Goal: Task Accomplishment & Management: Use online tool/utility

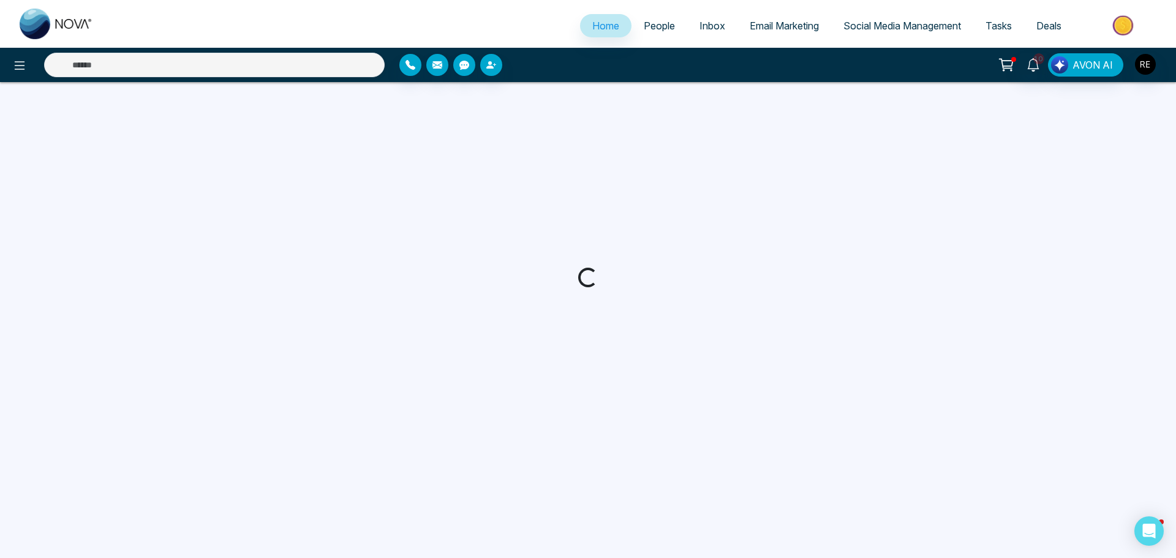
select select "*"
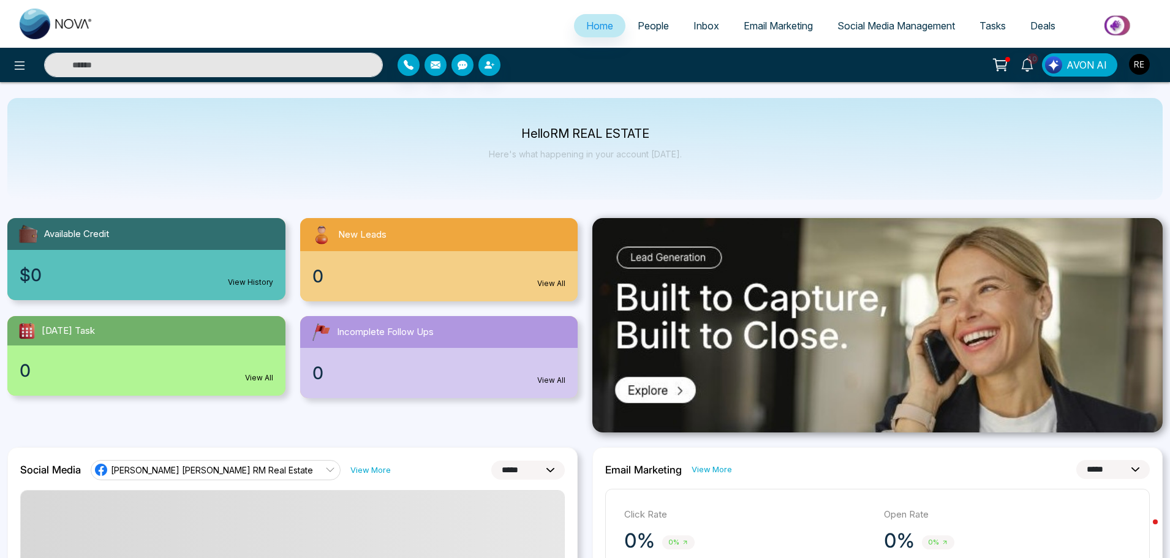
click at [867, 31] on span "Social Media Management" at bounding box center [896, 26] width 118 height 12
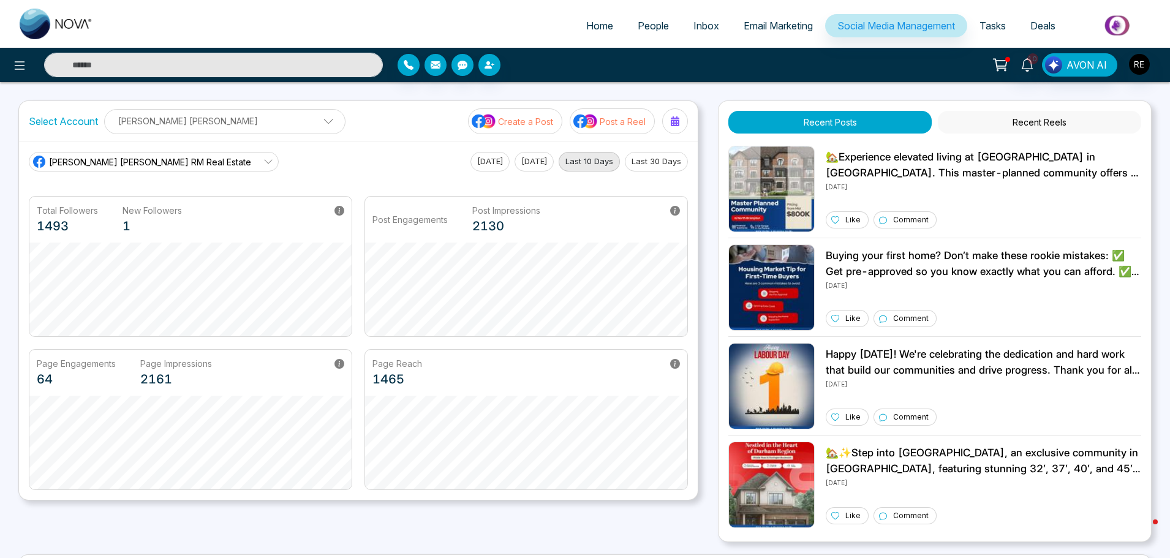
click at [219, 127] on p "[PERSON_NAME] [PERSON_NAME]" at bounding box center [224, 121] width 225 height 20
click at [358, 130] on div "Select Account [PERSON_NAME] [PERSON_NAME] [PERSON_NAME] [PERSON_NAME] Add Soci…" at bounding box center [358, 121] width 679 height 40
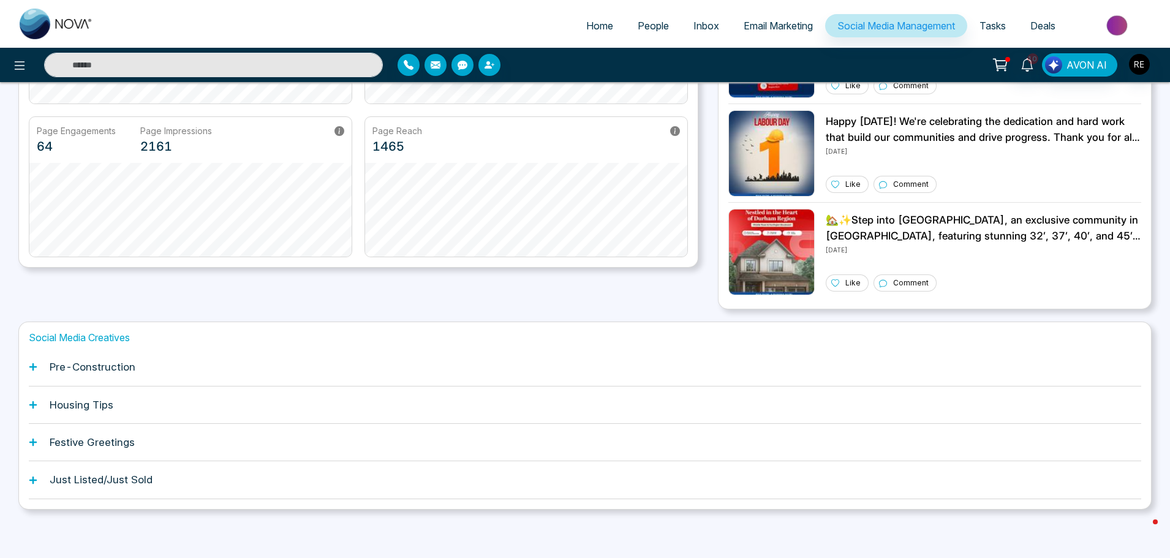
scroll to position [233, 0]
click at [35, 371] on div "Pre-Construction" at bounding box center [585, 366] width 1112 height 37
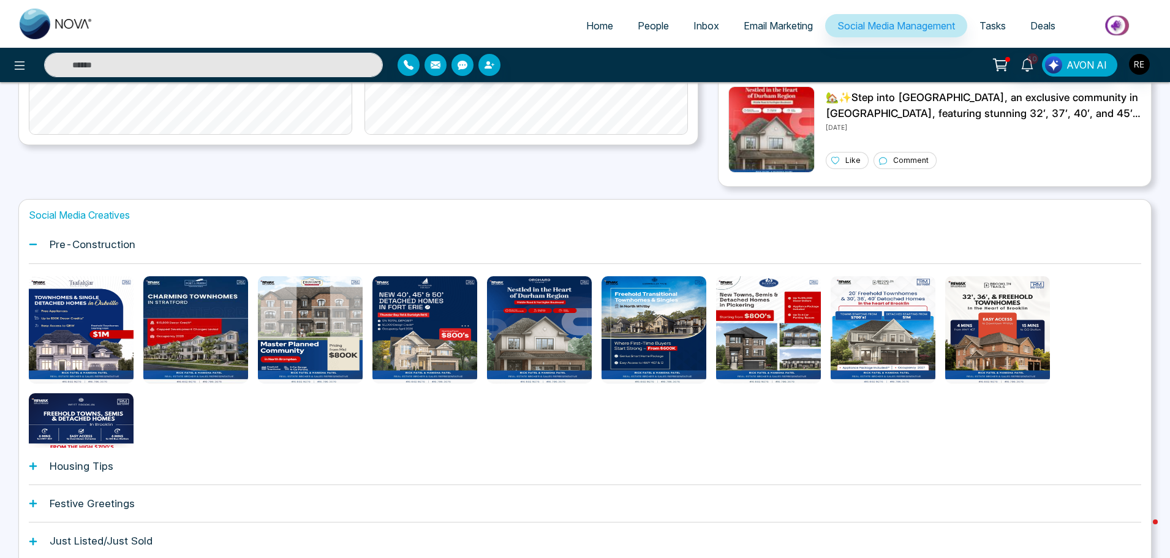
scroll to position [356, 0]
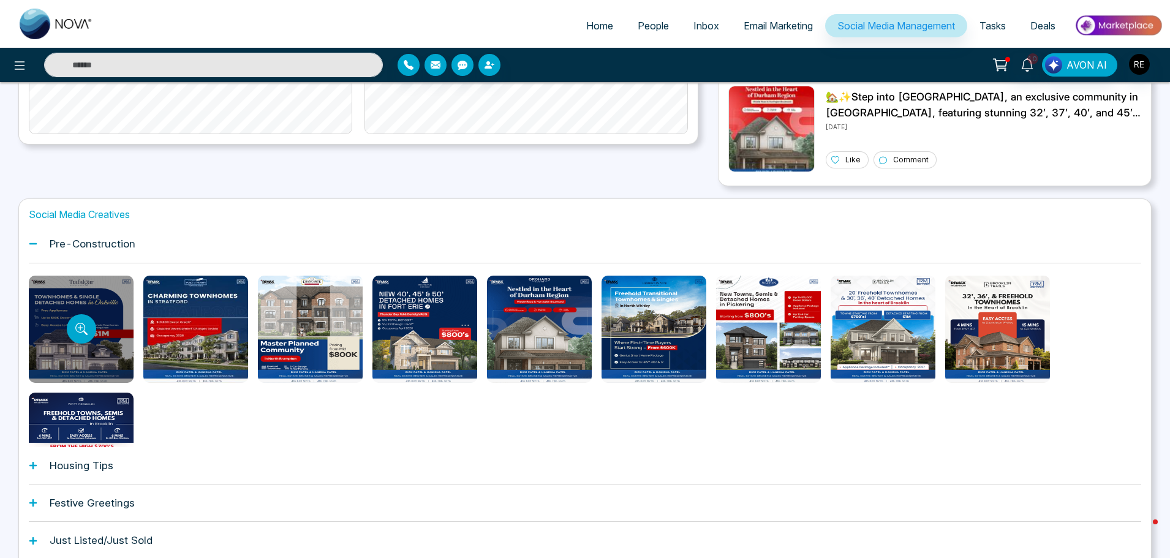
click at [89, 342] on div at bounding box center [81, 329] width 105 height 107
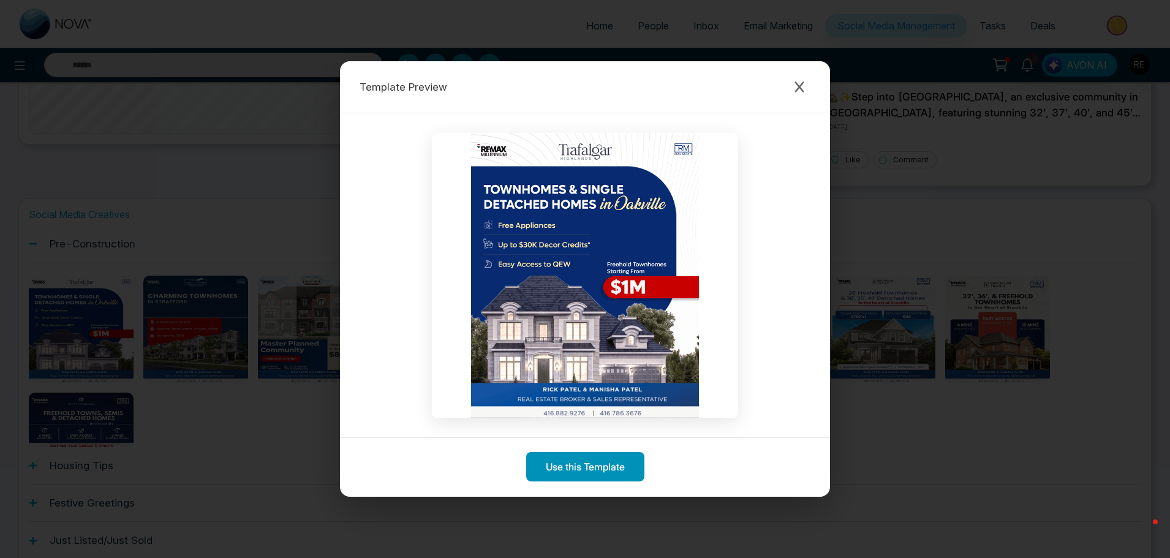
click at [575, 469] on button "Use this Template" at bounding box center [585, 466] width 118 height 29
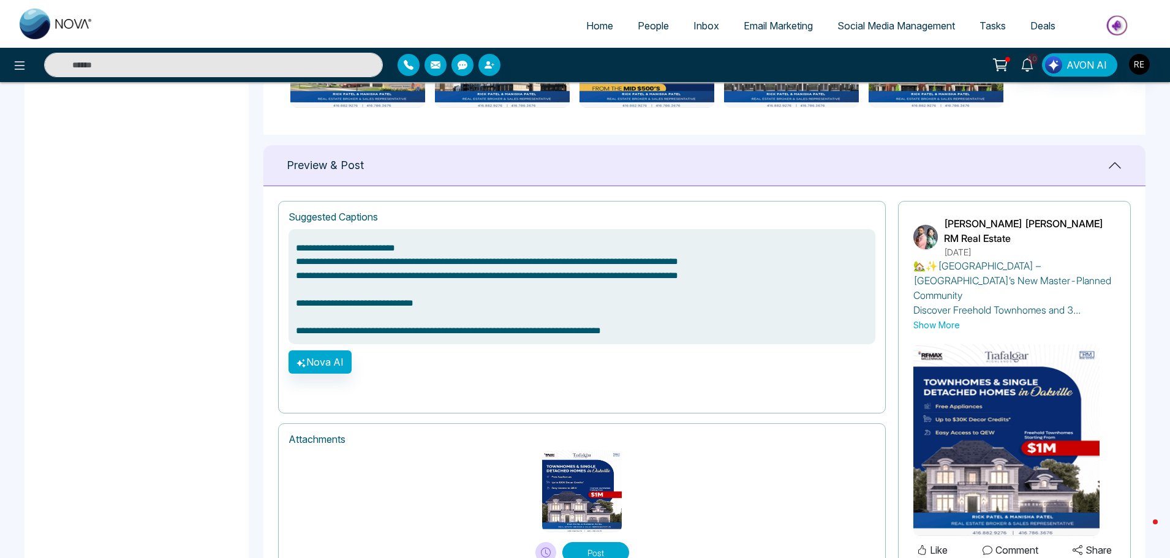
scroll to position [65, 0]
drag, startPoint x: 295, startPoint y: 331, endPoint x: 725, endPoint y: 330, distance: 430.0
click at [725, 330] on textarea "**********" at bounding box center [582, 286] width 587 height 115
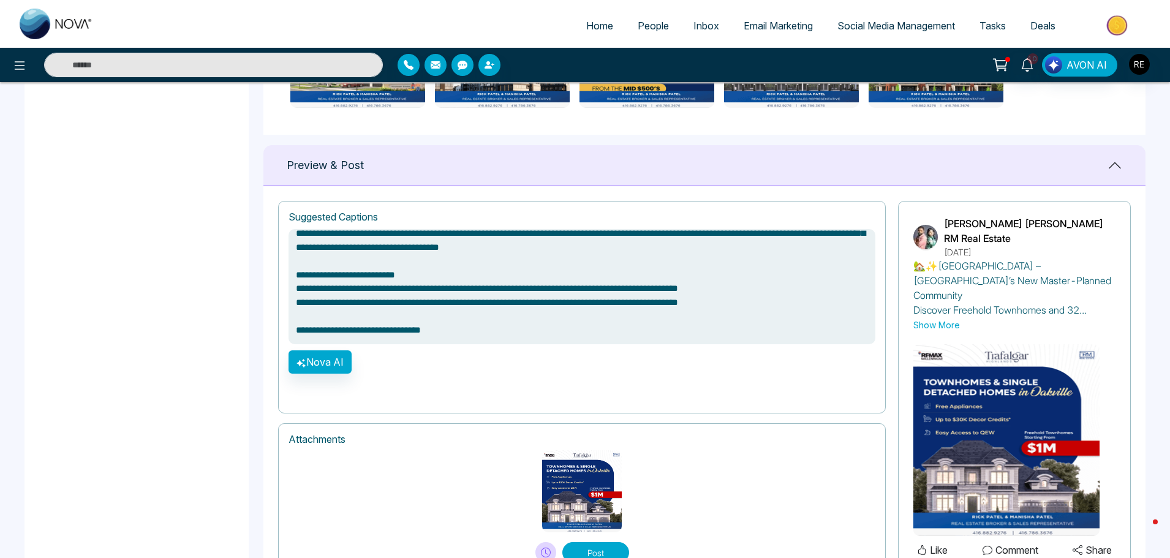
click at [611, 542] on button "Post" at bounding box center [595, 552] width 67 height 21
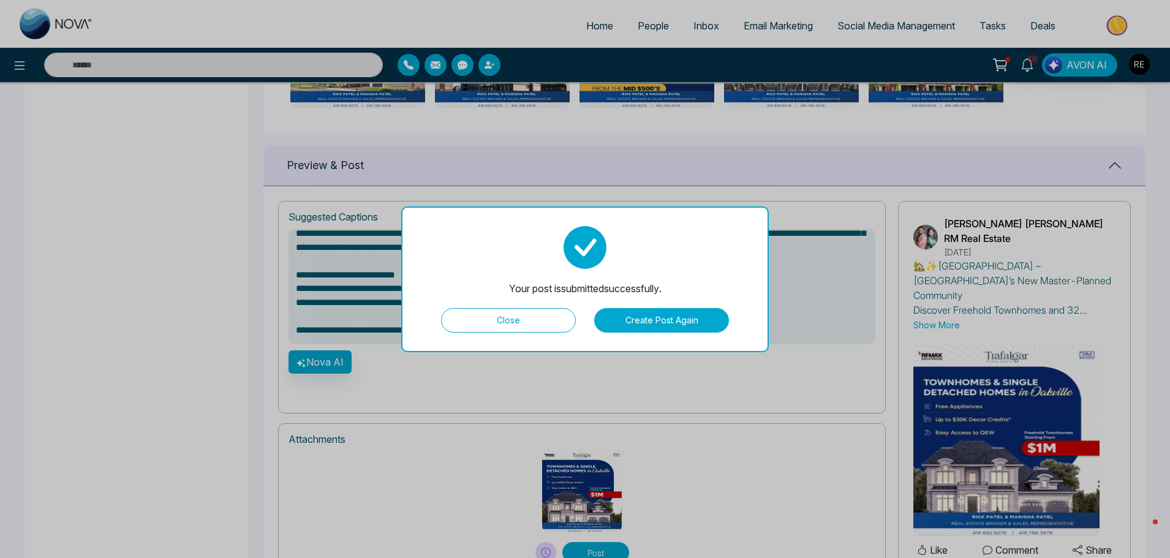
click at [622, 320] on button "Create Post Again" at bounding box center [661, 320] width 135 height 25
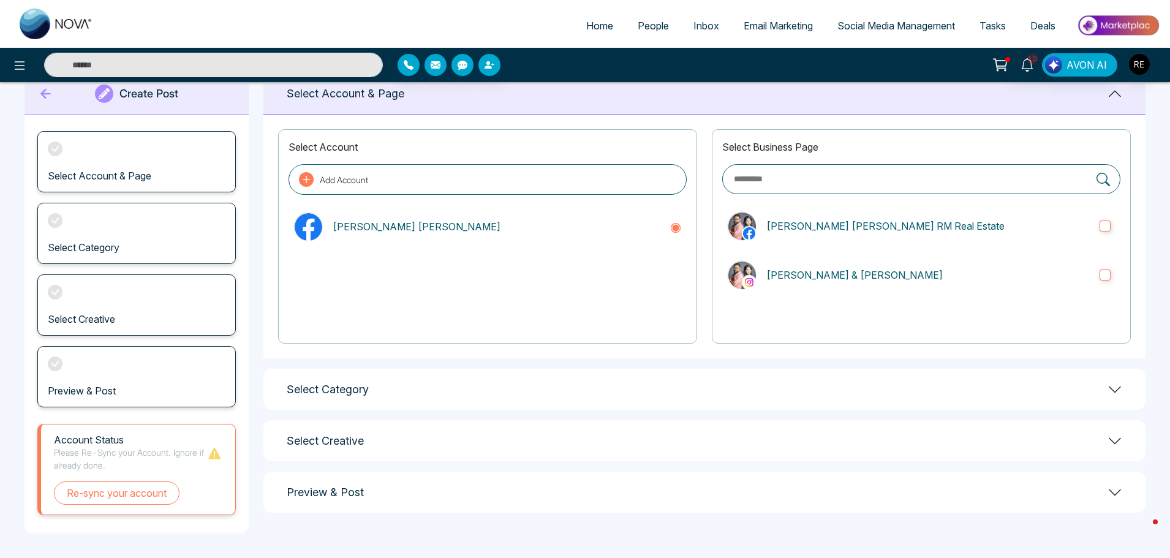
scroll to position [33, 0]
click at [372, 382] on div "Select Category" at bounding box center [704, 389] width 882 height 41
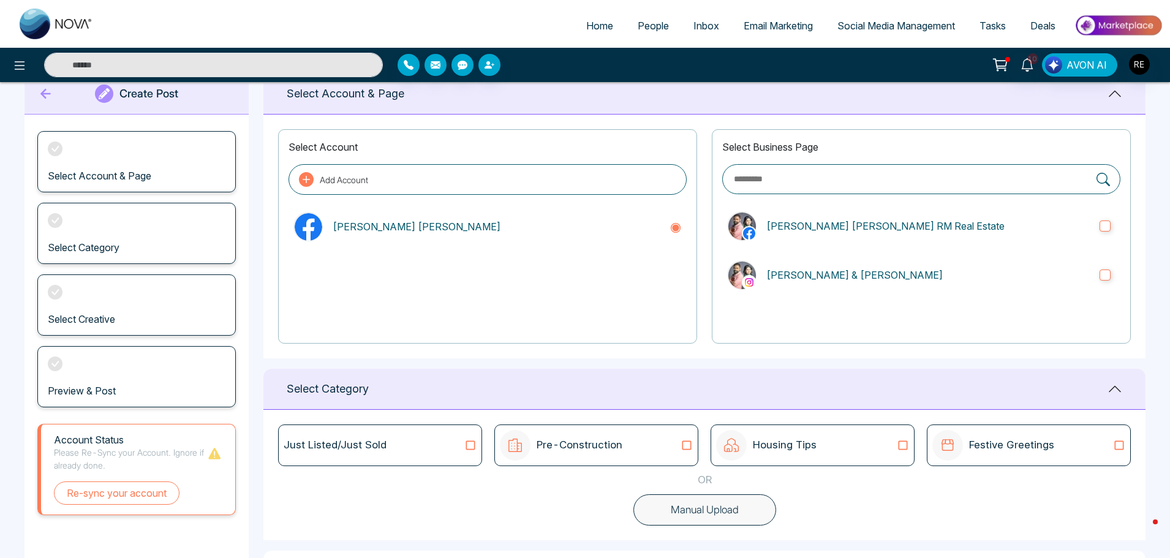
drag, startPoint x: 682, startPoint y: 448, endPoint x: 676, endPoint y: 447, distance: 7.0
click at [679, 448] on icon at bounding box center [687, 445] width 16 height 12
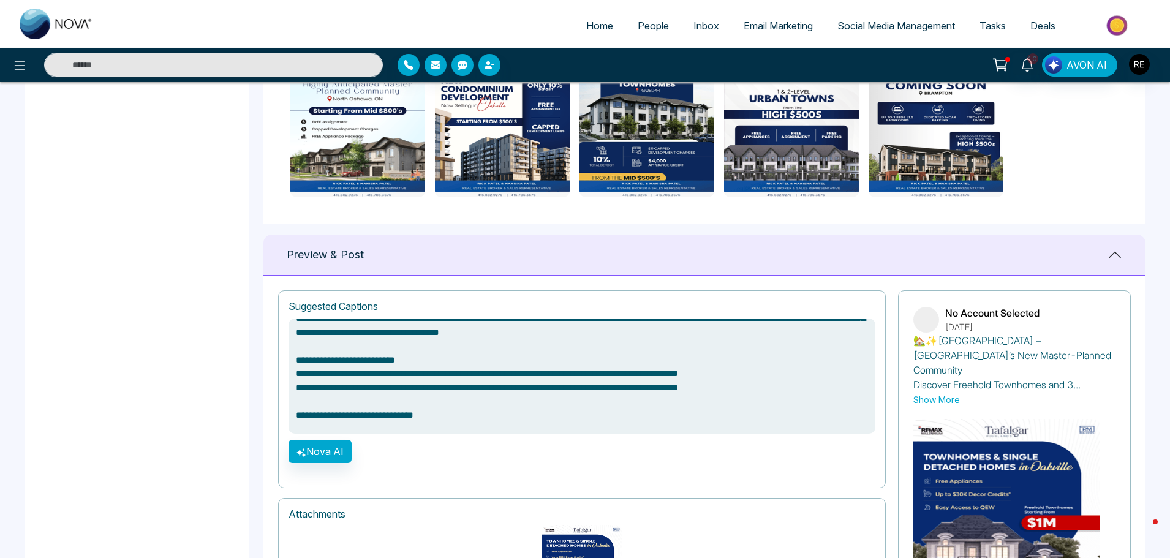
scroll to position [65, 0]
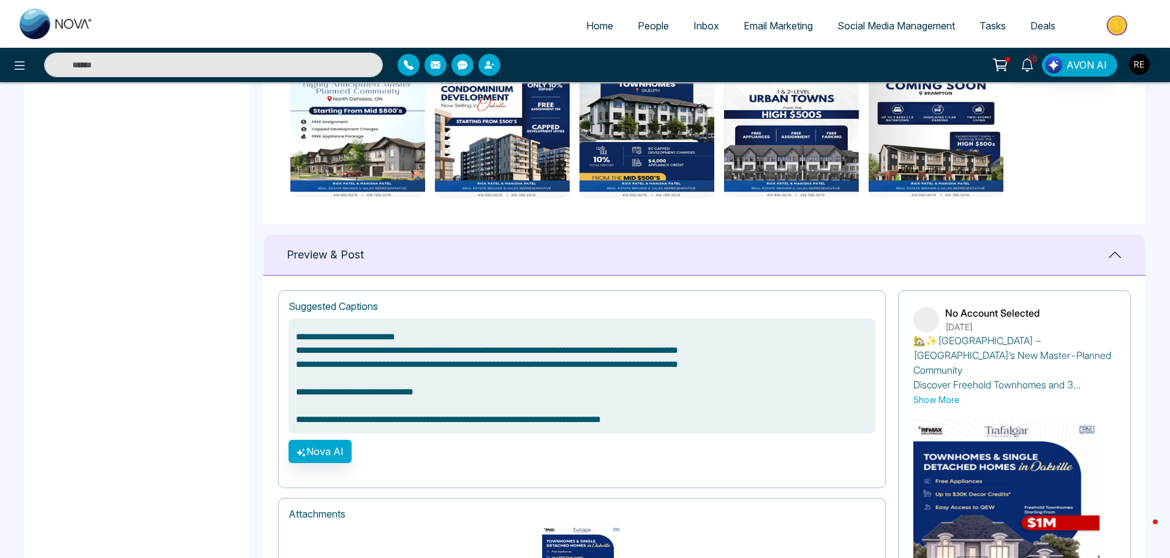
drag, startPoint x: 300, startPoint y: 332, endPoint x: 416, endPoint y: 396, distance: 133.0
click at [500, 400] on textarea "**********" at bounding box center [582, 376] width 587 height 115
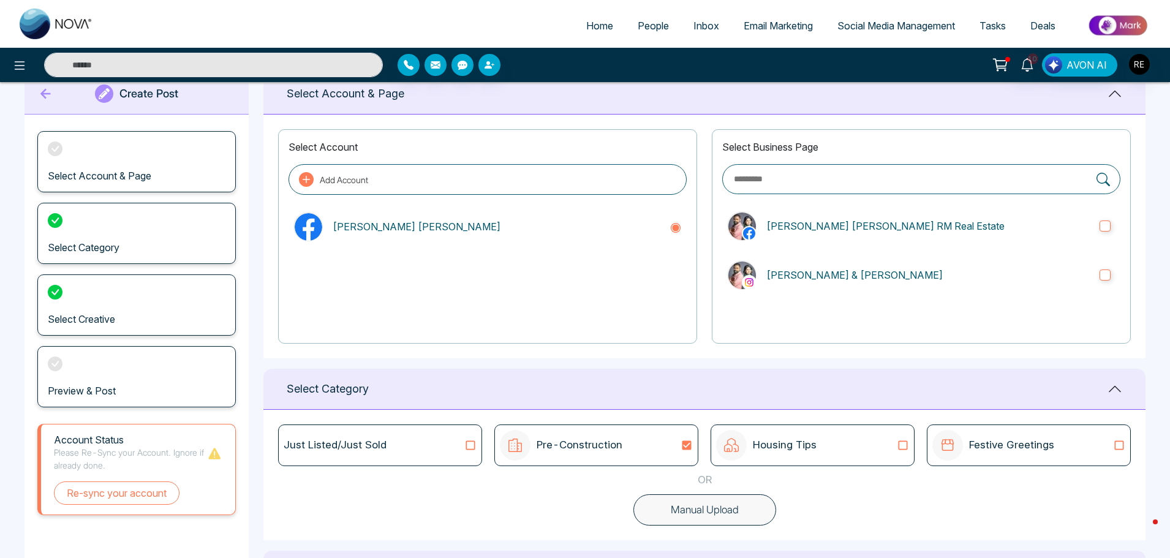
scroll to position [0, 0]
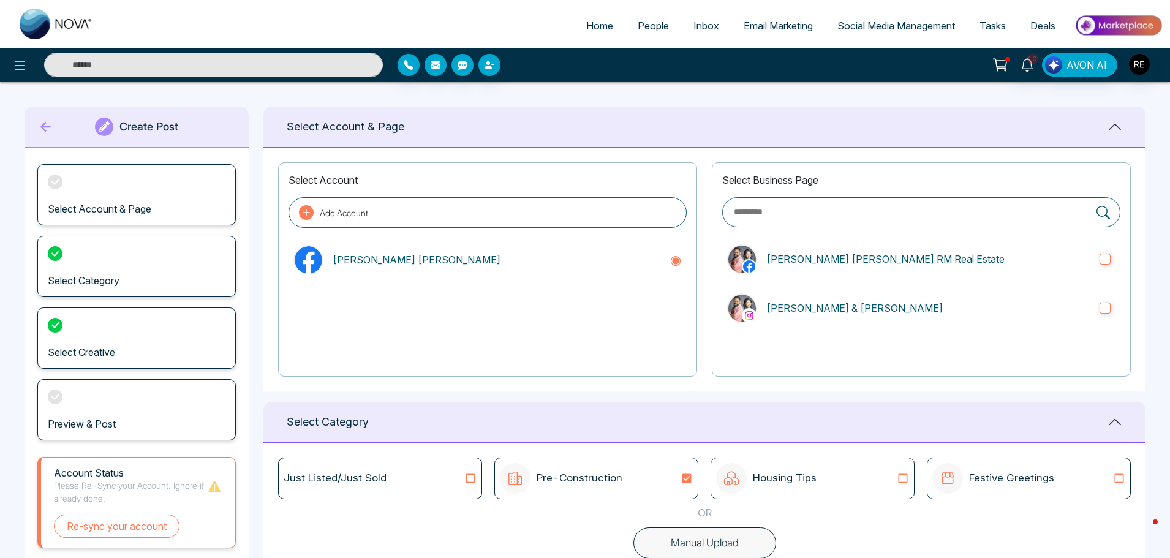
click at [937, 217] on input "text" at bounding box center [912, 212] width 358 height 14
click at [308, 216] on icon at bounding box center [306, 212] width 15 height 15
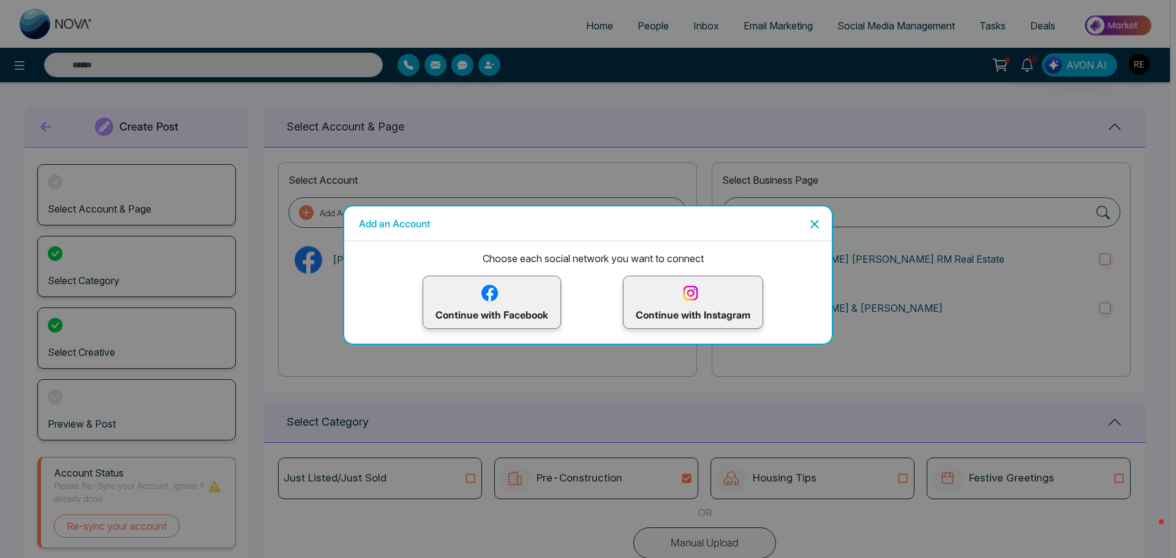
click at [686, 301] on img at bounding box center [690, 292] width 21 height 21
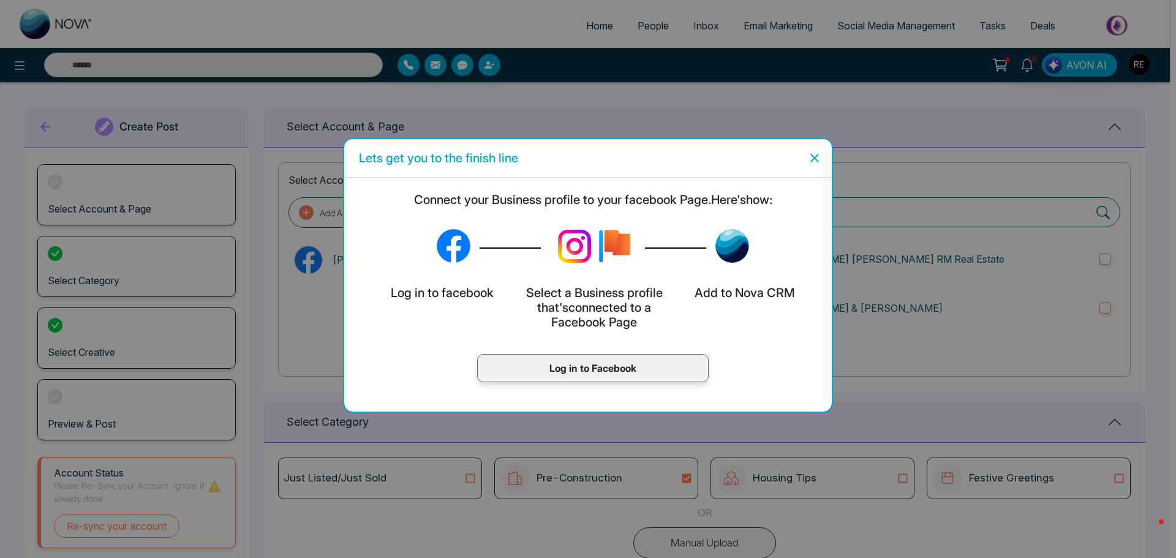
click at [591, 369] on p "Log in to Facebook" at bounding box center [593, 368] width 206 height 15
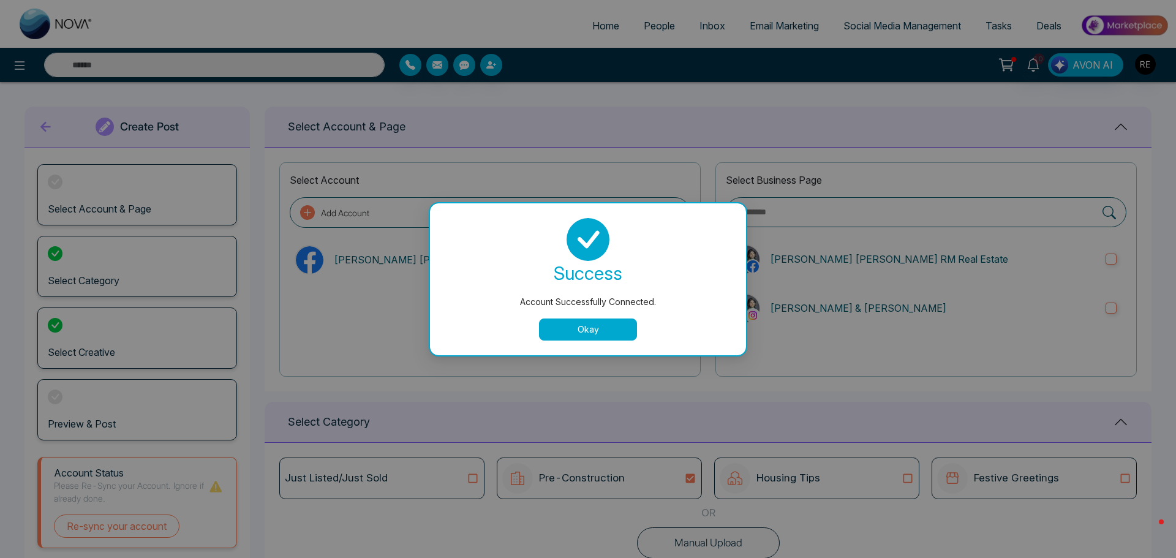
type textarea "**********"
click at [594, 332] on button "Okay" at bounding box center [588, 330] width 98 height 22
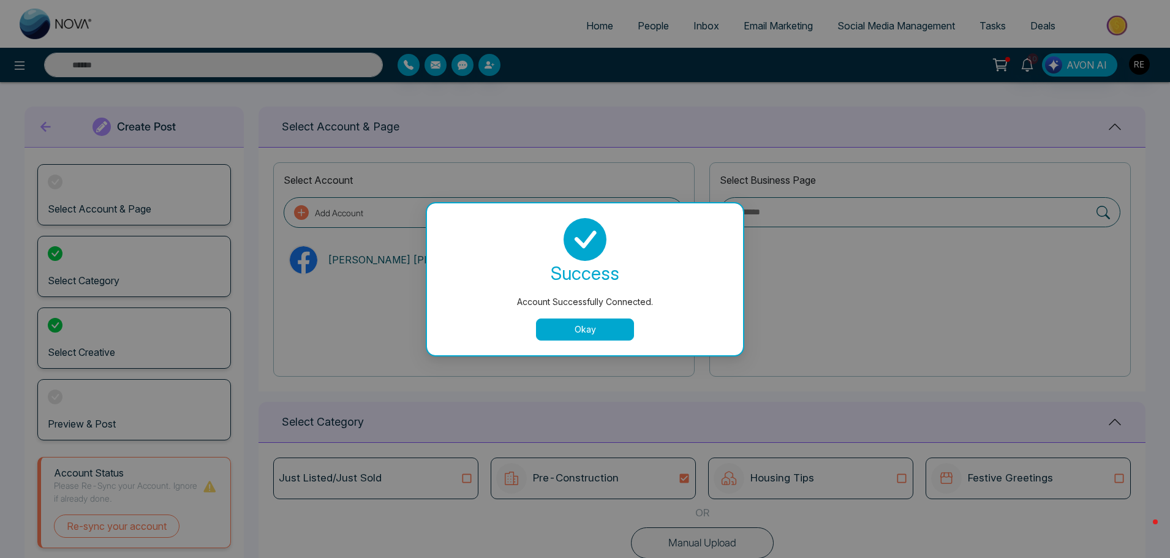
type textarea "**********"
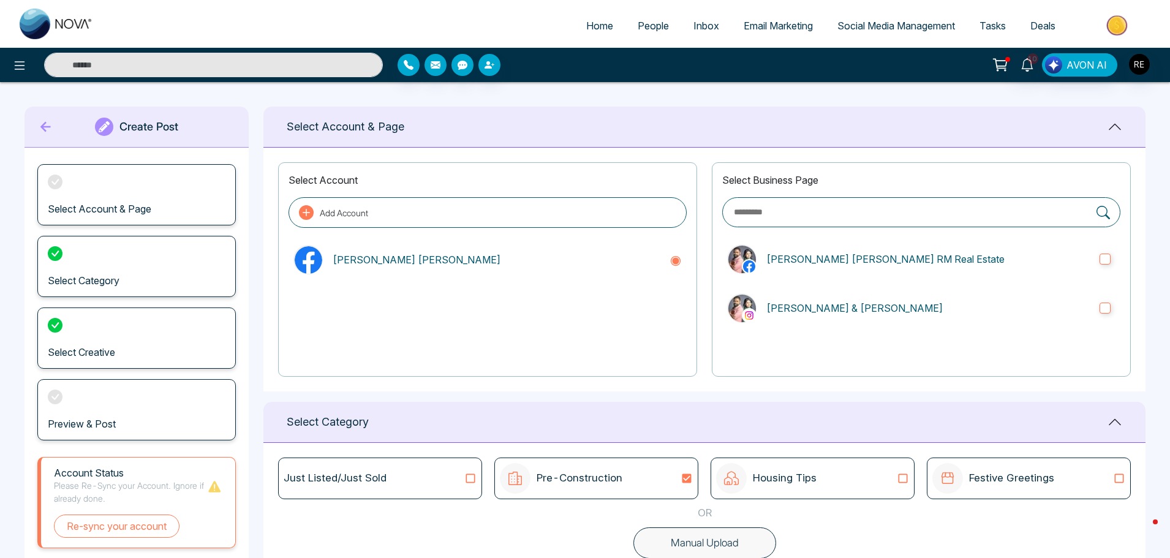
click at [873, 29] on span "Social Media Management" at bounding box center [896, 26] width 118 height 12
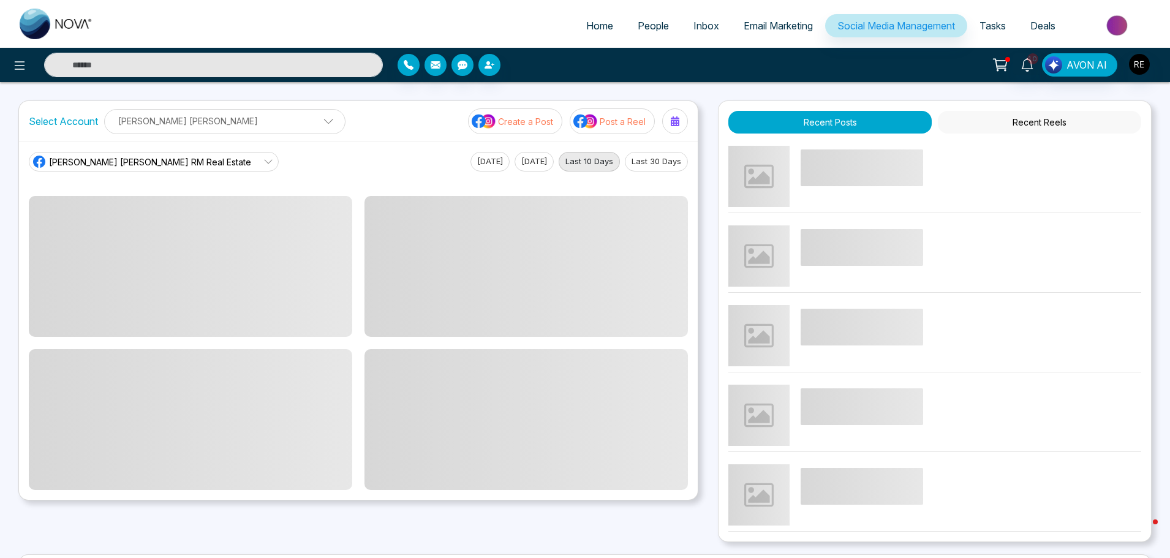
click at [211, 118] on p "[PERSON_NAME] [PERSON_NAME]" at bounding box center [224, 121] width 225 height 20
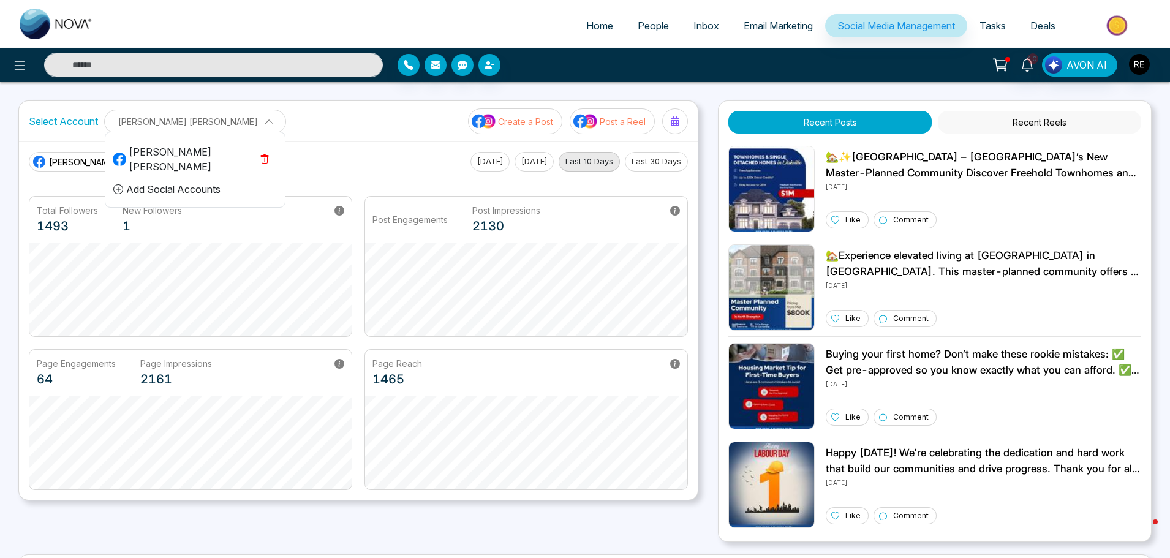
click at [166, 149] on div "[PERSON_NAME] [PERSON_NAME]" at bounding box center [182, 159] width 139 height 29
click at [545, 118] on p "Create a Post" at bounding box center [525, 121] width 55 height 13
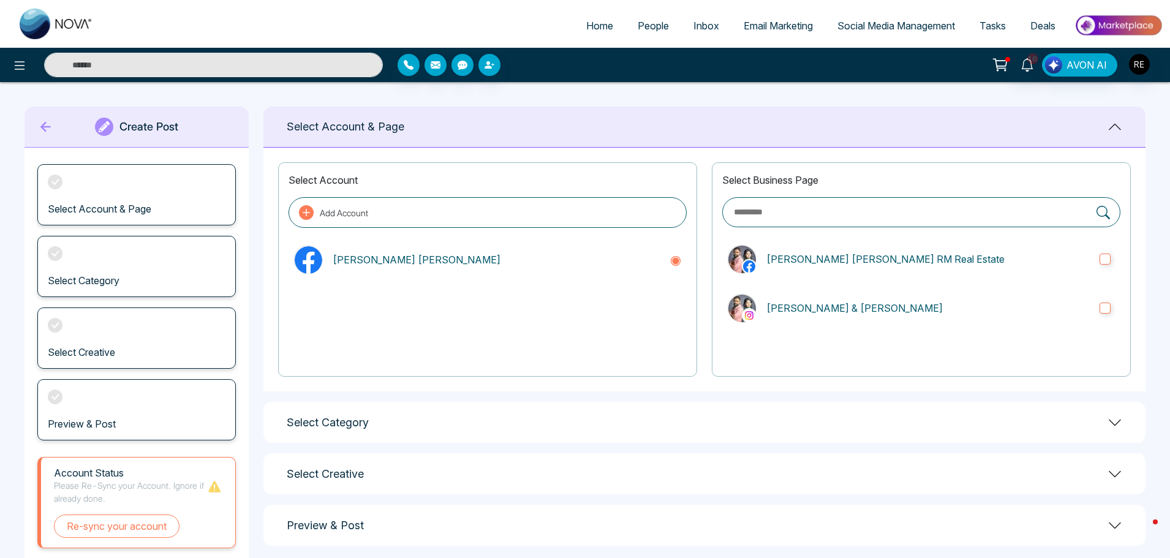
click at [47, 132] on icon at bounding box center [46, 127] width 18 height 25
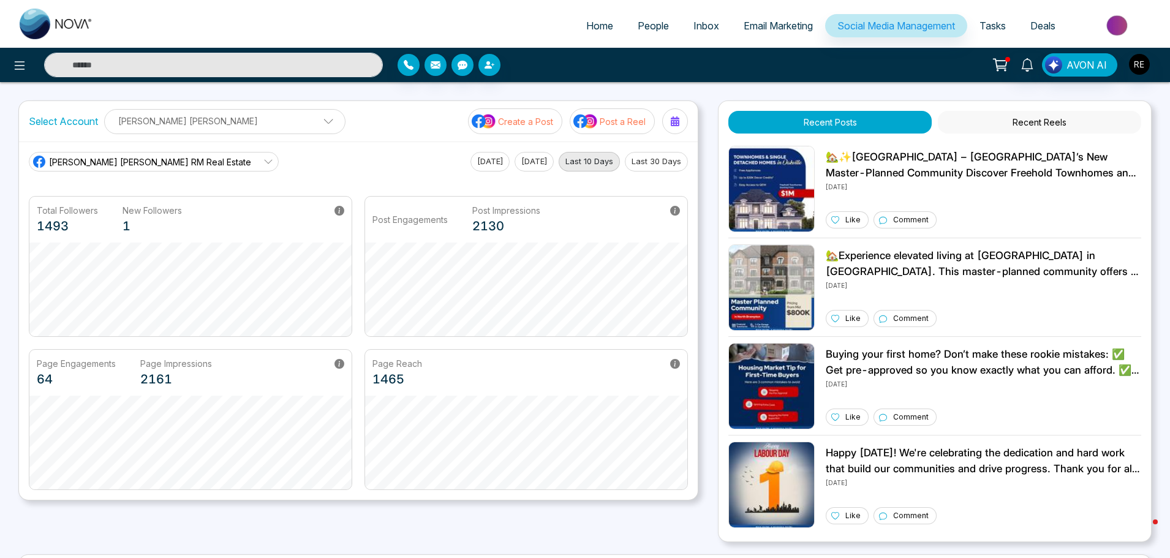
click at [624, 124] on p "Post a Reel" at bounding box center [623, 121] width 46 height 13
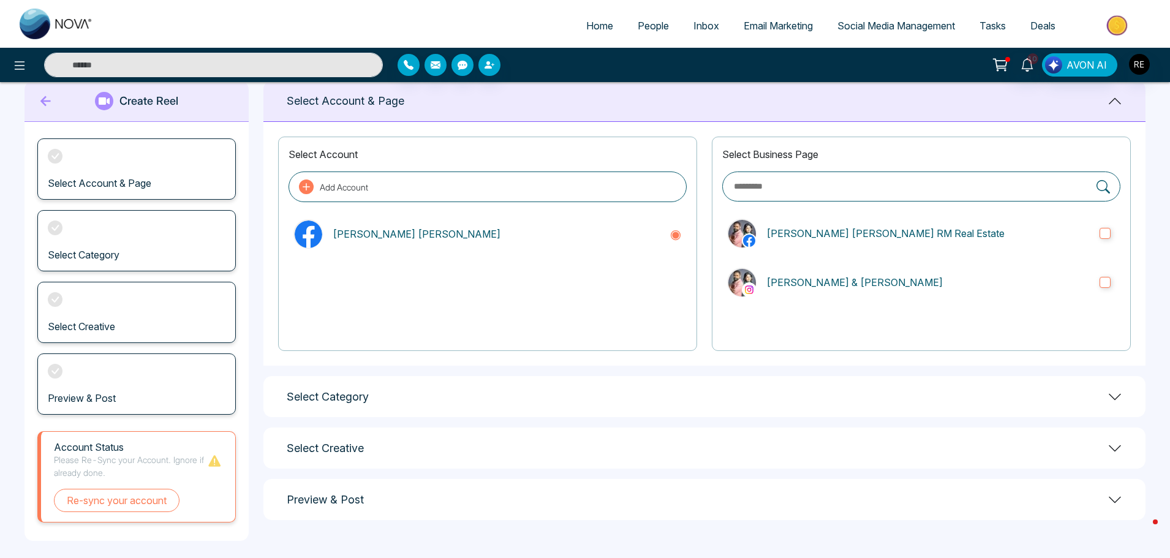
scroll to position [33, 0]
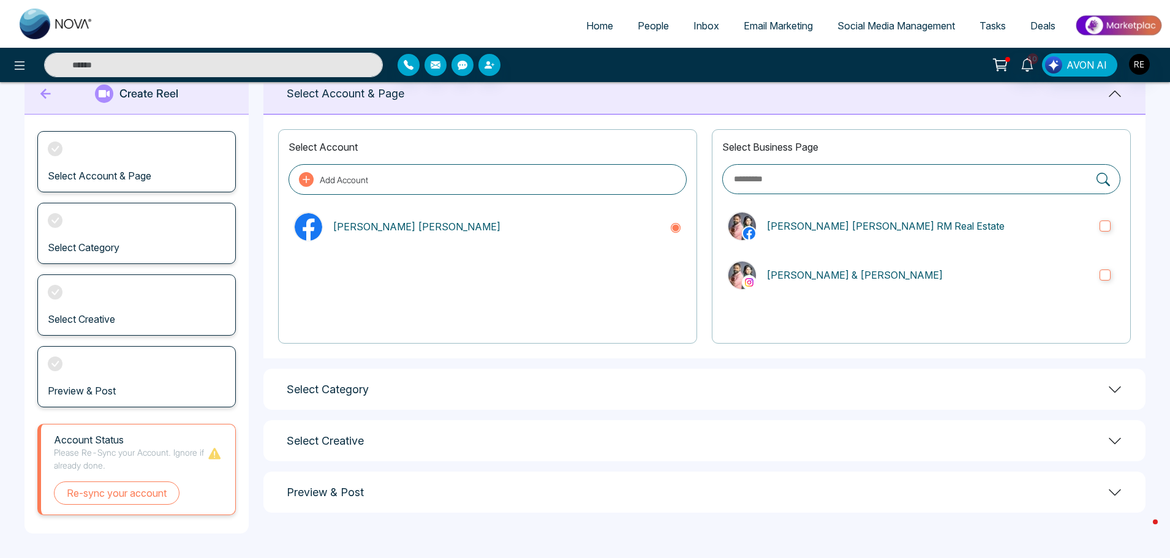
click at [426, 393] on div "Select Category" at bounding box center [704, 389] width 882 height 41
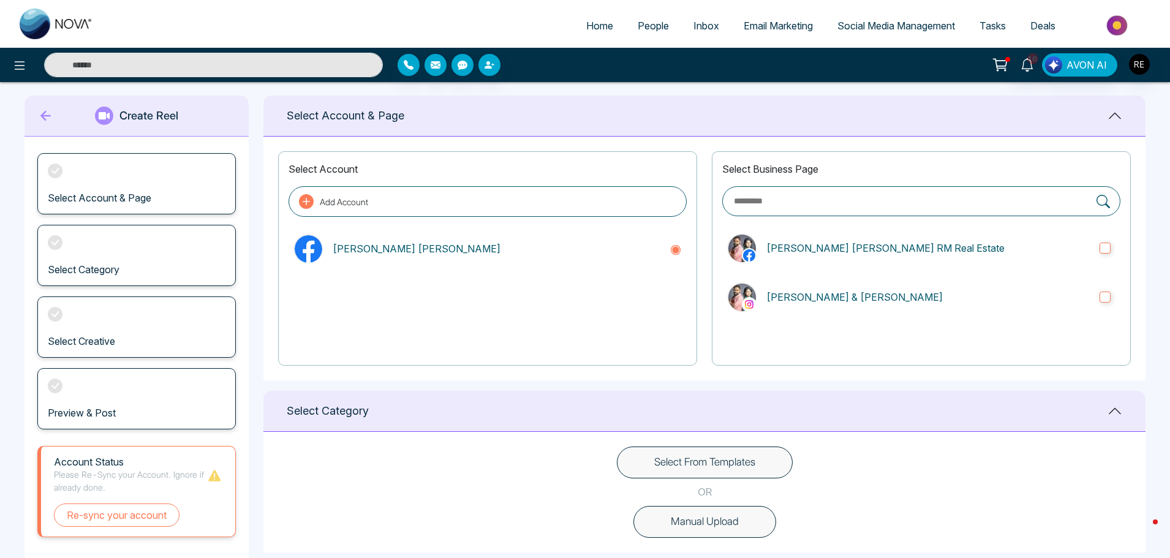
scroll to position [0, 0]
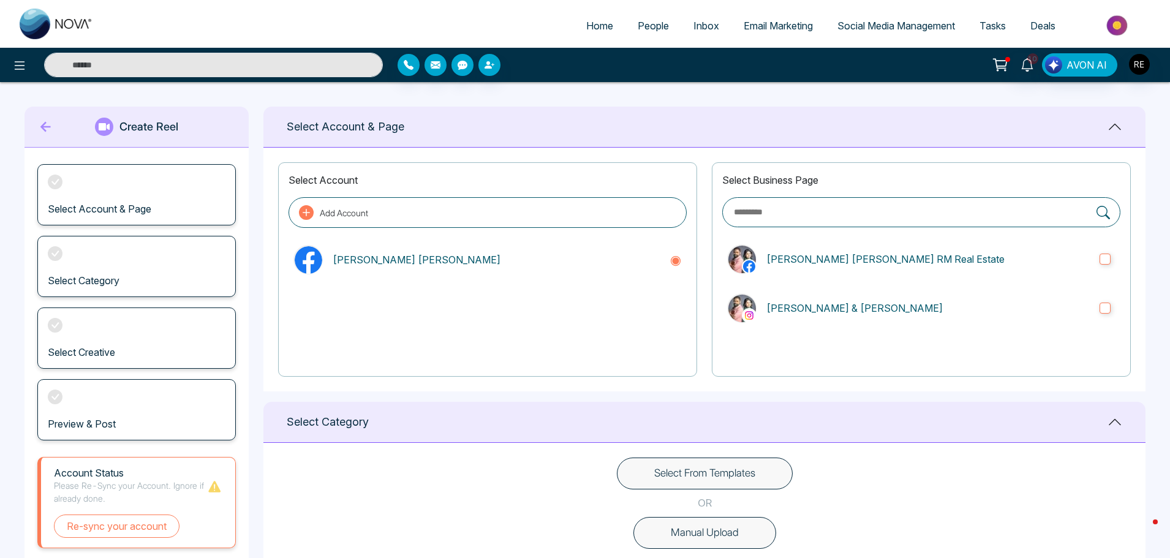
click at [861, 29] on span "Social Media Management" at bounding box center [896, 26] width 118 height 12
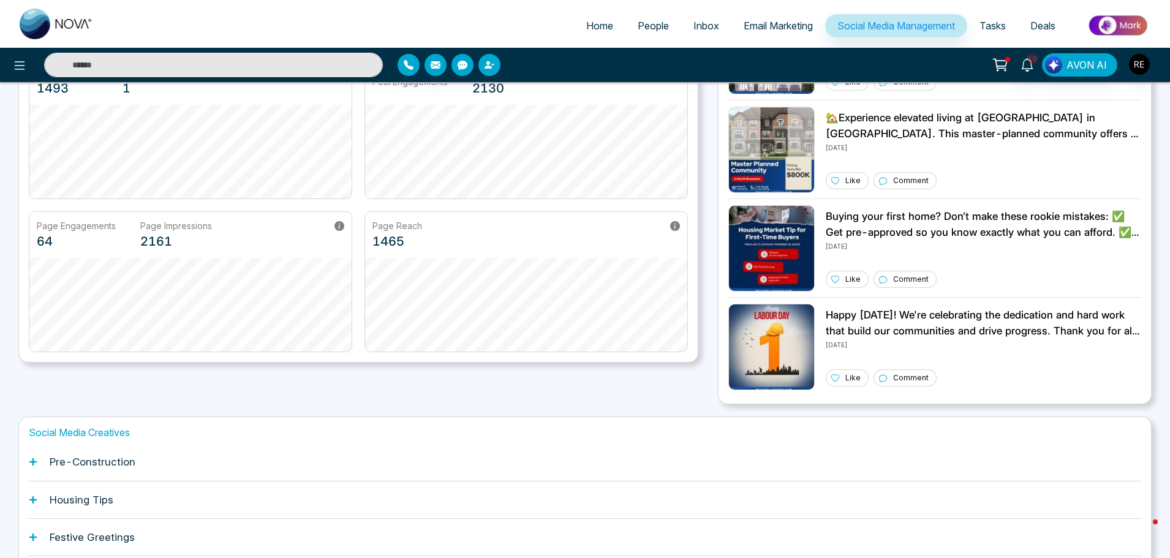
scroll to position [233, 0]
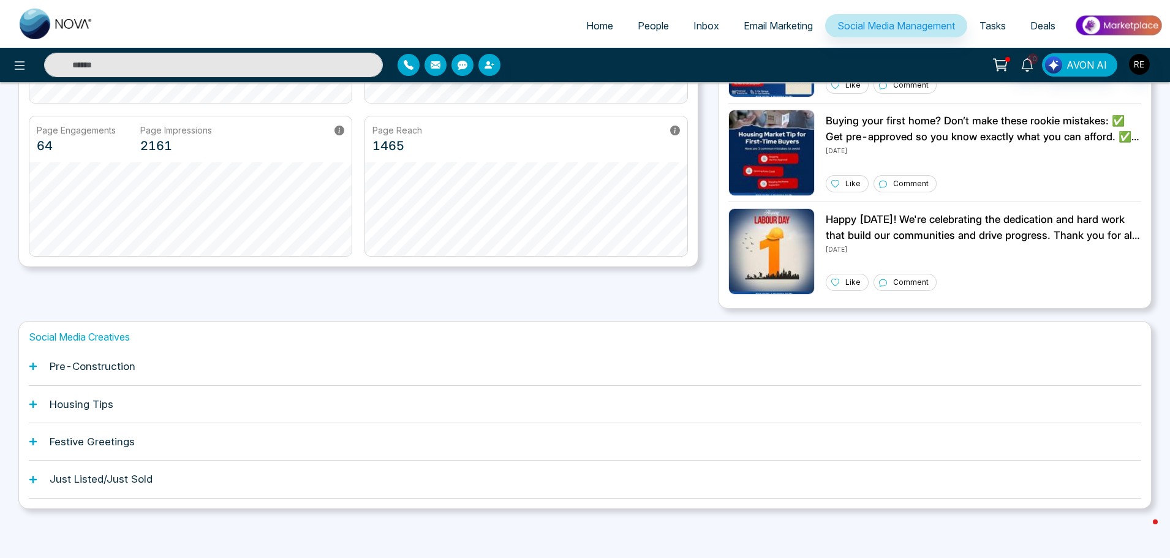
click at [32, 402] on icon at bounding box center [32, 404] width 7 height 7
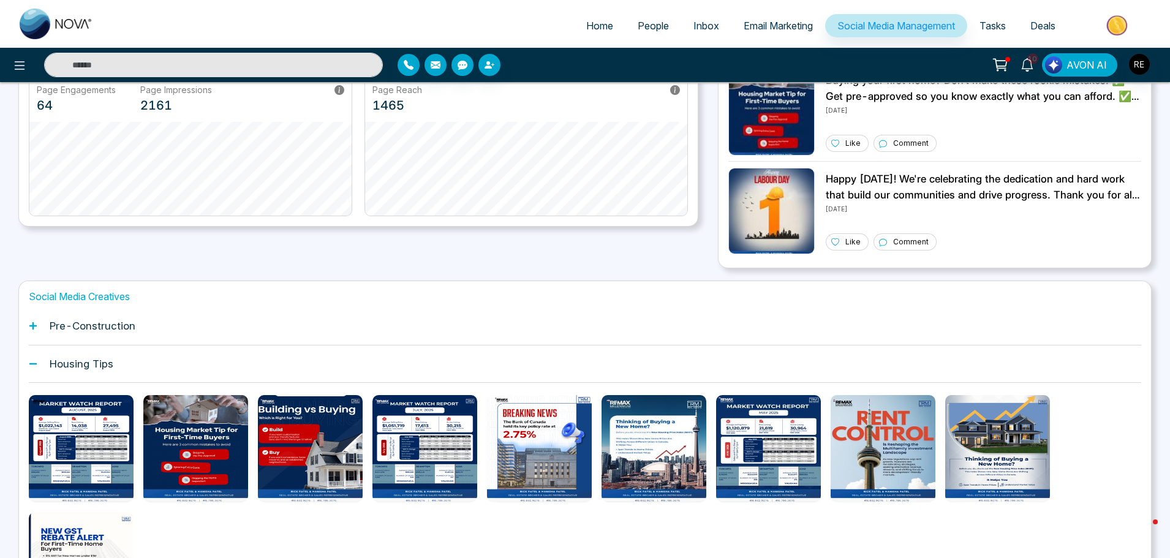
scroll to position [295, 0]
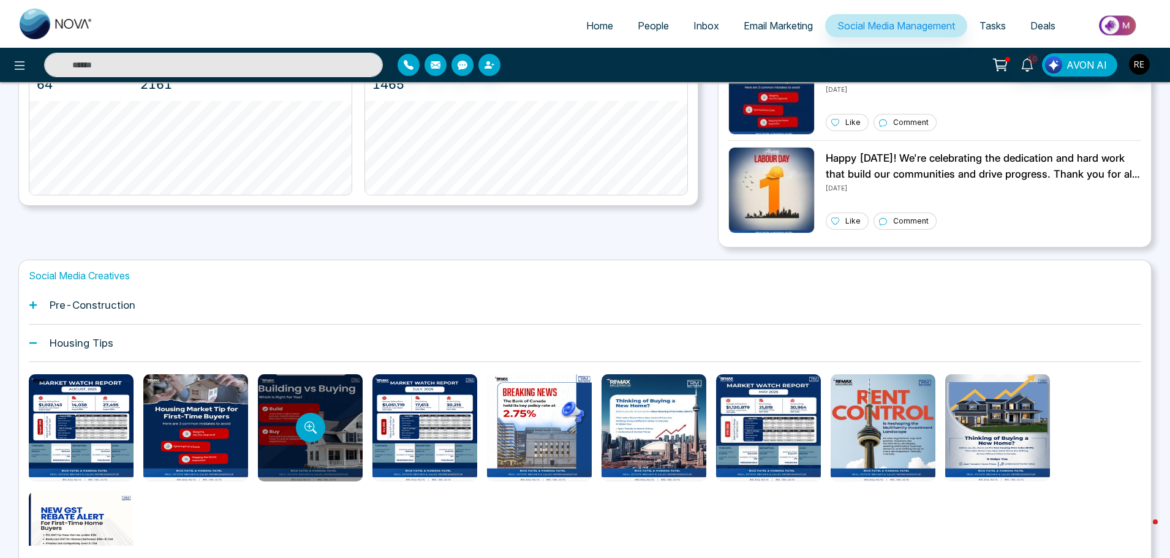
click at [336, 407] on div at bounding box center [310, 427] width 105 height 107
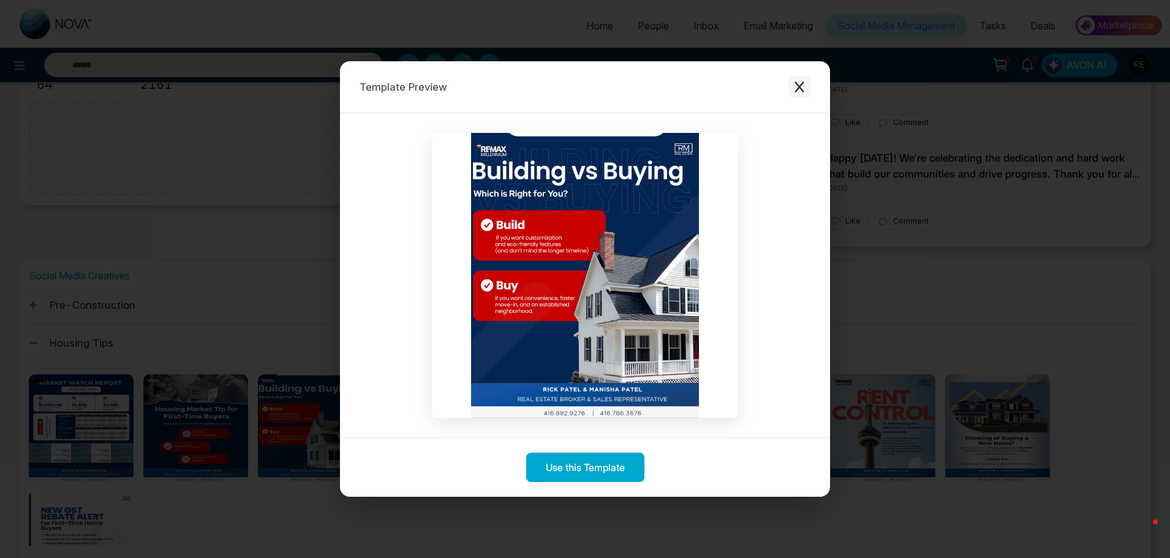
click at [800, 87] on icon "Close modal" at bounding box center [799, 87] width 12 height 12
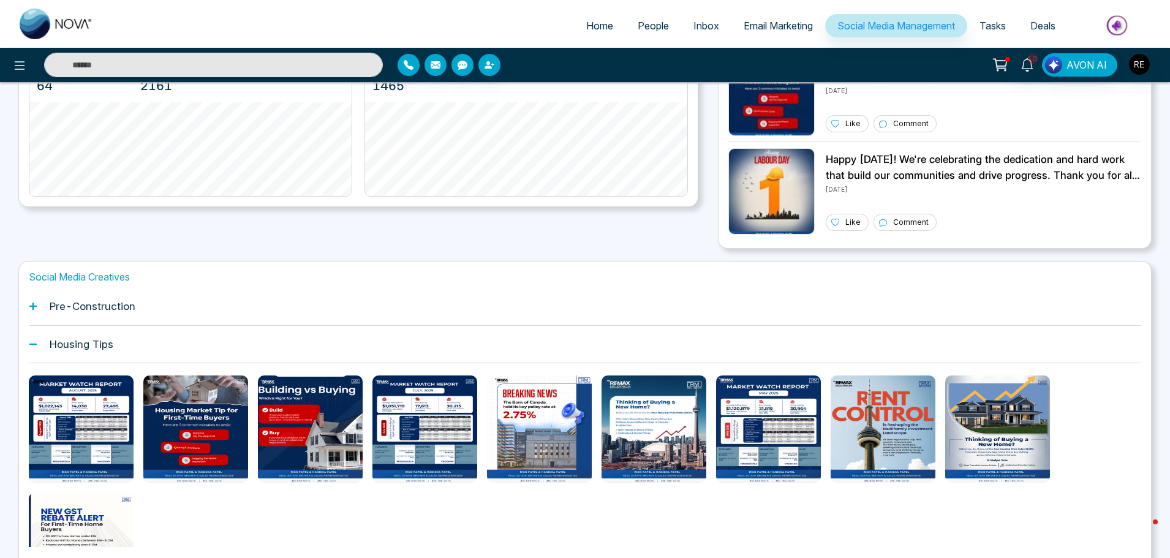
scroll to position [306, 0]
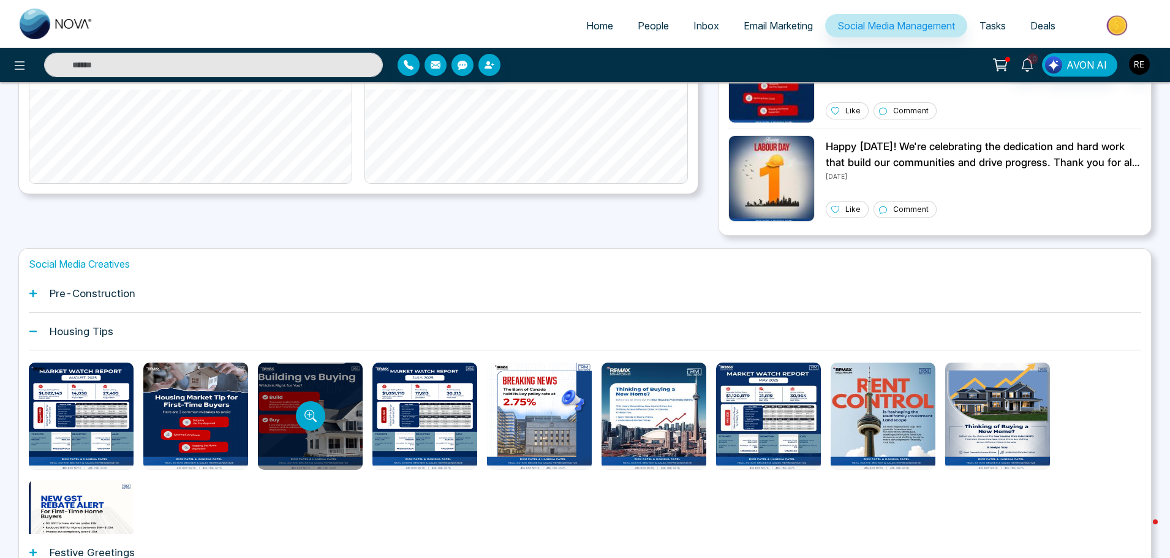
click at [351, 390] on div at bounding box center [310, 416] width 105 height 107
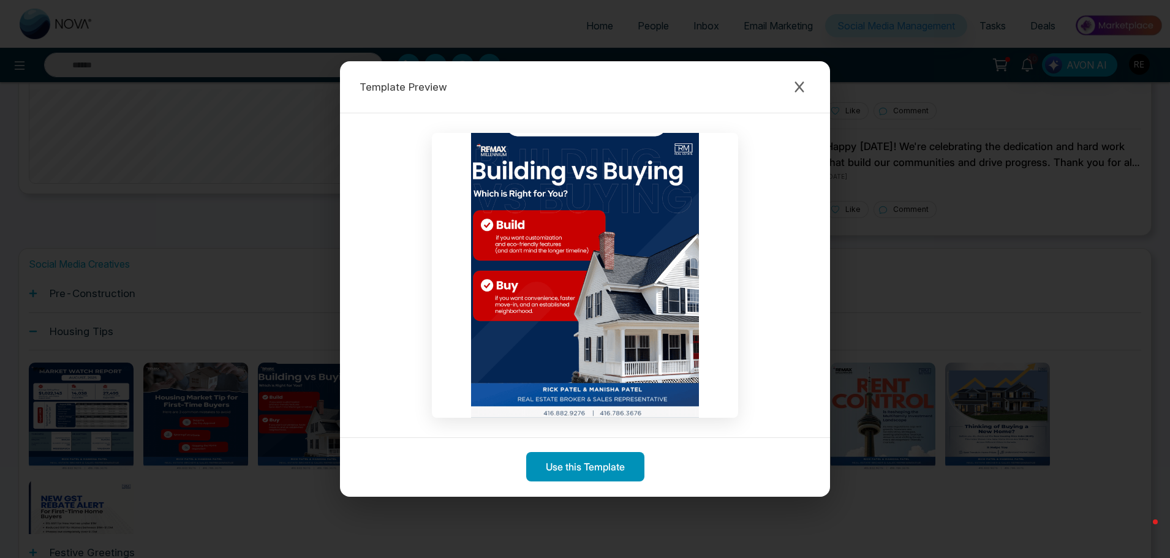
click at [594, 478] on button "Use this Template" at bounding box center [585, 466] width 118 height 29
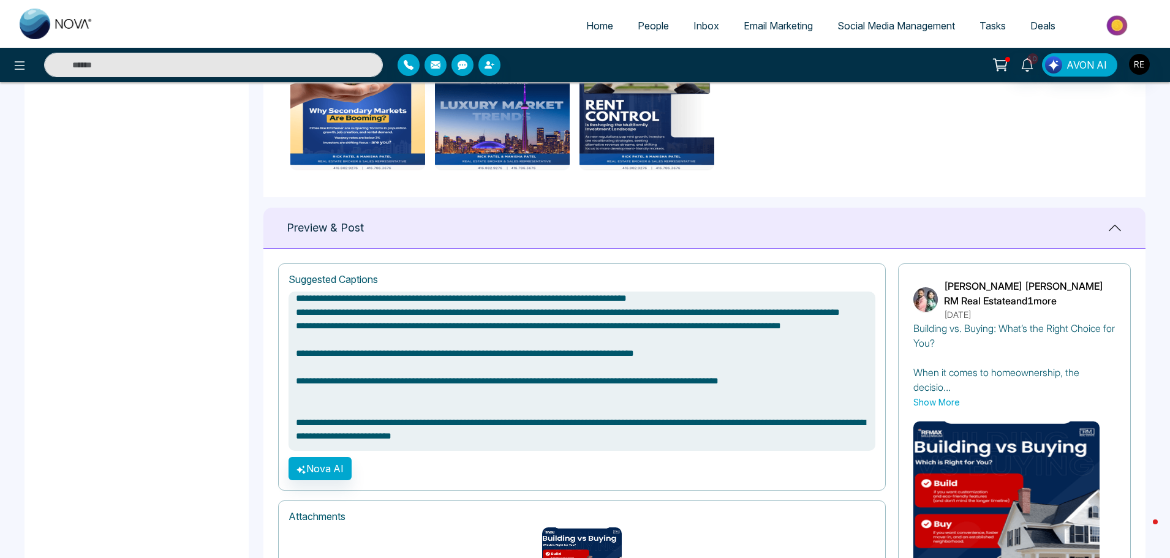
scroll to position [674, 0]
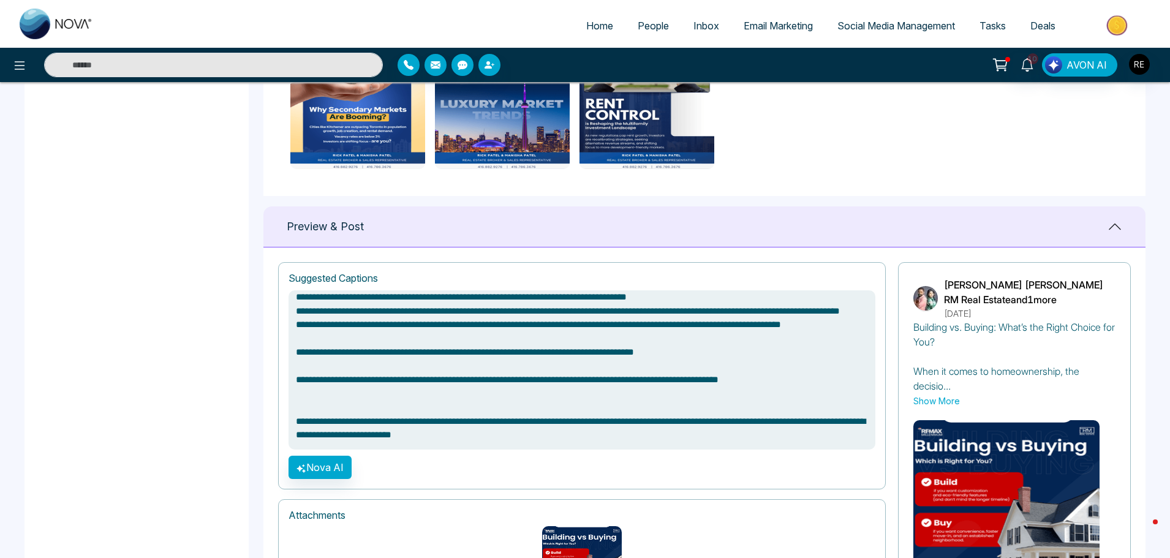
drag, startPoint x: 298, startPoint y: 419, endPoint x: 649, endPoint y: 437, distance: 350.8
click at [649, 437] on textarea "**********" at bounding box center [582, 369] width 587 height 159
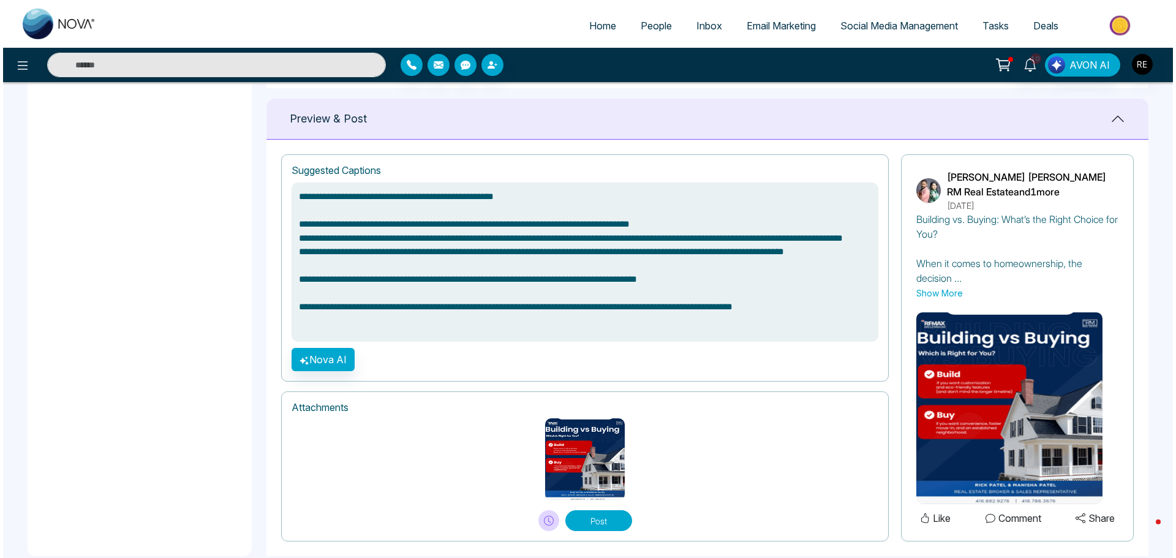
scroll to position [804, 0]
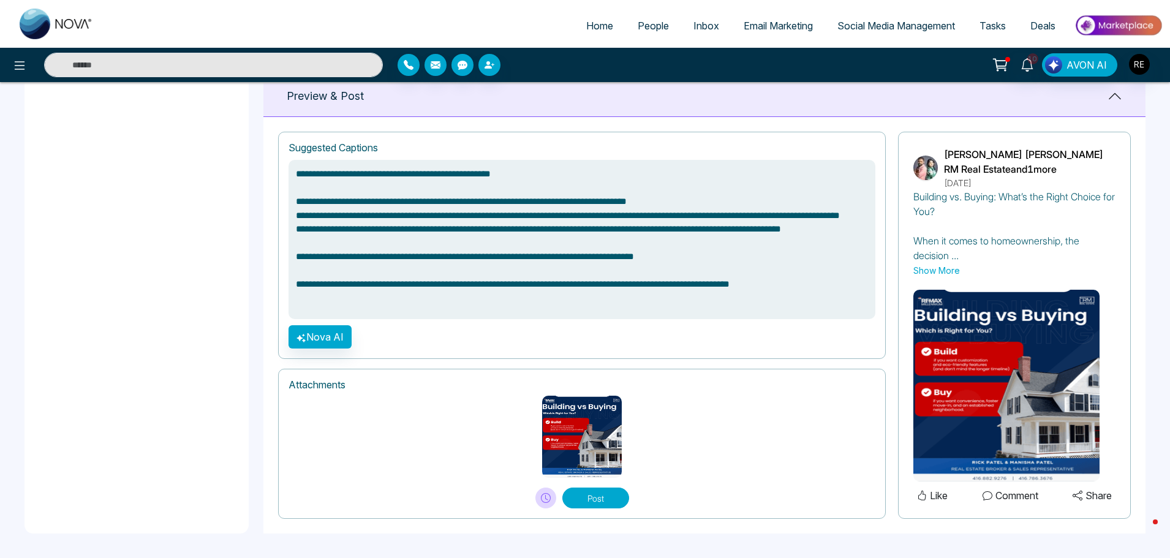
type textarea "**********"
click at [548, 497] on icon at bounding box center [546, 498] width 10 height 10
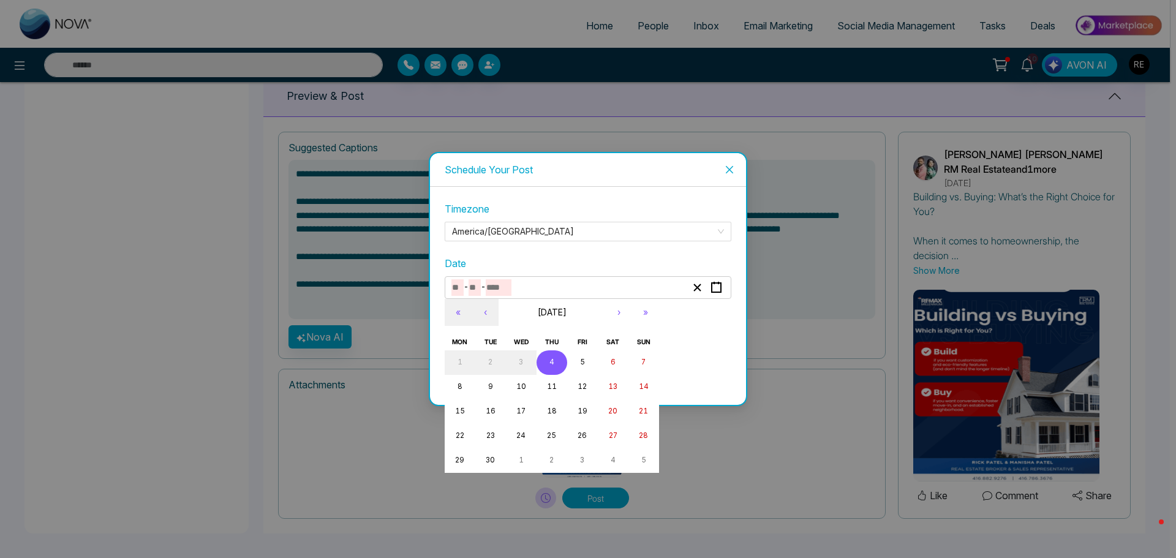
click at [501, 293] on input "number" at bounding box center [499, 287] width 26 height 17
click at [578, 368] on button "5" at bounding box center [582, 362] width 31 height 25
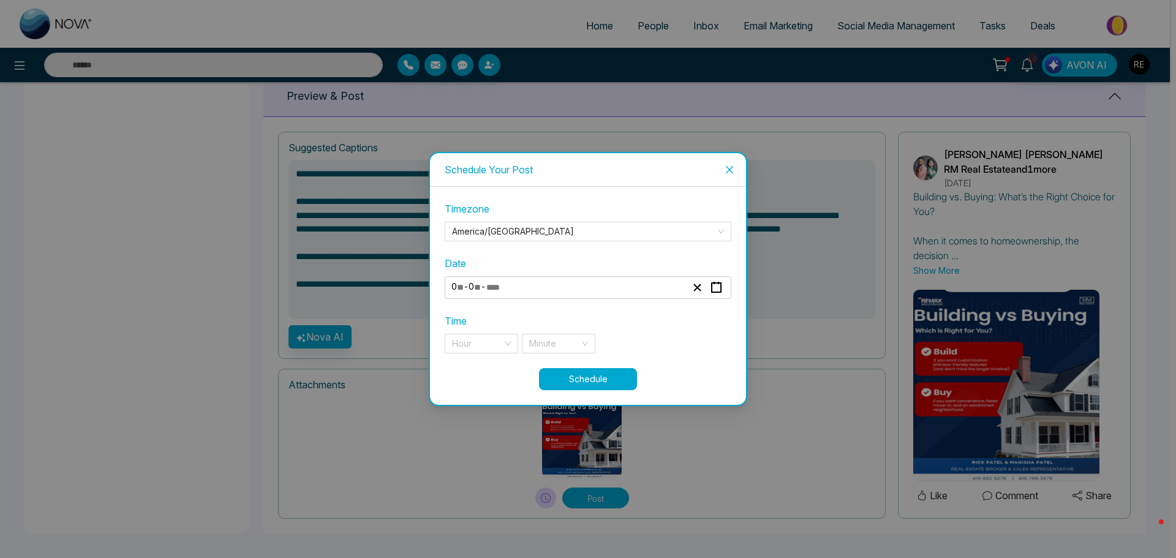
type input "*"
type input "****"
click at [498, 350] on input "search" at bounding box center [477, 343] width 50 height 18
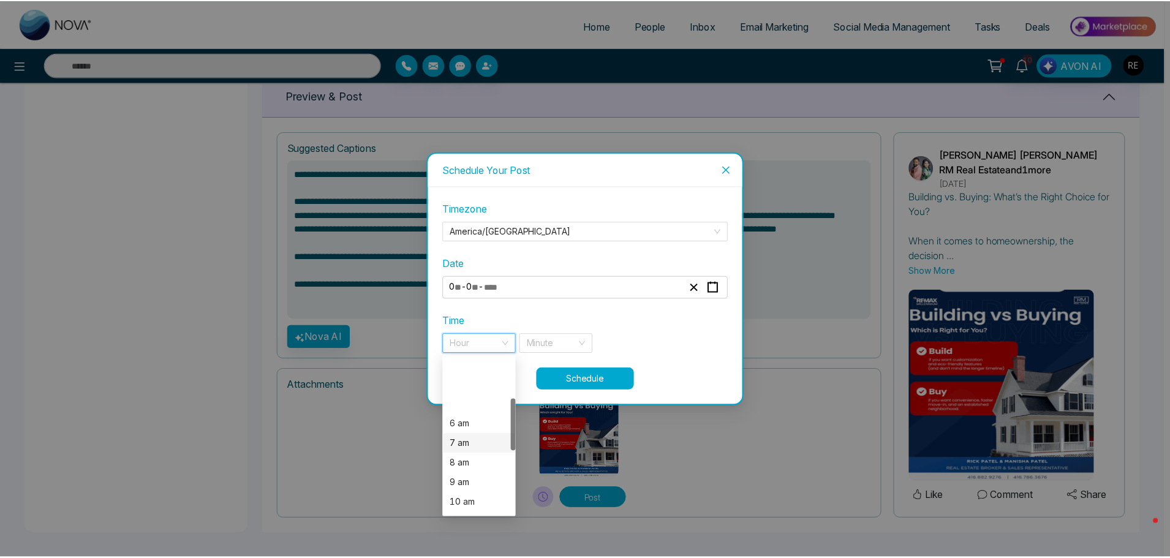
scroll to position [123, 0]
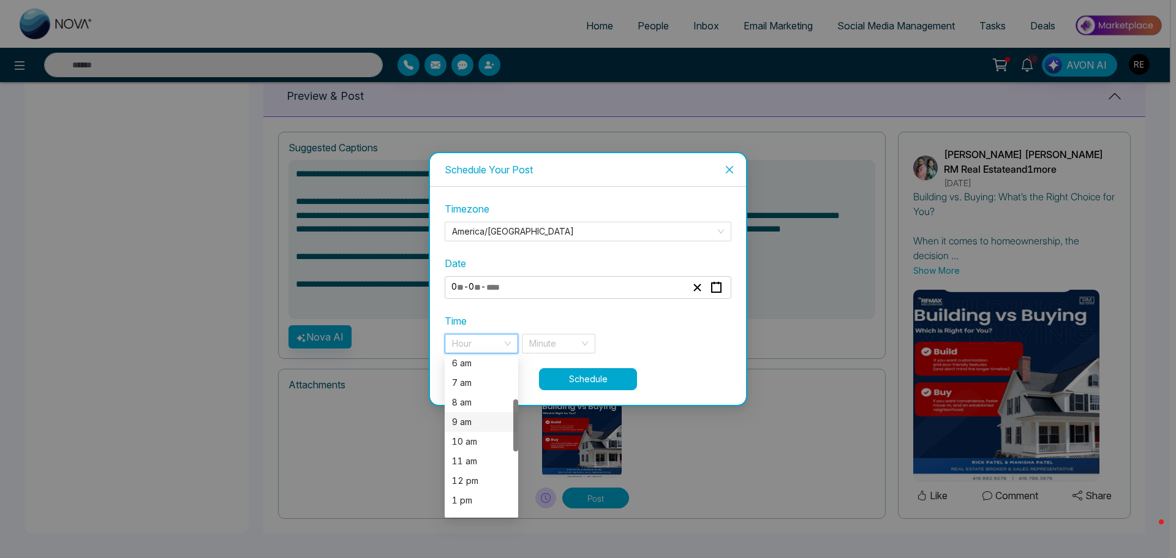
click at [469, 425] on div "9 am" at bounding box center [481, 421] width 59 height 13
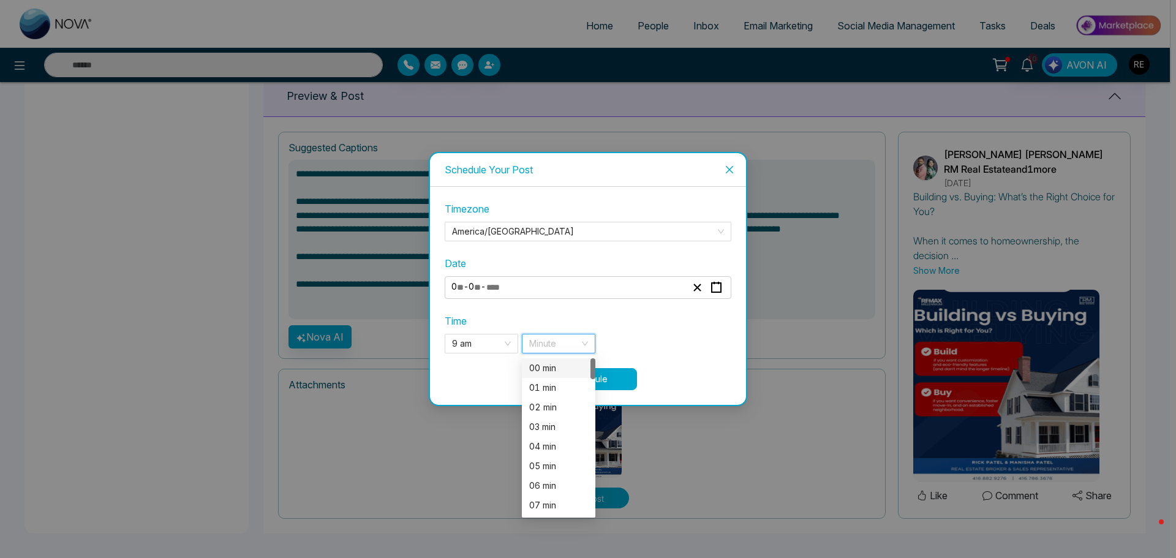
click at [549, 347] on input "search" at bounding box center [554, 343] width 50 height 18
click at [548, 369] on div "00 min" at bounding box center [558, 367] width 59 height 13
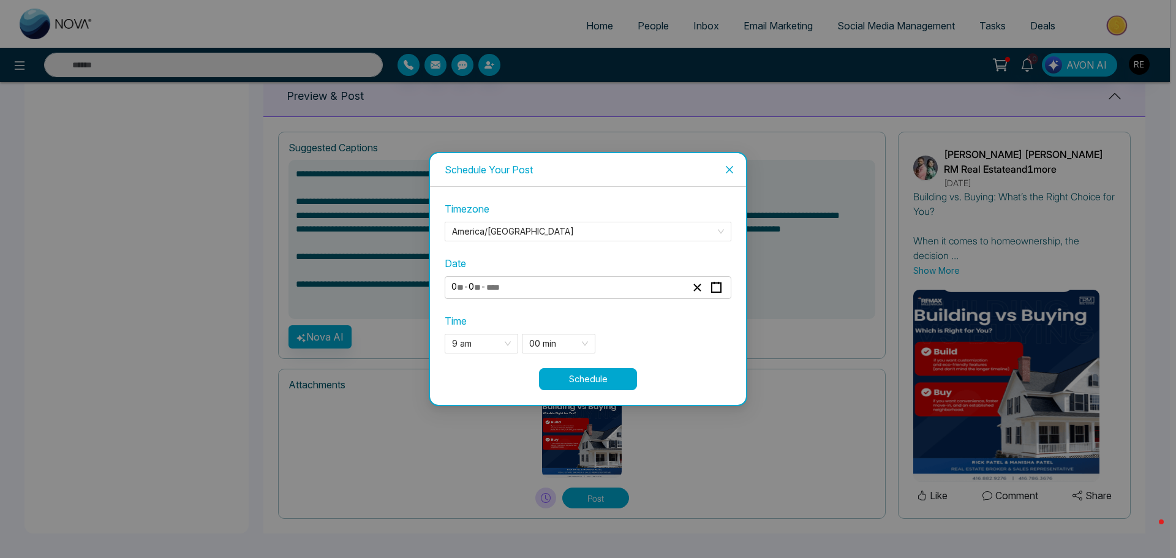
click at [617, 375] on button "Schedule" at bounding box center [588, 379] width 98 height 22
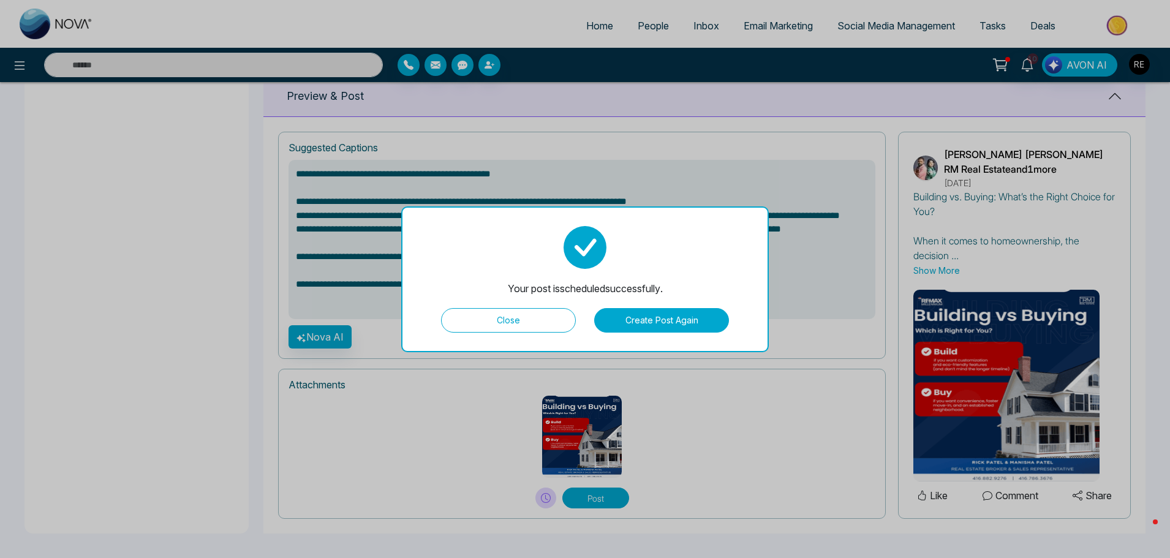
click at [527, 320] on button "Close" at bounding box center [508, 320] width 135 height 25
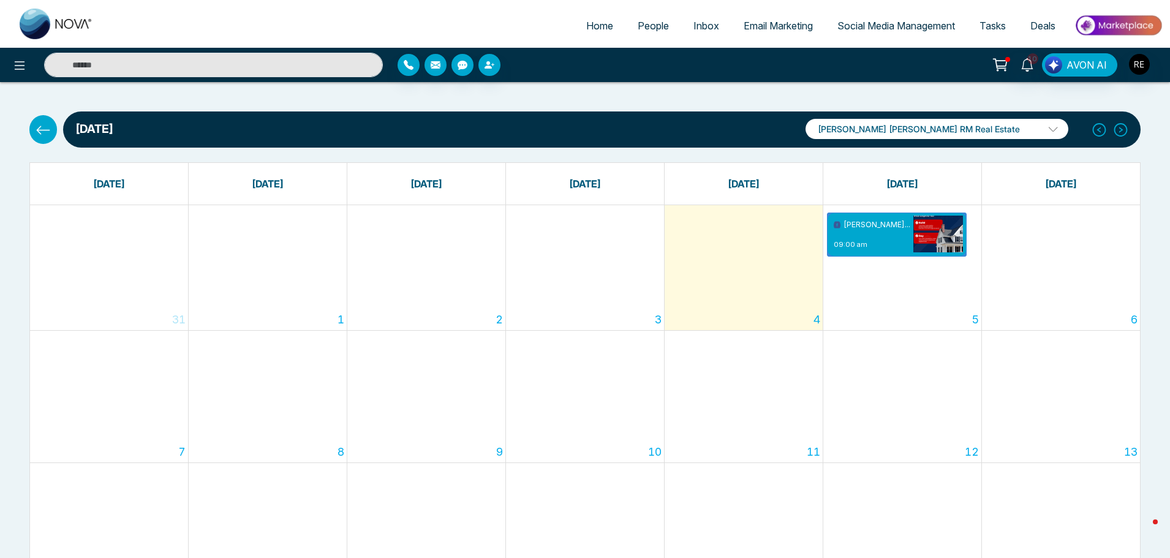
click at [877, 26] on span "Social Media Management" at bounding box center [896, 26] width 118 height 12
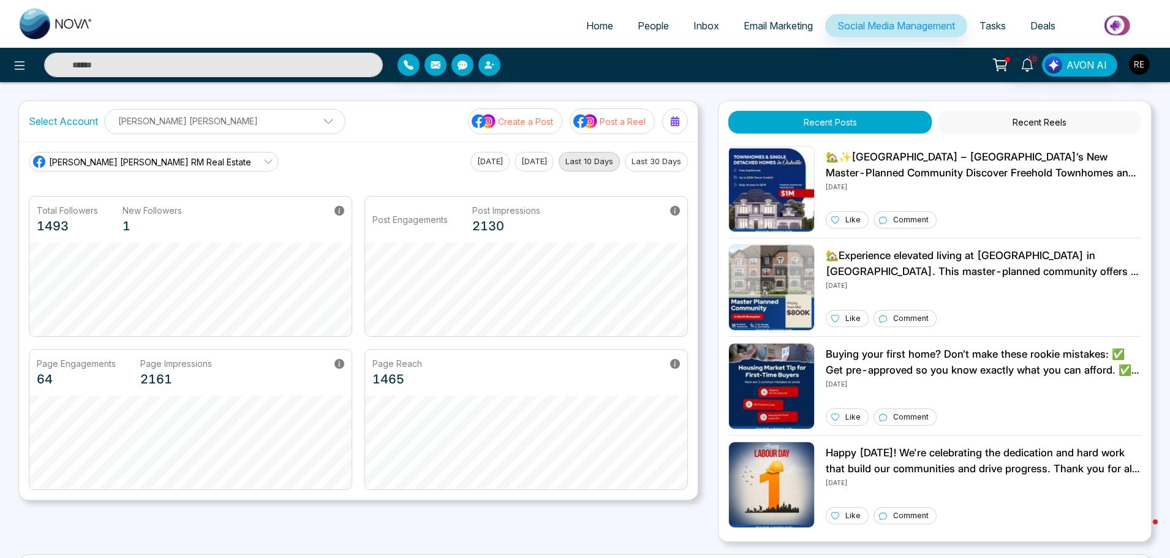
click at [514, 126] on p "Create a Post" at bounding box center [525, 121] width 55 height 13
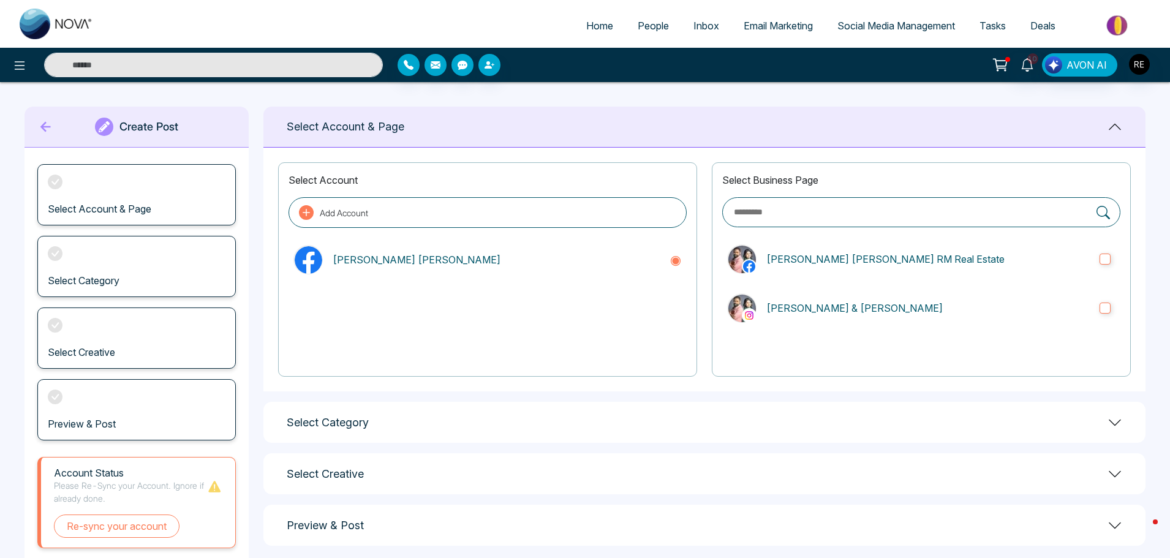
click at [856, 21] on span "Social Media Management" at bounding box center [896, 26] width 118 height 12
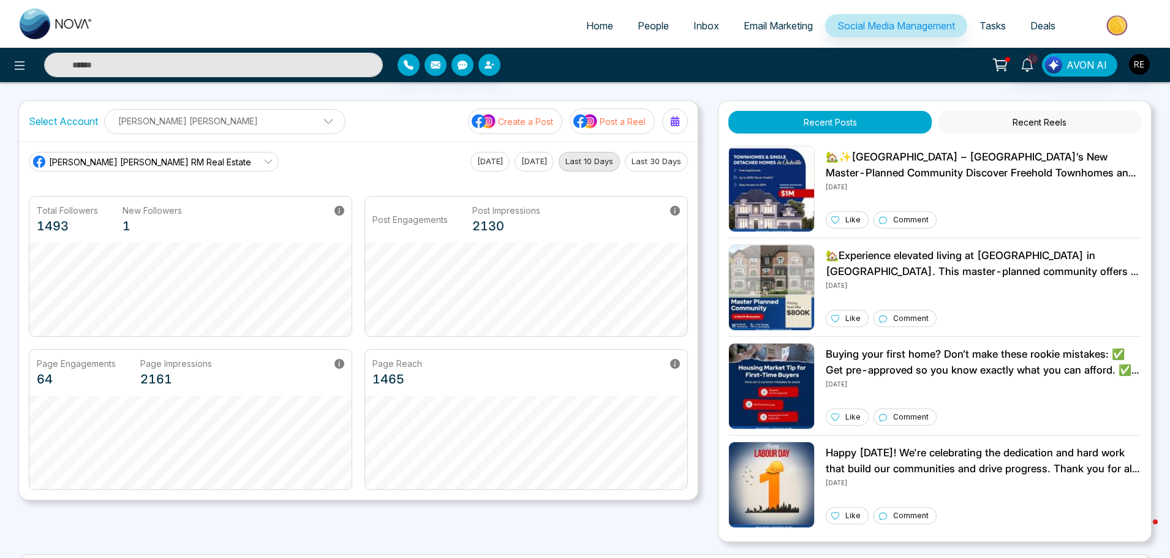
click at [204, 126] on p "[PERSON_NAME] [PERSON_NAME]" at bounding box center [224, 121] width 225 height 20
click at [161, 181] on button "Add Social Accounts" at bounding box center [167, 189] width 108 height 16
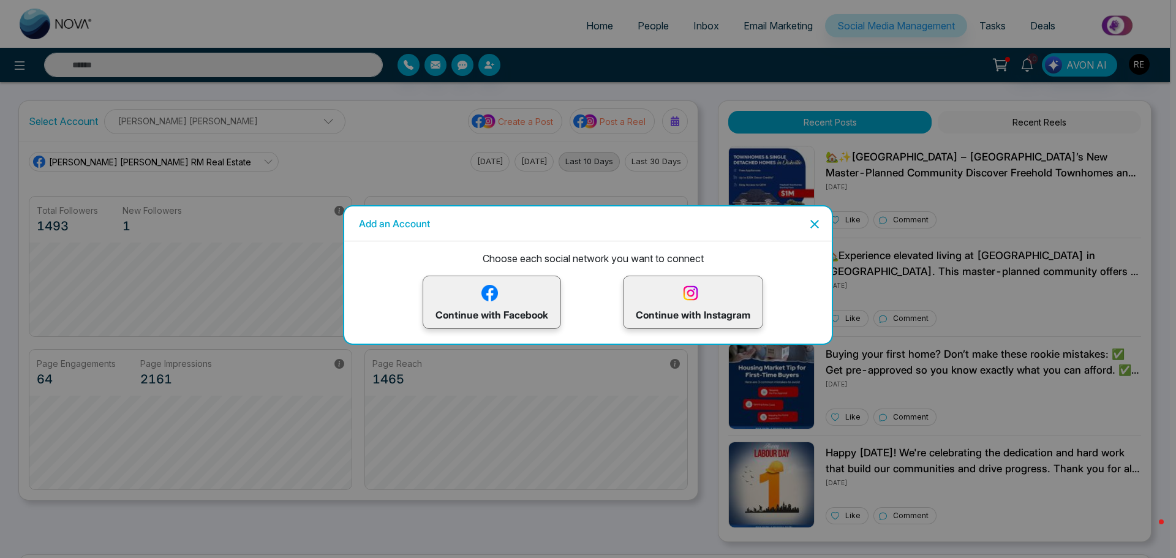
click at [482, 293] on img at bounding box center [489, 292] width 21 height 21
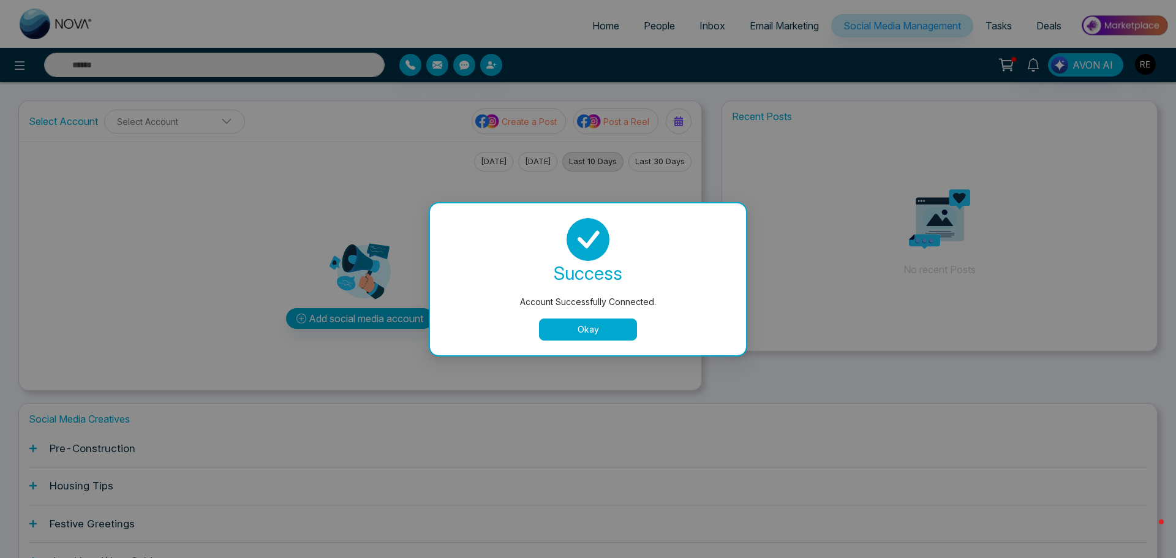
click at [581, 327] on button "Okay" at bounding box center [588, 330] width 98 height 22
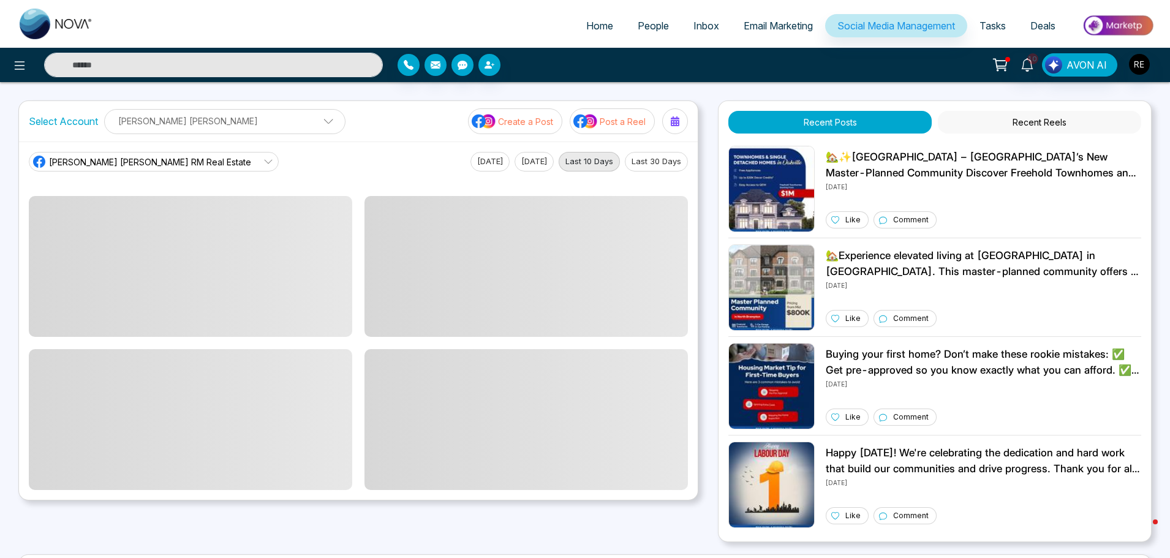
click at [181, 131] on ul "[PERSON_NAME] [PERSON_NAME] Add Social Accounts" at bounding box center [224, 131] width 225 height 1
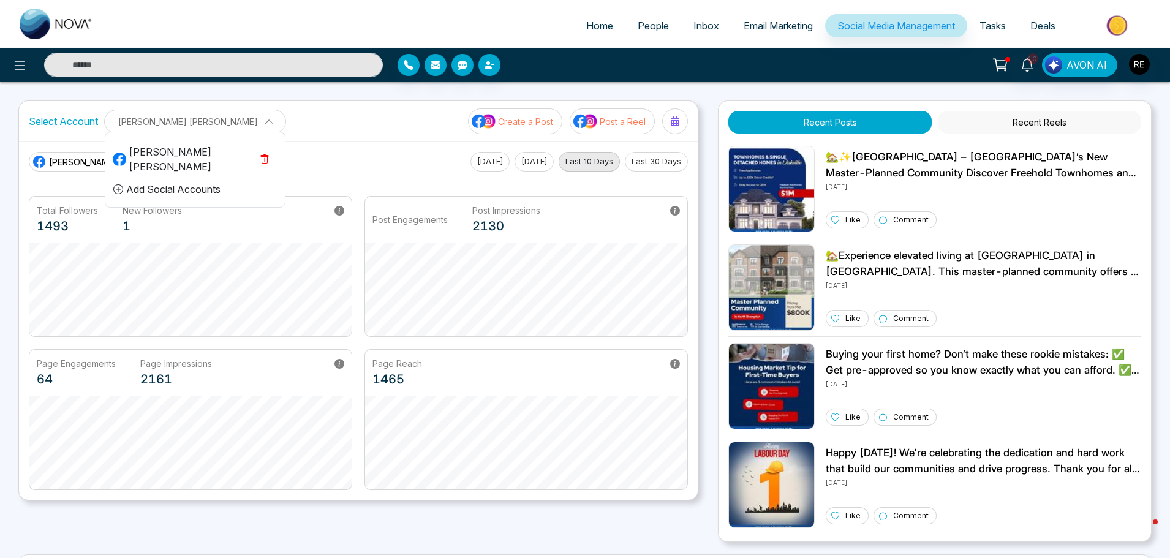
click at [170, 151] on div "[PERSON_NAME] [PERSON_NAME]" at bounding box center [182, 159] width 139 height 29
click at [130, 164] on span "[PERSON_NAME] [PERSON_NAME] RM Real Estate" at bounding box center [150, 162] width 202 height 13
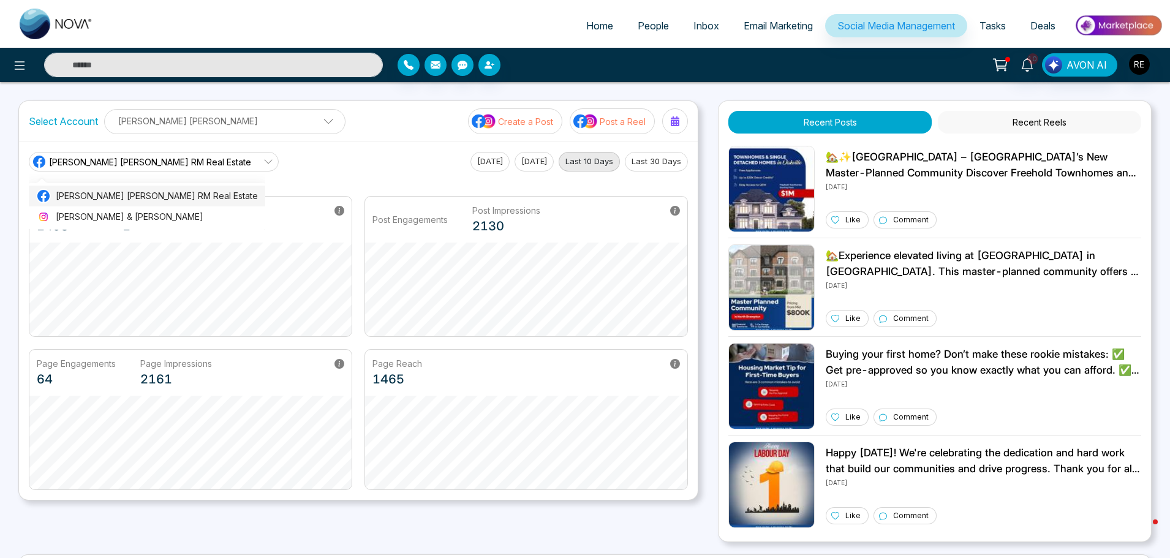
scroll to position [2, 0]
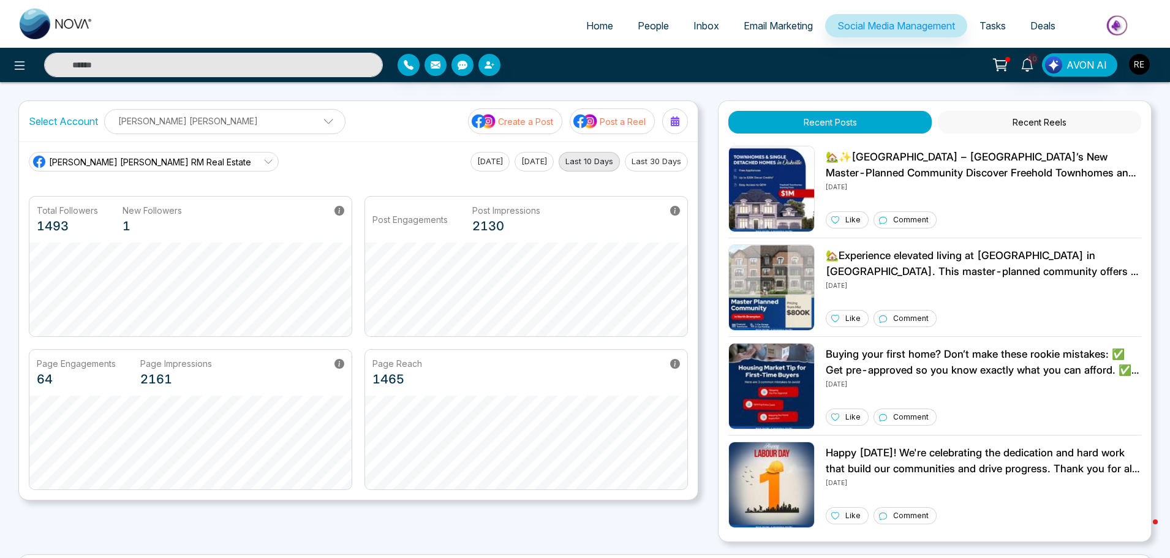
click at [273, 166] on div "[PERSON_NAME] [PERSON_NAME] RM Real Estate [PERSON_NAME] [PERSON_NAME] RM Real …" at bounding box center [358, 162] width 659 height 20
click at [537, 128] on button "Create a Post" at bounding box center [515, 121] width 94 height 26
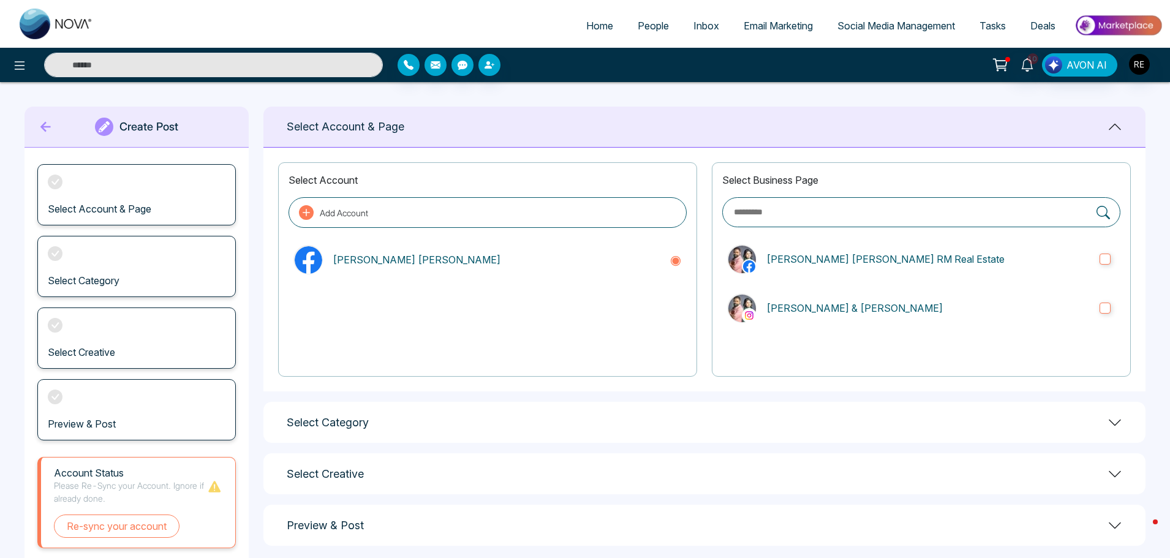
click at [864, 32] on link "Social Media Management" at bounding box center [896, 25] width 142 height 23
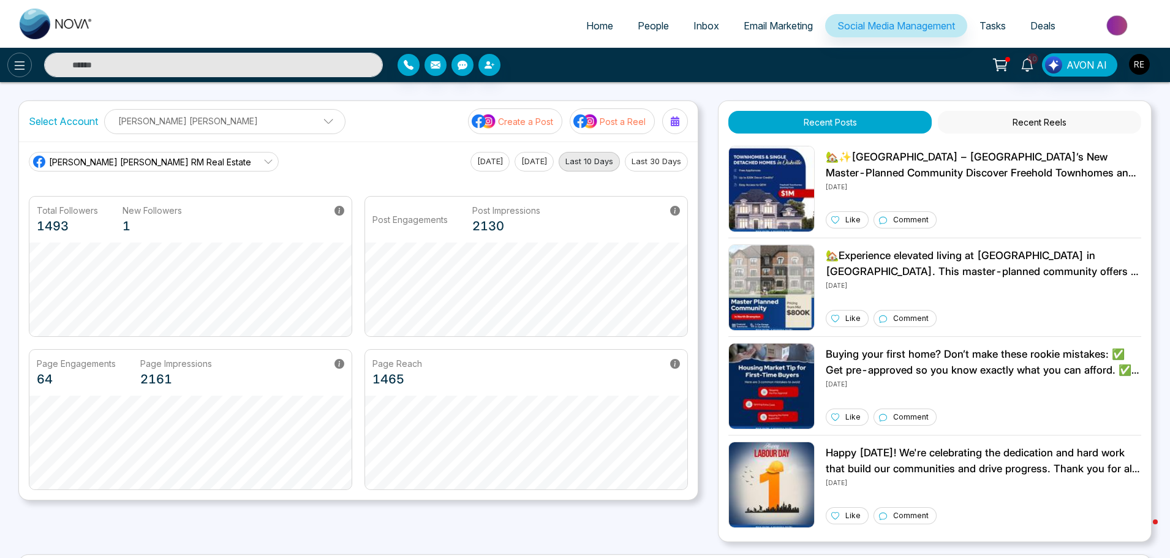
click at [21, 70] on icon at bounding box center [19, 65] width 15 height 15
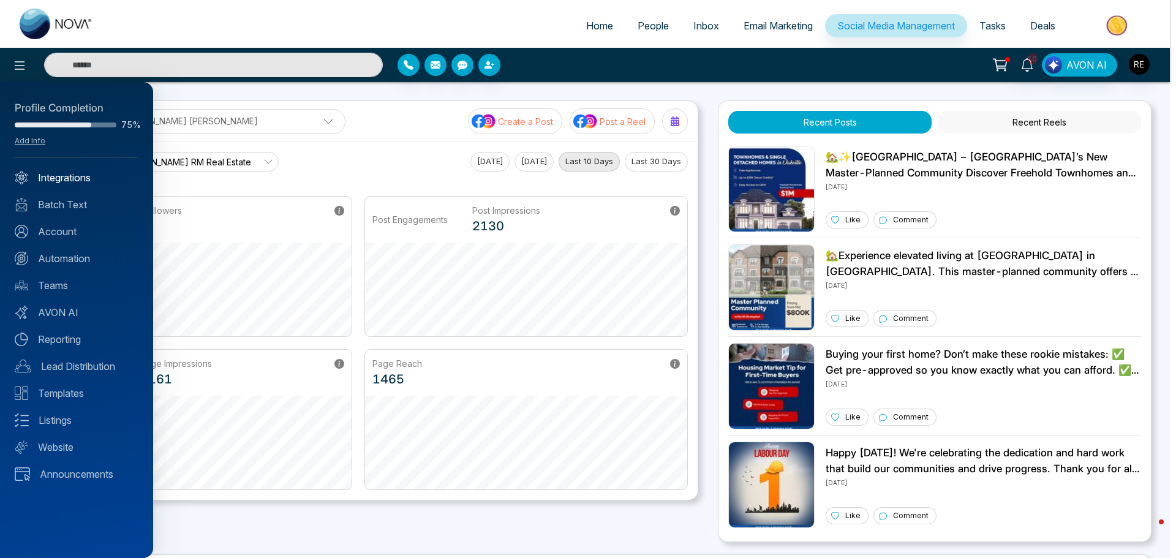
click at [88, 184] on link "Integrations" at bounding box center [77, 177] width 124 height 15
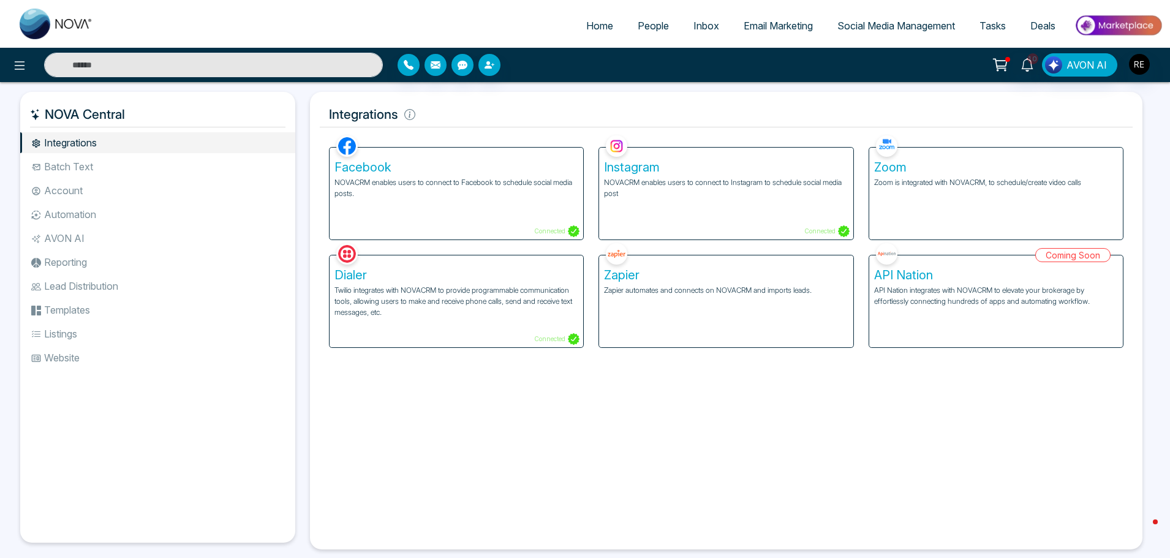
click at [935, 29] on span "Social Media Management" at bounding box center [896, 26] width 118 height 12
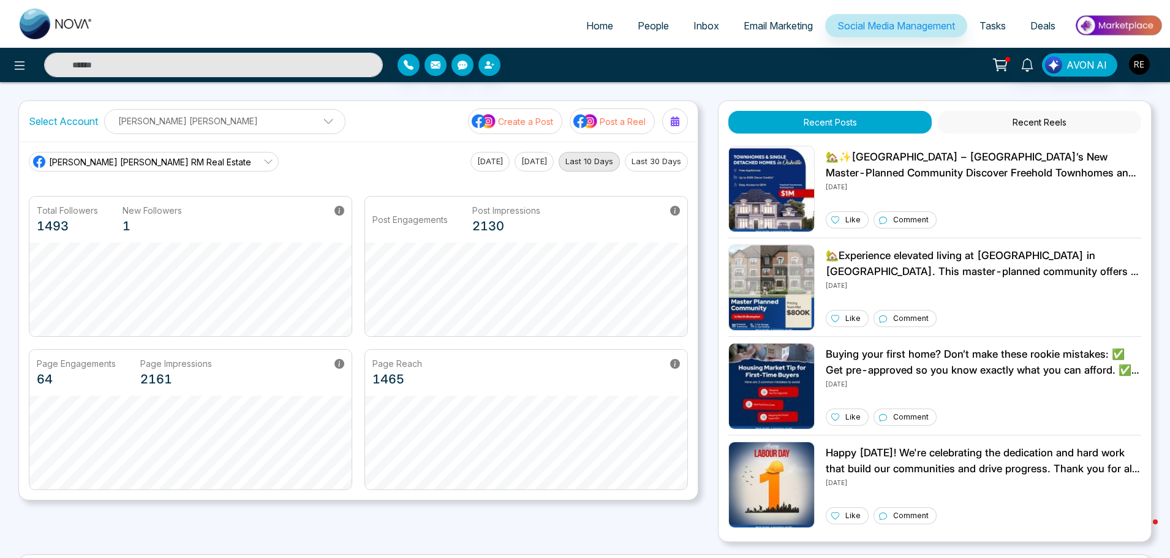
click at [234, 121] on p "[PERSON_NAME] [PERSON_NAME]" at bounding box center [224, 121] width 225 height 20
click at [263, 157] on icon "button" at bounding box center [265, 159] width 4 height 4
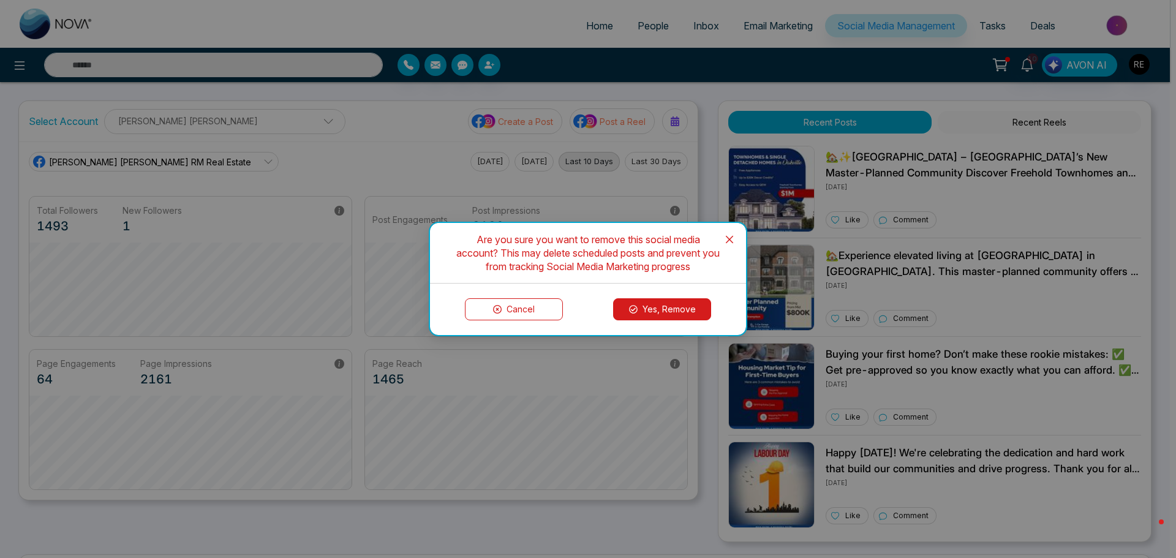
click at [668, 314] on button "Yes, Remove" at bounding box center [662, 309] width 98 height 22
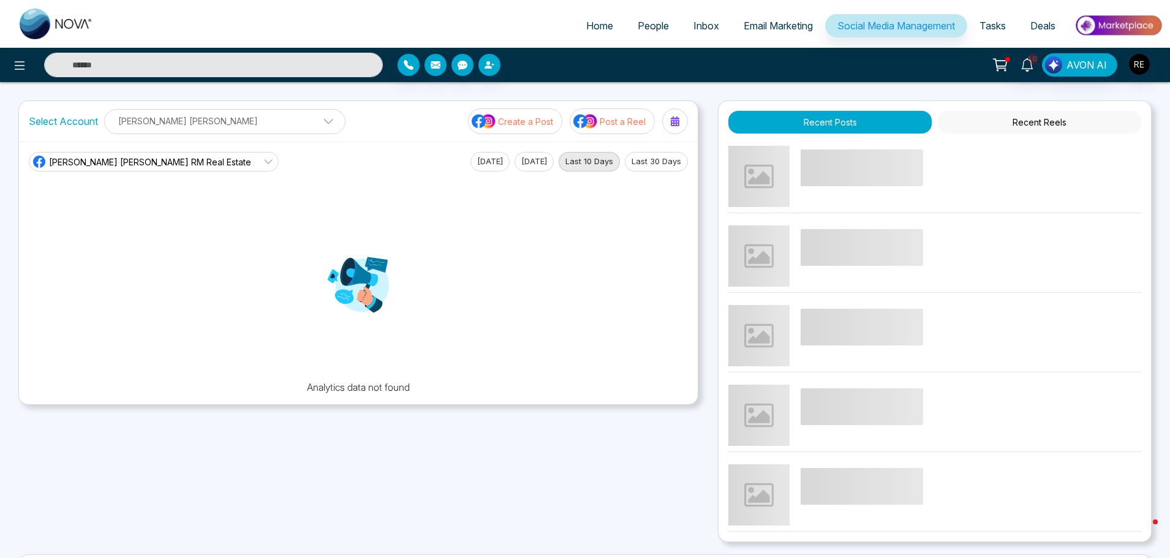
click at [219, 119] on p "[PERSON_NAME] [PERSON_NAME]" at bounding box center [224, 121] width 225 height 20
click at [260, 154] on icon "button" at bounding box center [265, 159] width 10 height 10
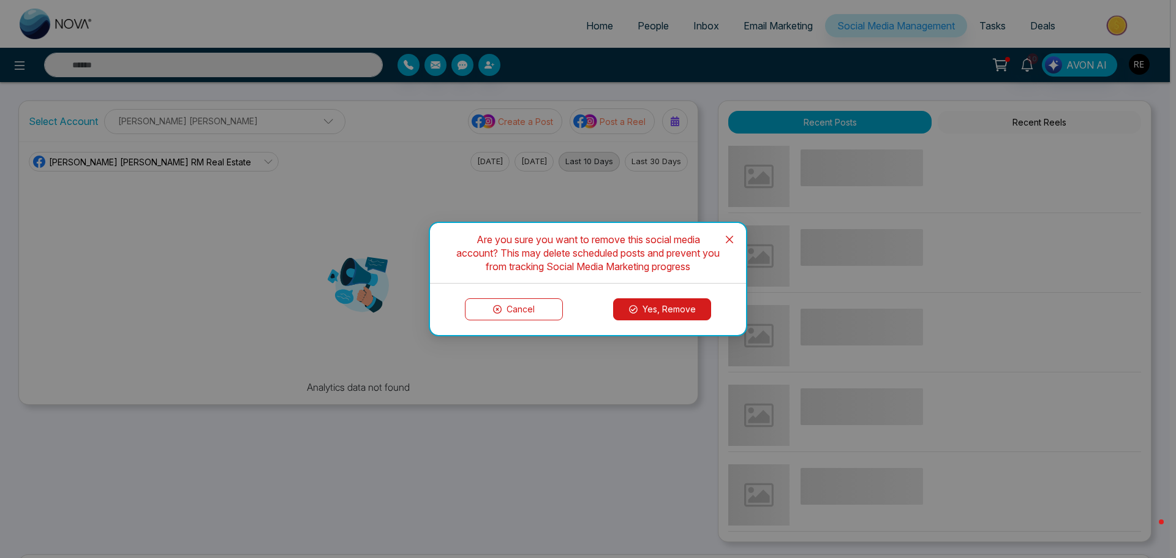
click at [659, 311] on button "Yes, Remove" at bounding box center [662, 309] width 98 height 22
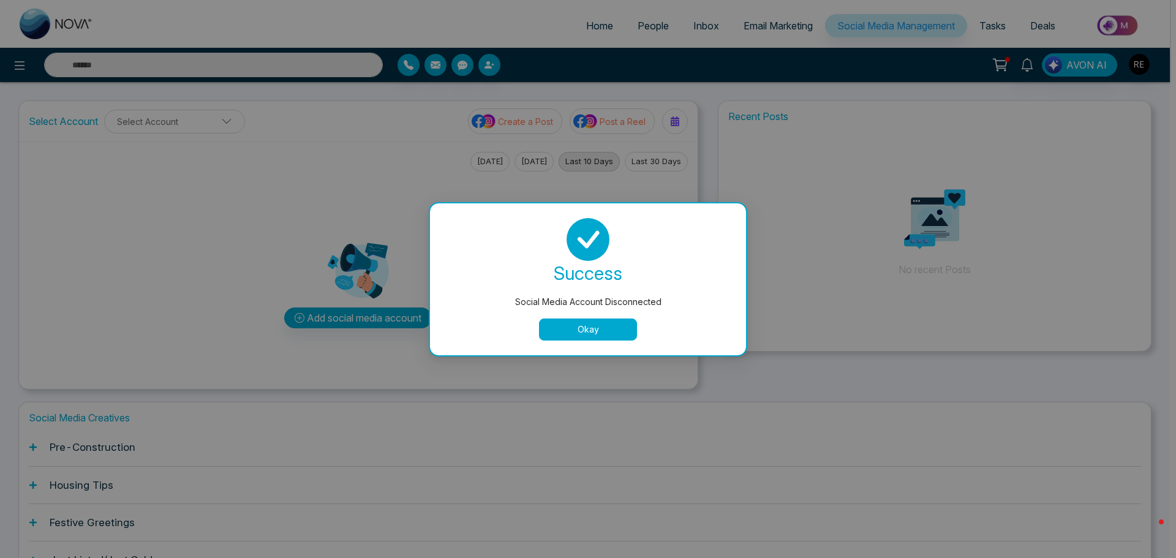
click at [617, 325] on button "Okay" at bounding box center [588, 330] width 98 height 22
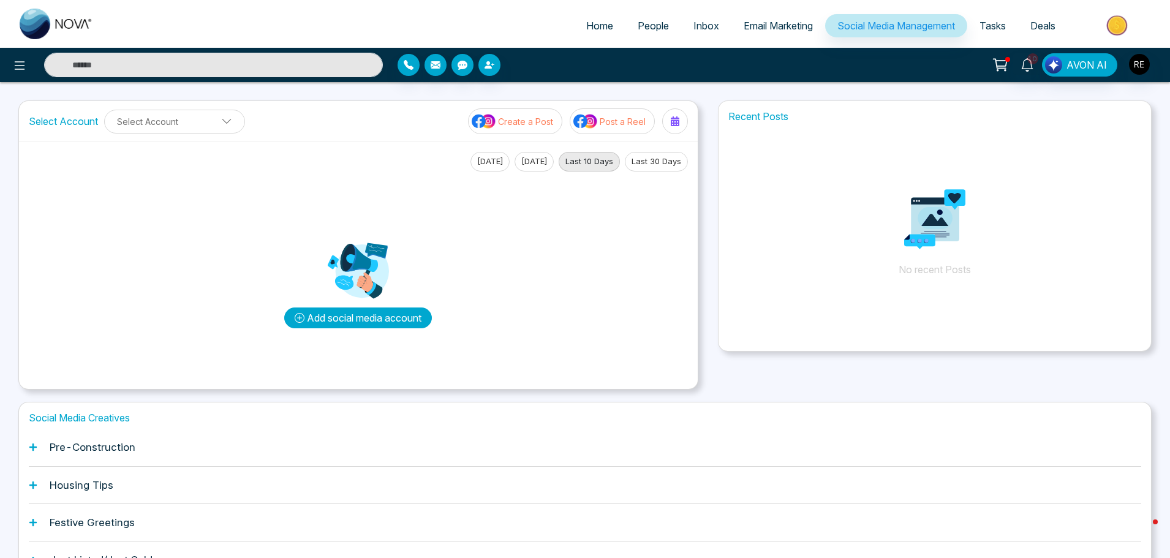
click at [390, 314] on button "Add social media account" at bounding box center [358, 318] width 148 height 21
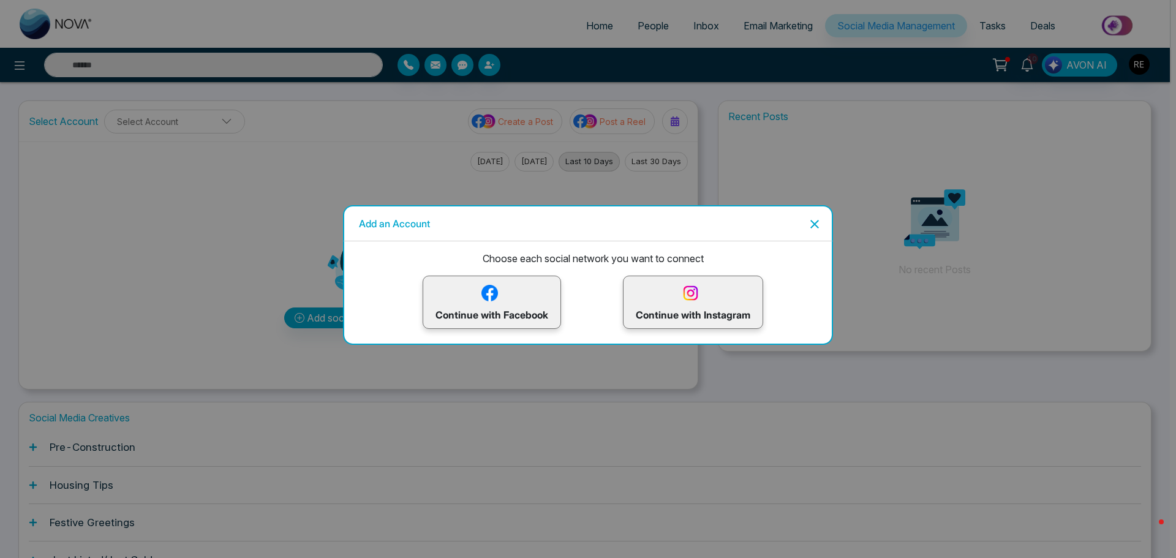
click at [492, 311] on p "Continue with Facebook" at bounding box center [492, 302] width 113 height 40
click at [543, 314] on p "Continue with Facebook" at bounding box center [492, 302] width 113 height 40
click at [500, 302] on img at bounding box center [489, 292] width 21 height 21
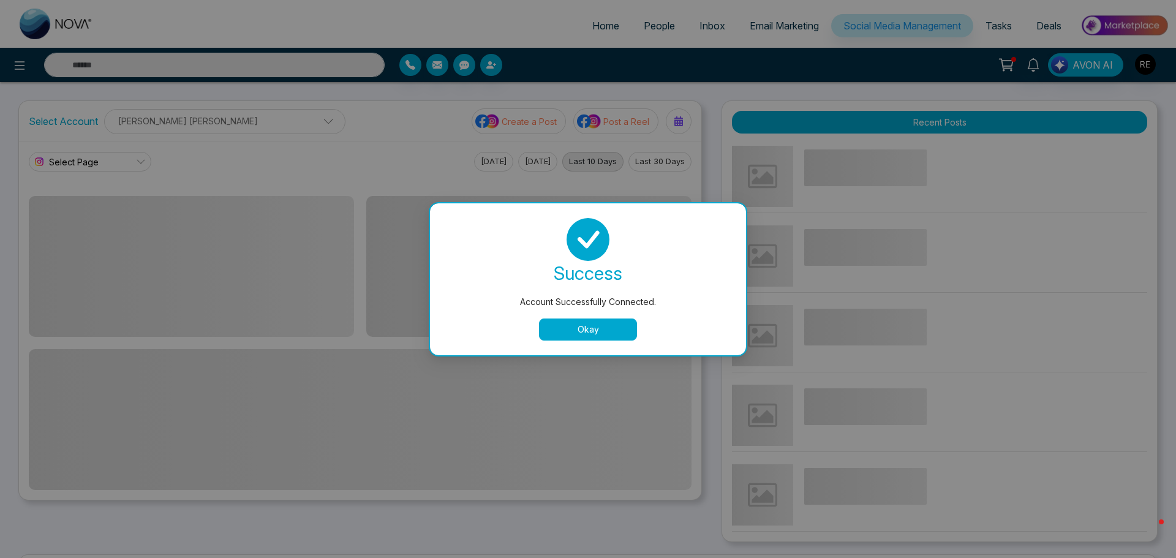
click at [592, 331] on button "Okay" at bounding box center [588, 330] width 98 height 22
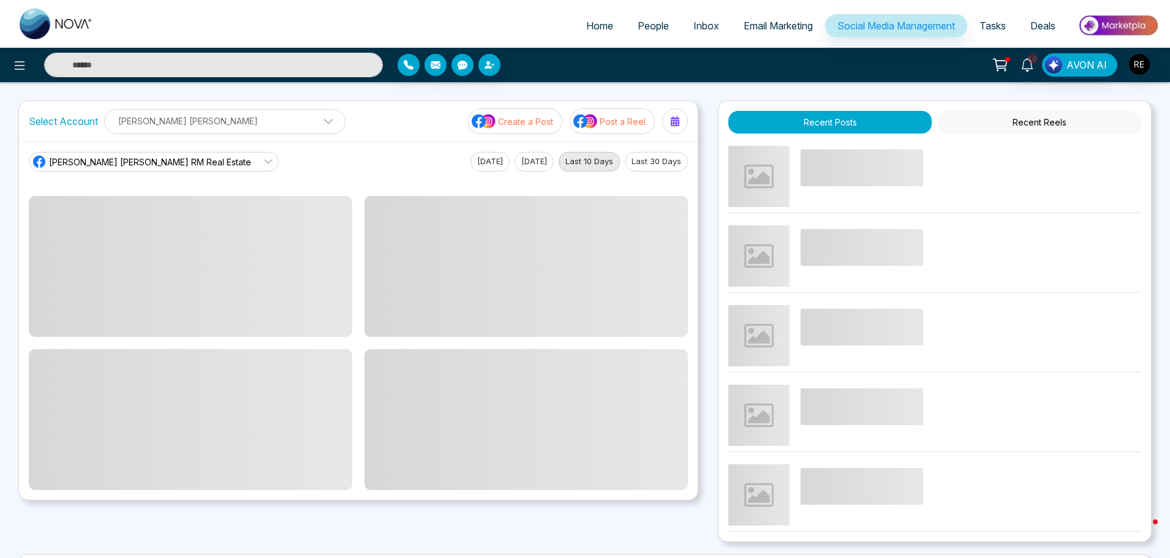
click at [154, 167] on span "[PERSON_NAME] [PERSON_NAME] RM Real Estate" at bounding box center [150, 162] width 202 height 13
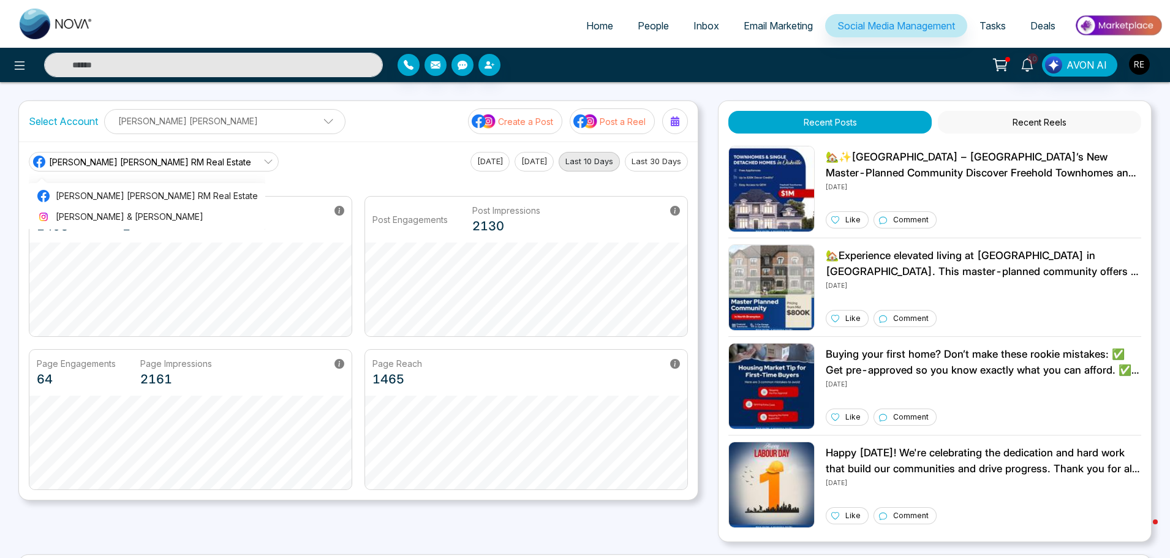
click at [522, 129] on button "Create a Post" at bounding box center [515, 121] width 94 height 26
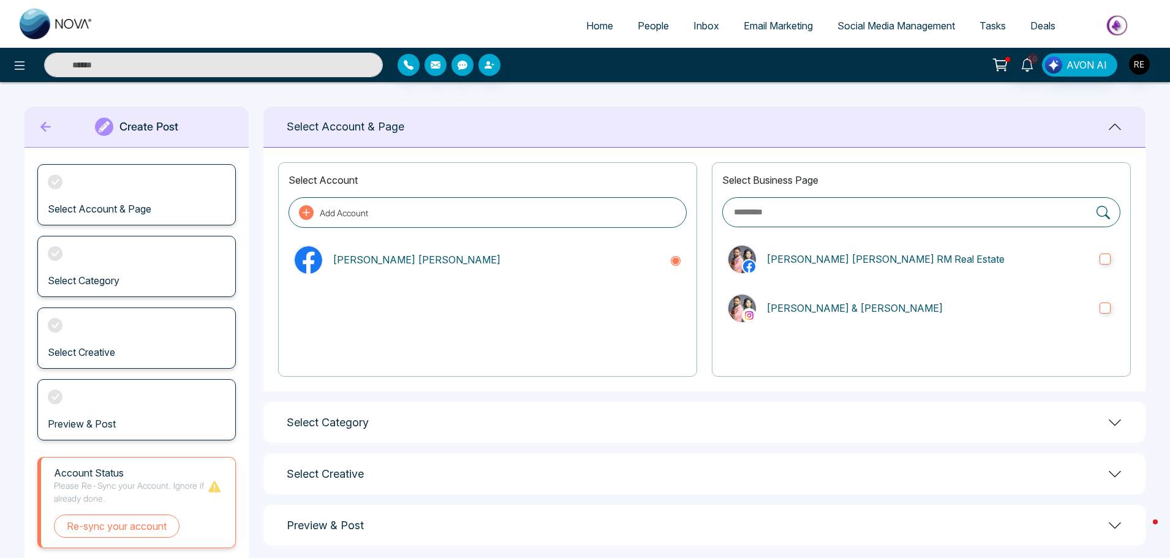
click at [858, 28] on span "Social Media Management" at bounding box center [896, 26] width 118 height 12
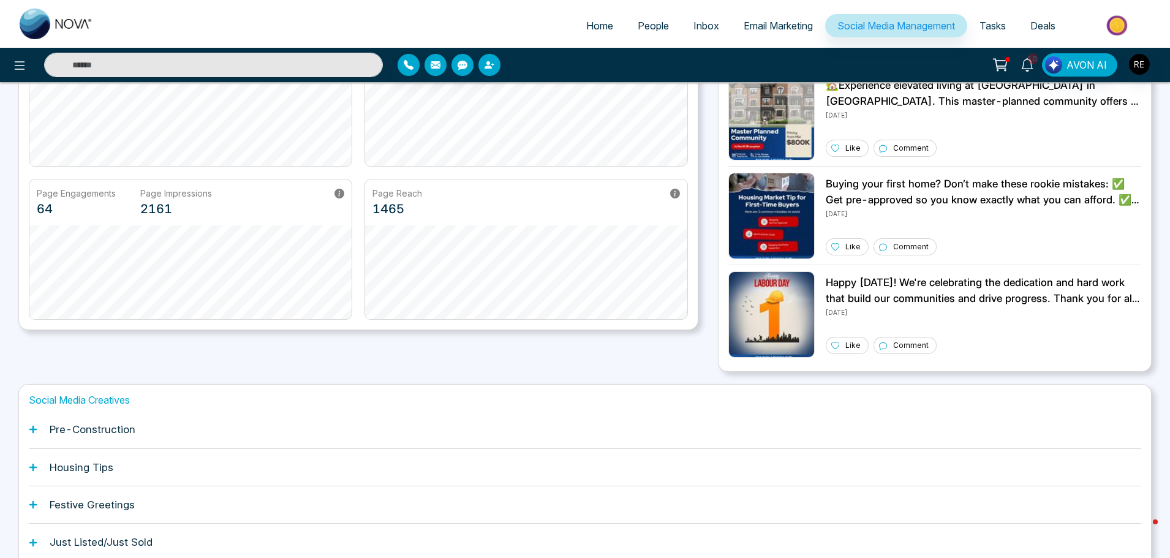
scroll to position [184, 0]
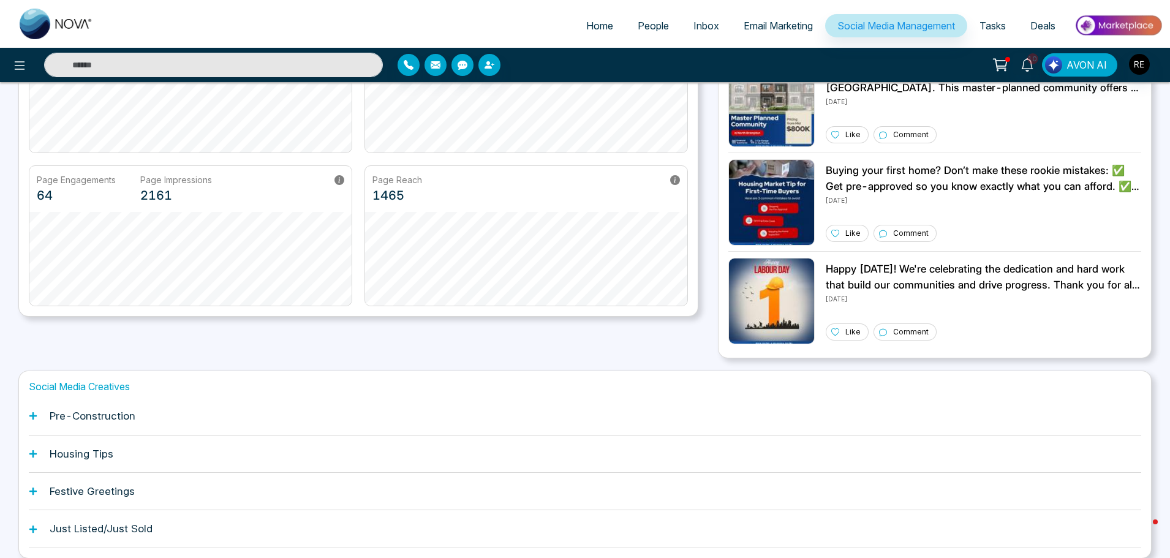
drag, startPoint x: 36, startPoint y: 454, endPoint x: 170, endPoint y: 400, distance: 144.6
click at [37, 453] on icon at bounding box center [32, 453] width 7 height 7
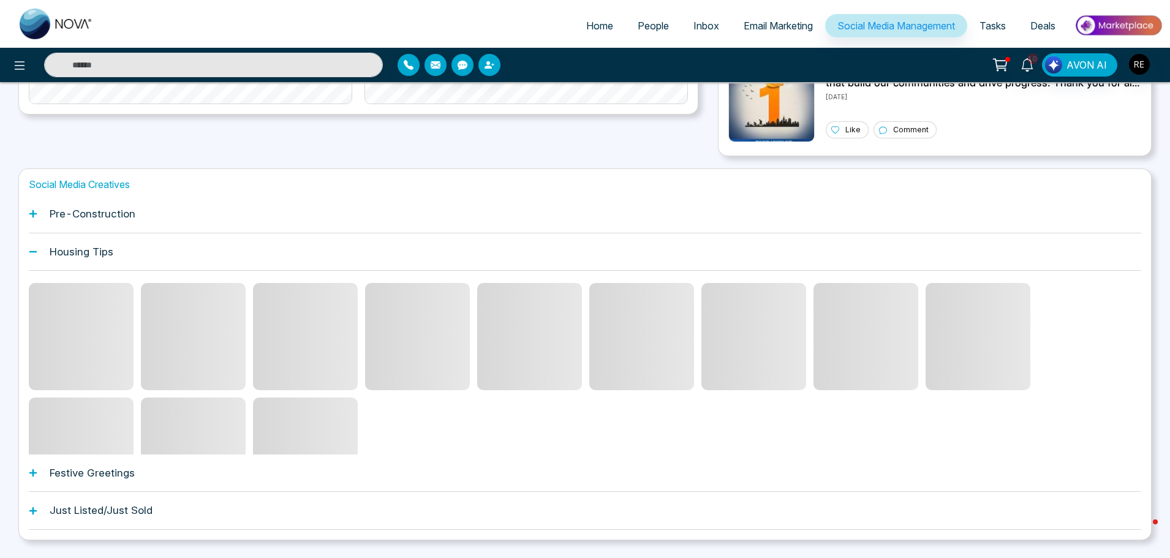
scroll to position [417, 0]
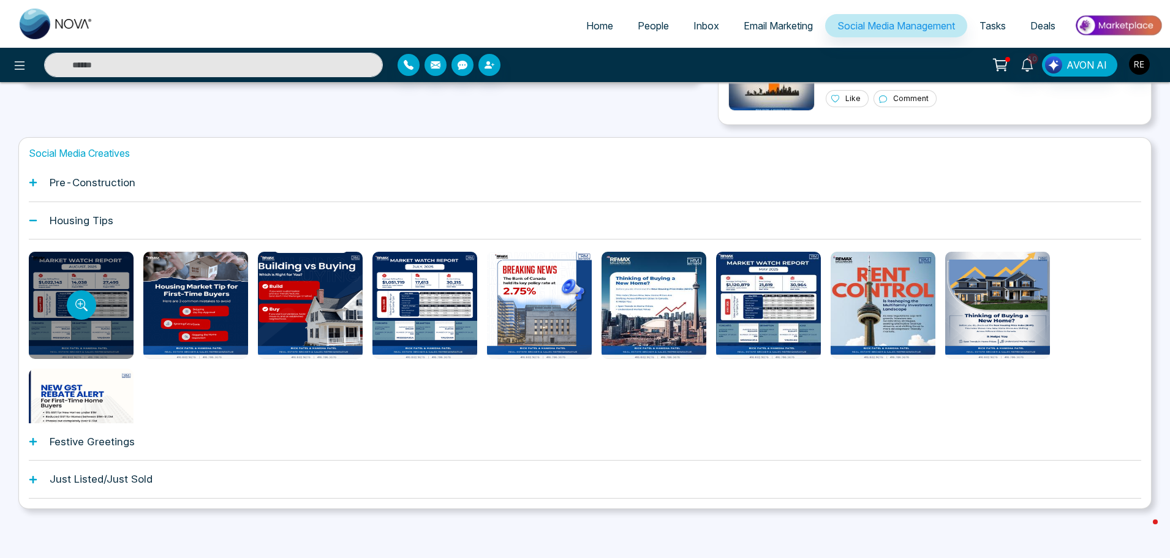
click at [83, 277] on div at bounding box center [81, 305] width 105 height 107
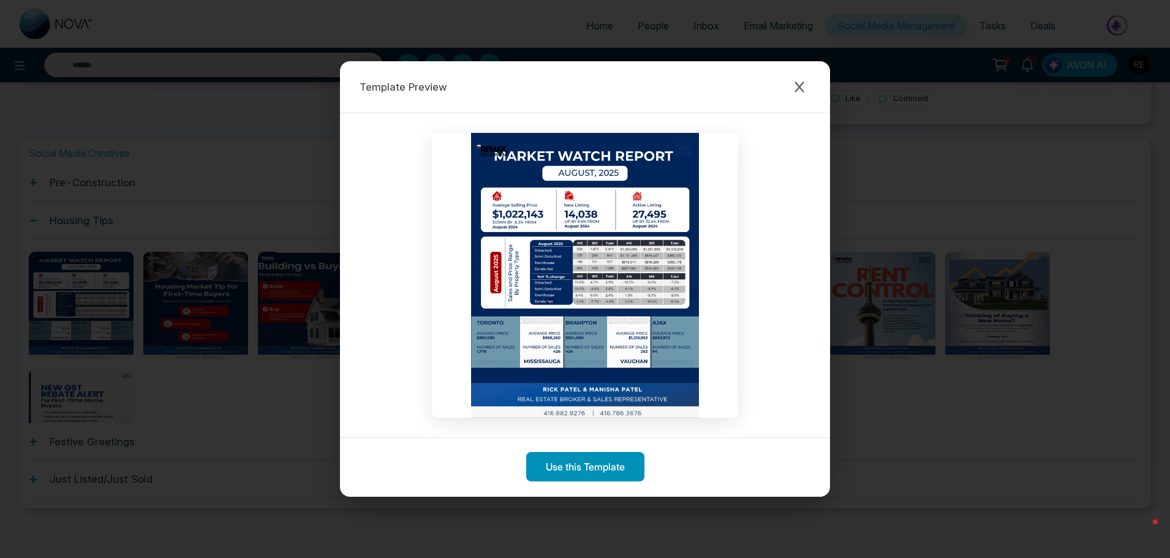
click at [590, 478] on button "Use this Template" at bounding box center [585, 466] width 118 height 29
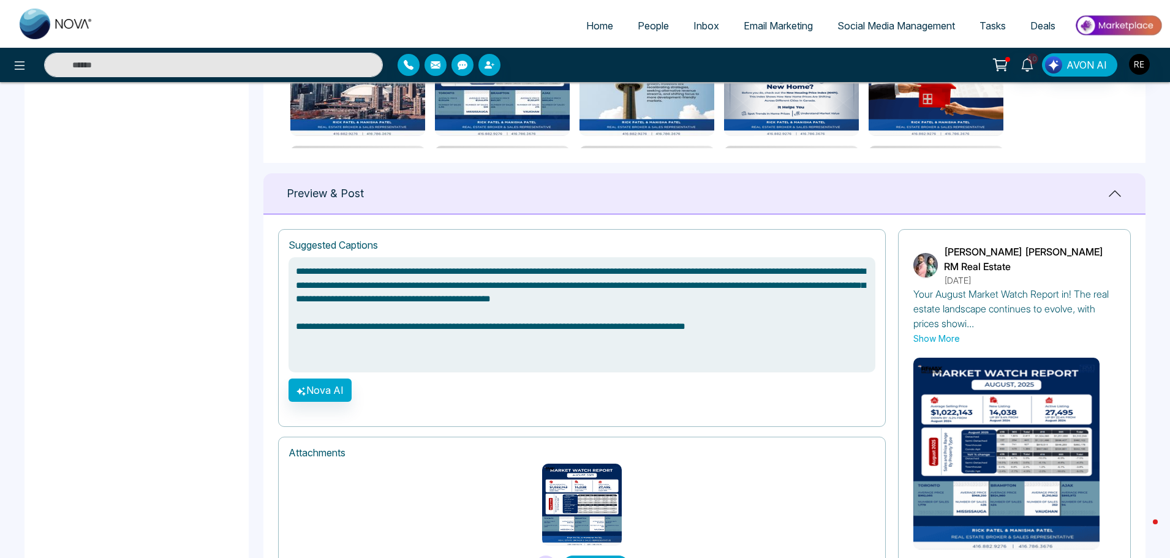
scroll to position [735, 0]
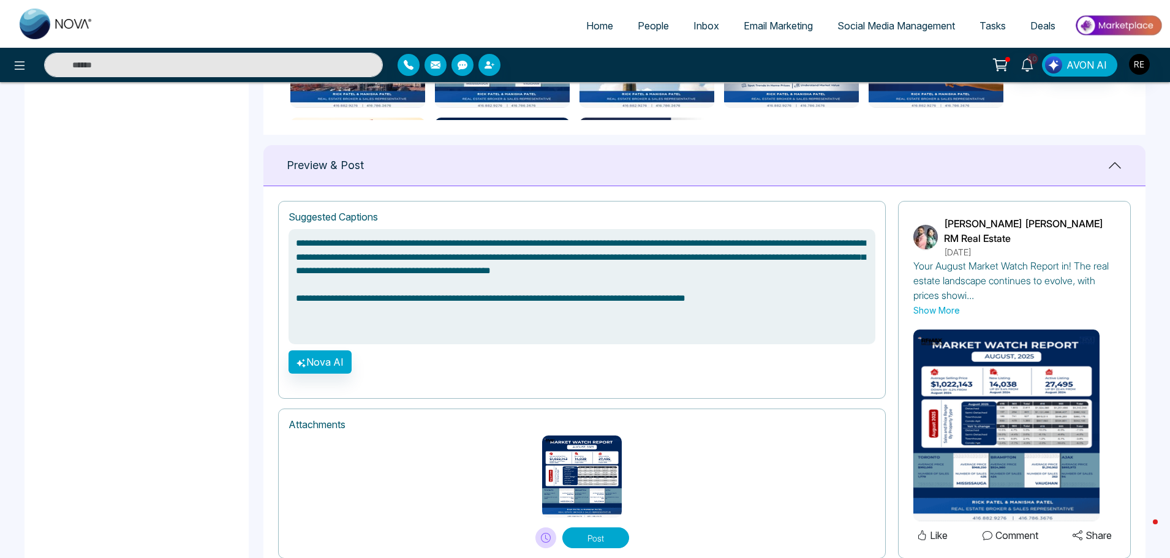
drag, startPoint x: 292, startPoint y: 300, endPoint x: 820, endPoint y: 319, distance: 528.4
click at [820, 319] on textarea "**********" at bounding box center [582, 286] width 587 height 115
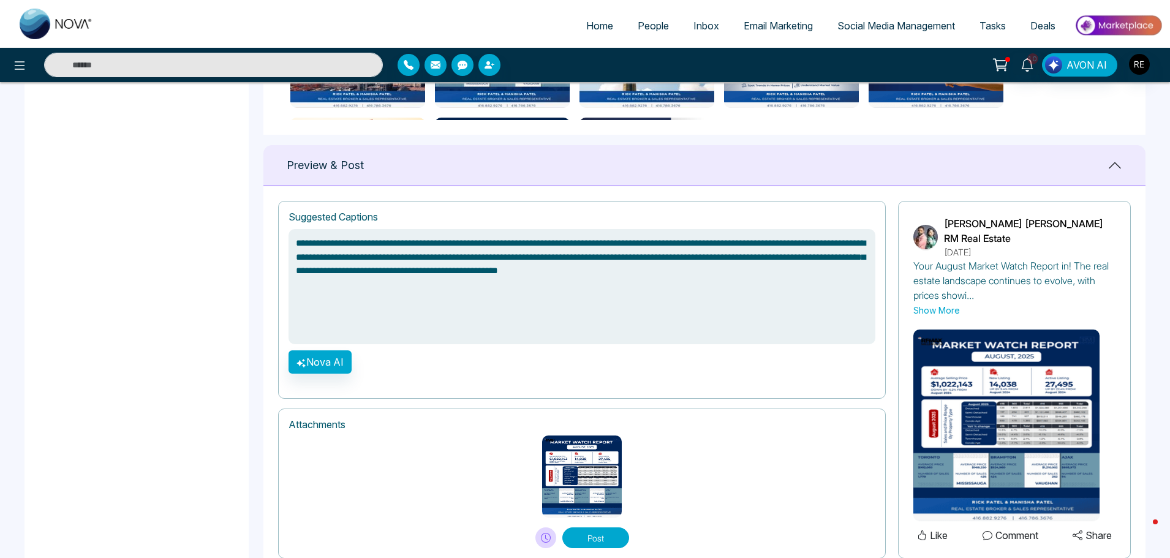
drag, startPoint x: 654, startPoint y: 273, endPoint x: 285, endPoint y: 237, distance: 370.5
click at [285, 237] on div "**********" at bounding box center [582, 300] width 608 height 198
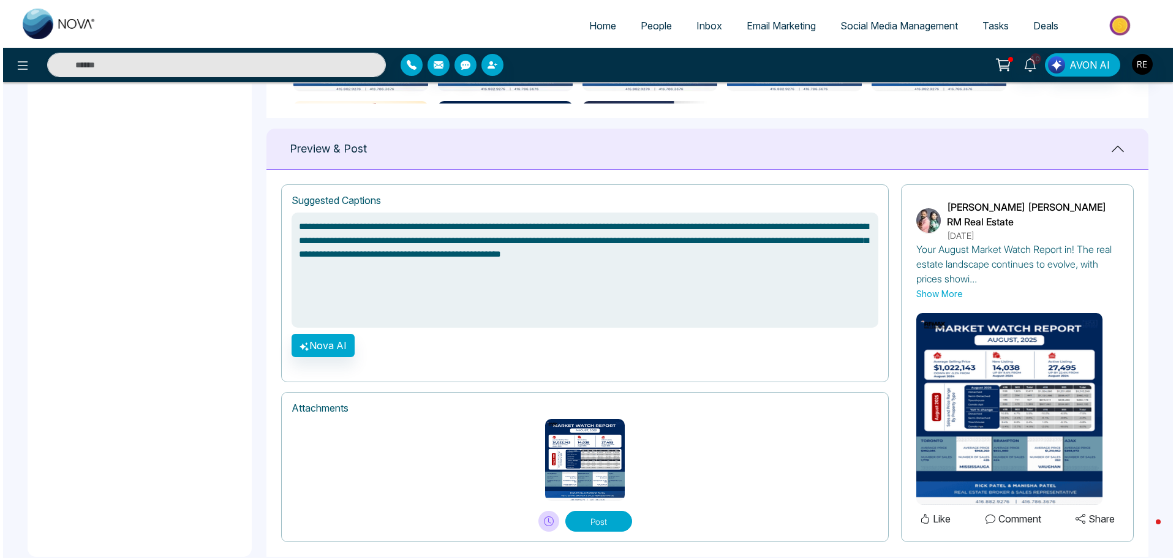
scroll to position [760, 0]
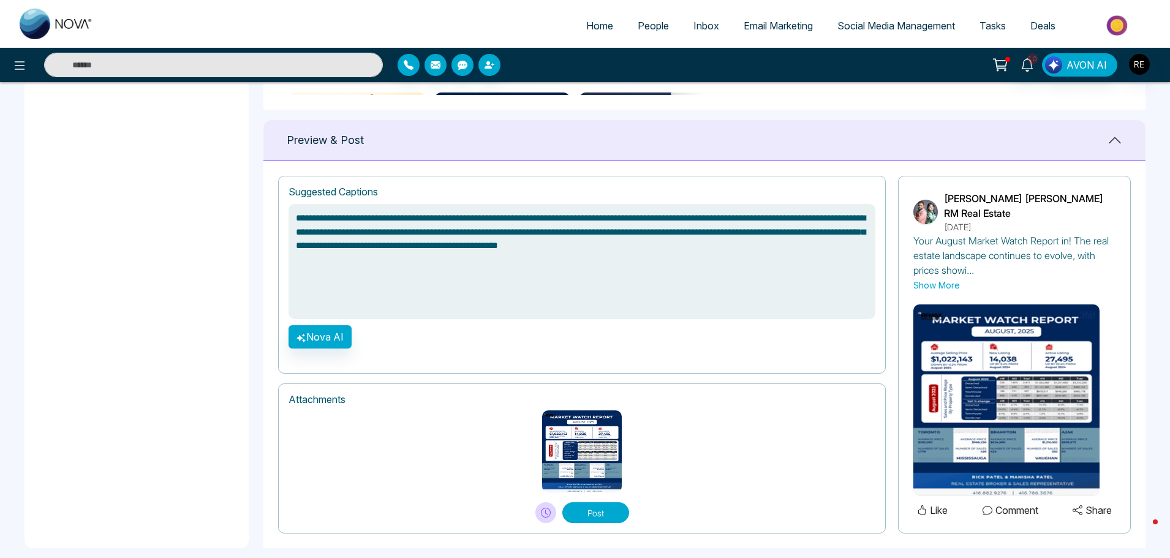
type textarea "**********"
click at [546, 508] on icon at bounding box center [546, 513] width 10 height 10
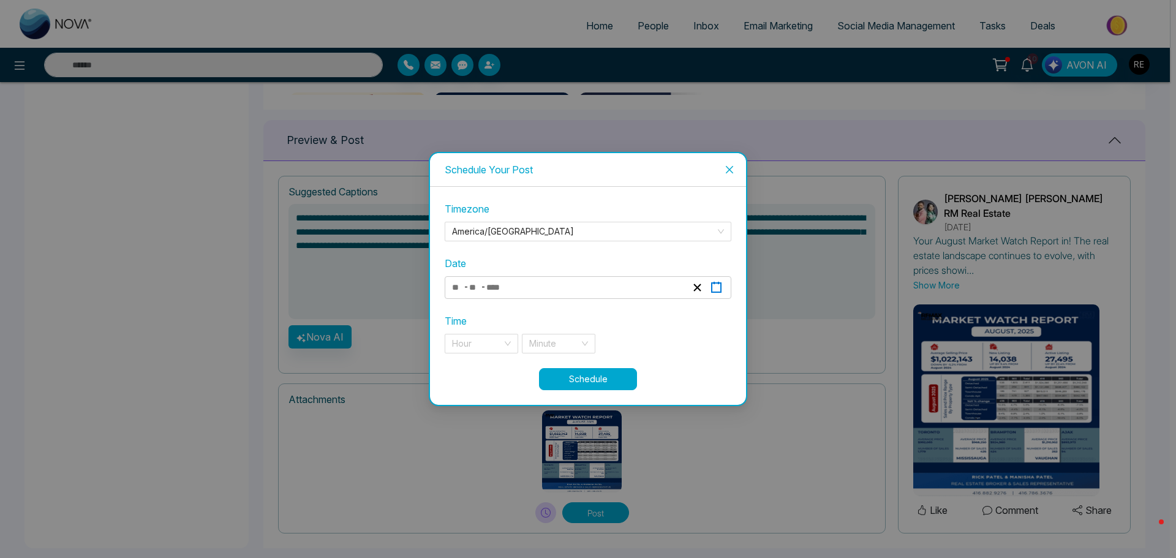
click at [712, 291] on rect "button" at bounding box center [716, 287] width 9 height 9
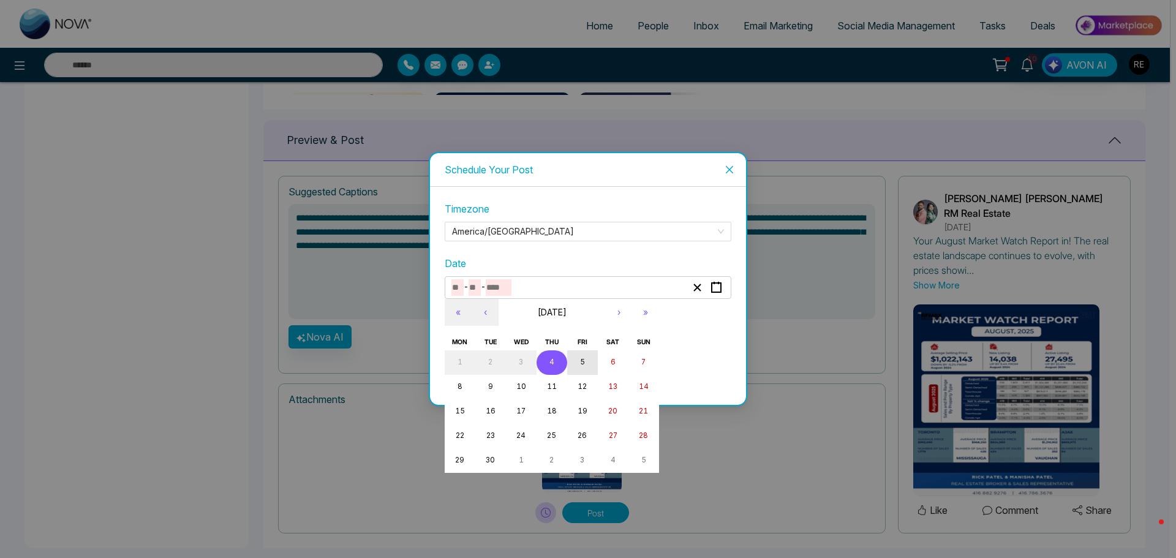
click at [578, 366] on button "5" at bounding box center [582, 362] width 31 height 25
type input "*"
type input "****"
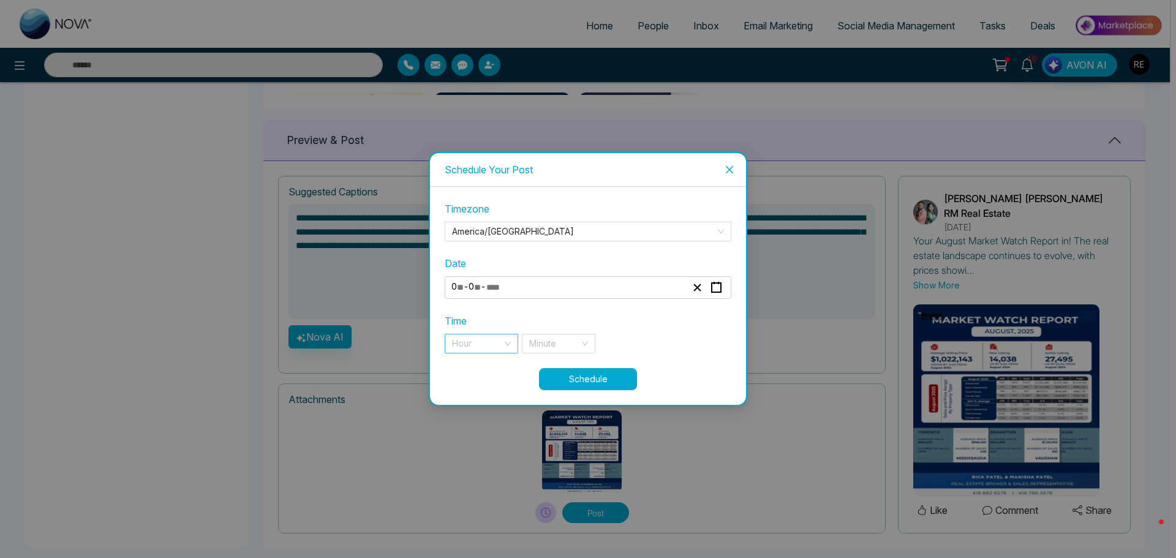
click at [479, 345] on input "search" at bounding box center [477, 343] width 50 height 18
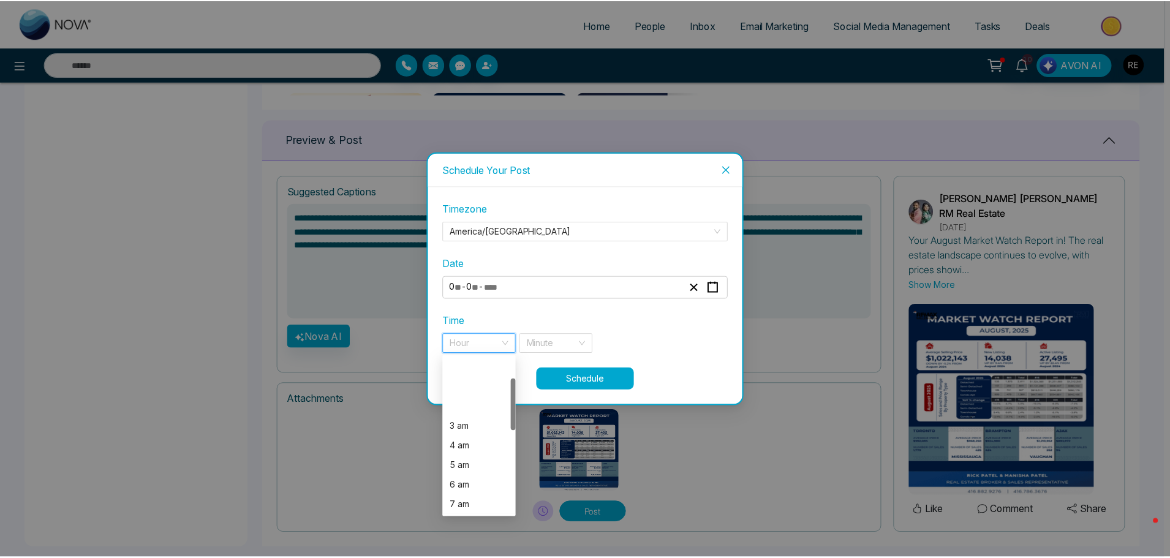
scroll to position [123, 0]
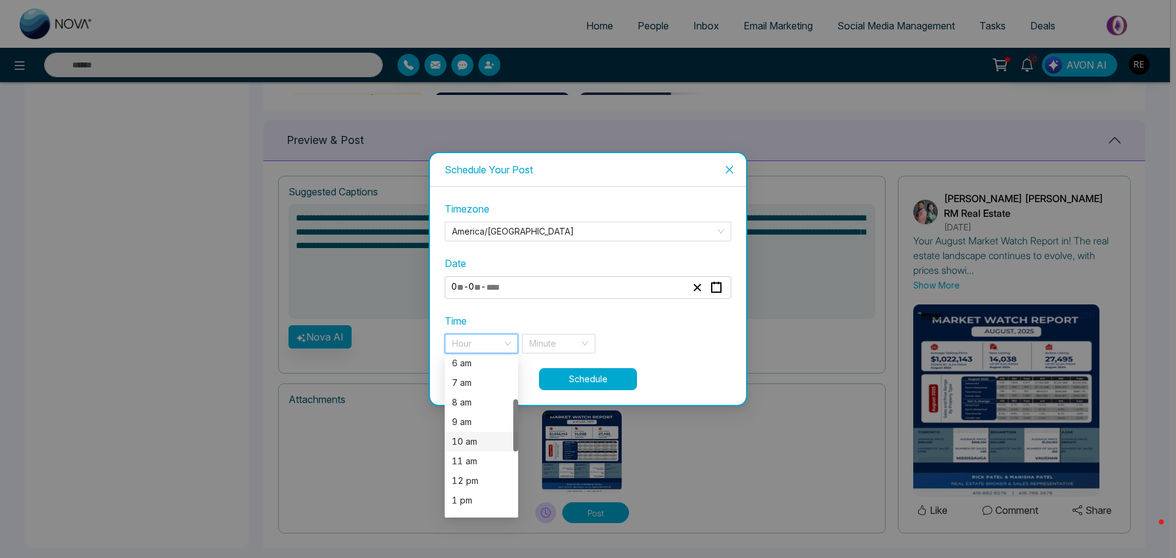
click at [476, 448] on div "10 am" at bounding box center [481, 441] width 59 height 13
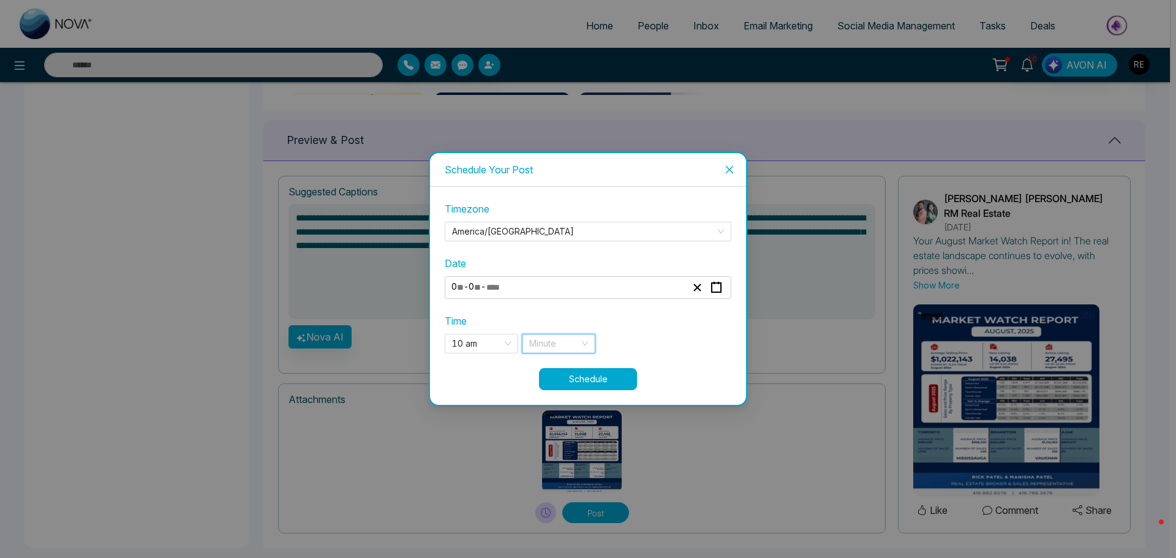
click at [550, 344] on input "search" at bounding box center [554, 343] width 50 height 18
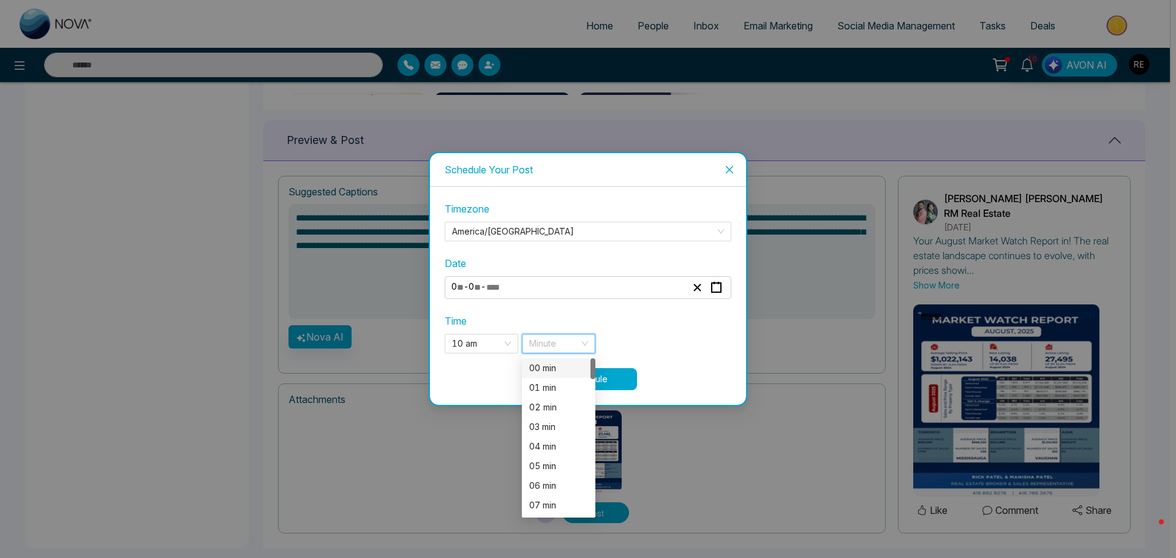
click at [545, 371] on div "00 min" at bounding box center [558, 367] width 59 height 13
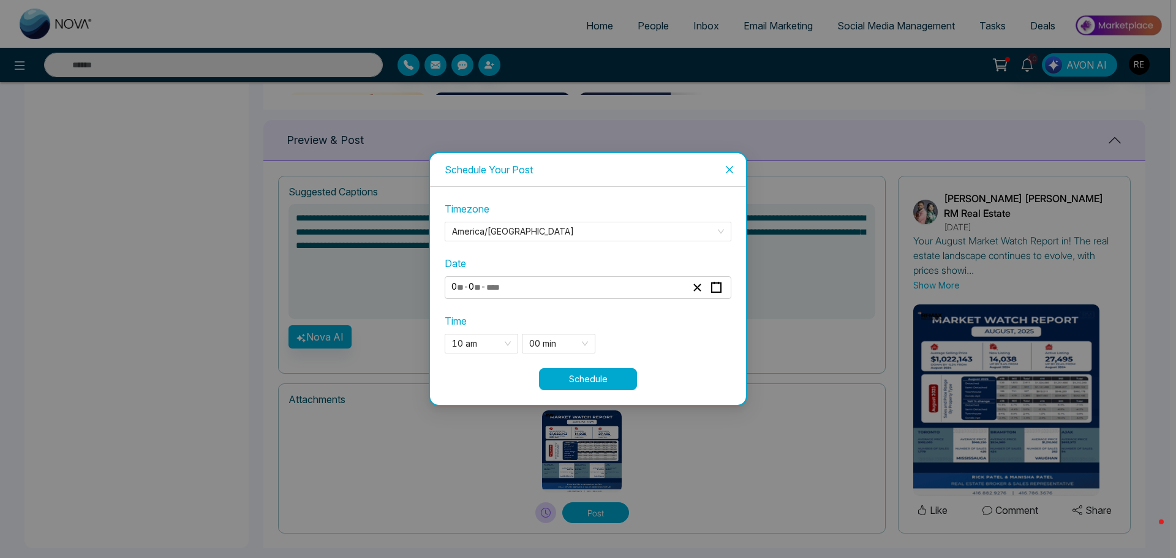
click at [700, 361] on div "**********" at bounding box center [588, 285] width 287 height 167
click at [616, 378] on button "Schedule" at bounding box center [588, 379] width 98 height 22
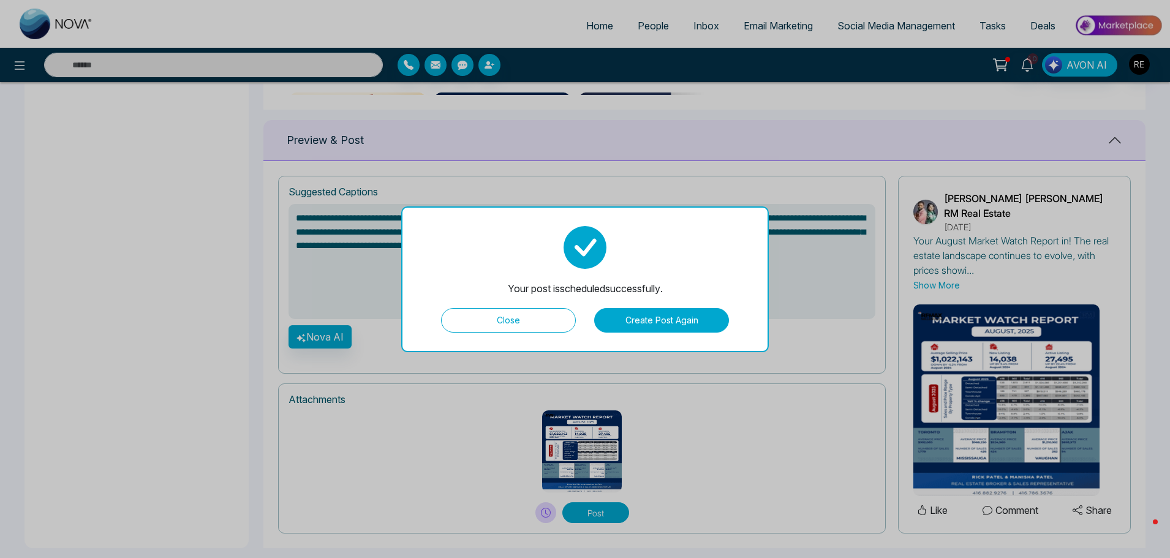
click at [551, 320] on button "Close" at bounding box center [508, 320] width 135 height 25
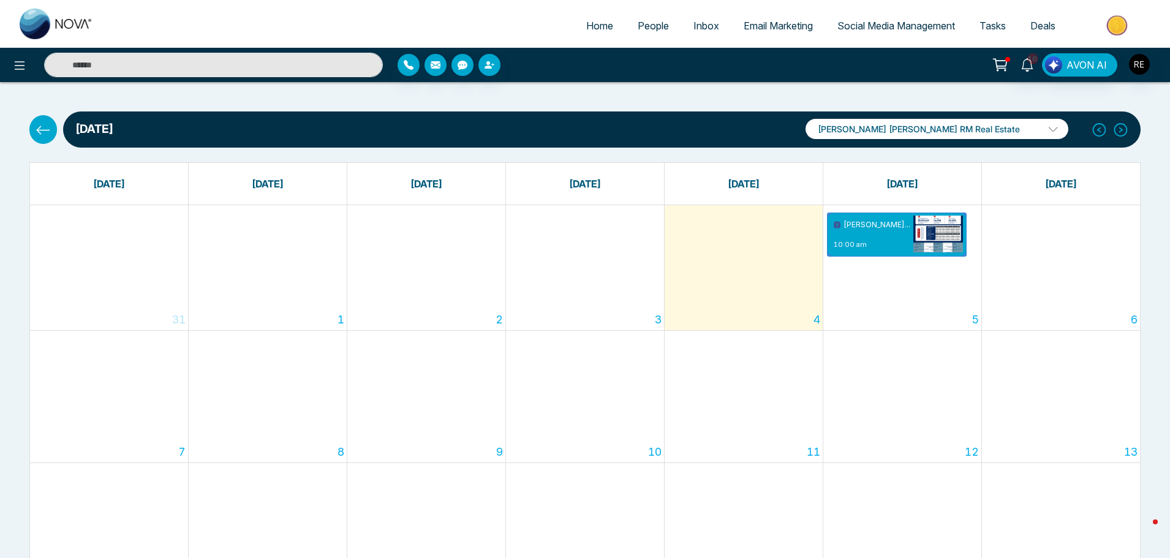
click at [1013, 133] on p "[PERSON_NAME] [PERSON_NAME] RM Real Estate" at bounding box center [937, 129] width 263 height 20
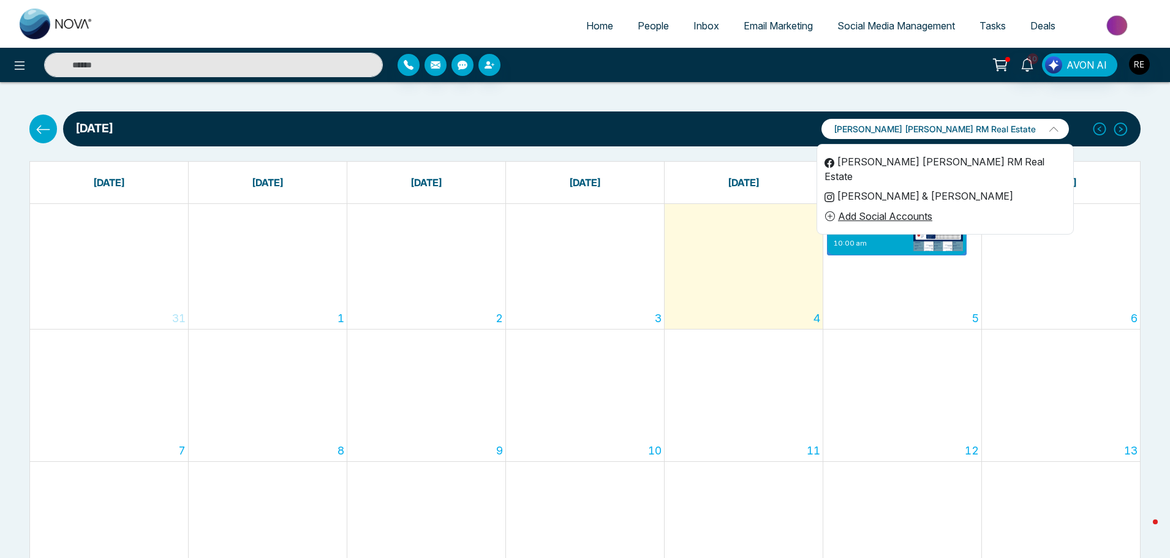
click at [976, 186] on li "[PERSON_NAME] & [PERSON_NAME]" at bounding box center [945, 196] width 256 height 20
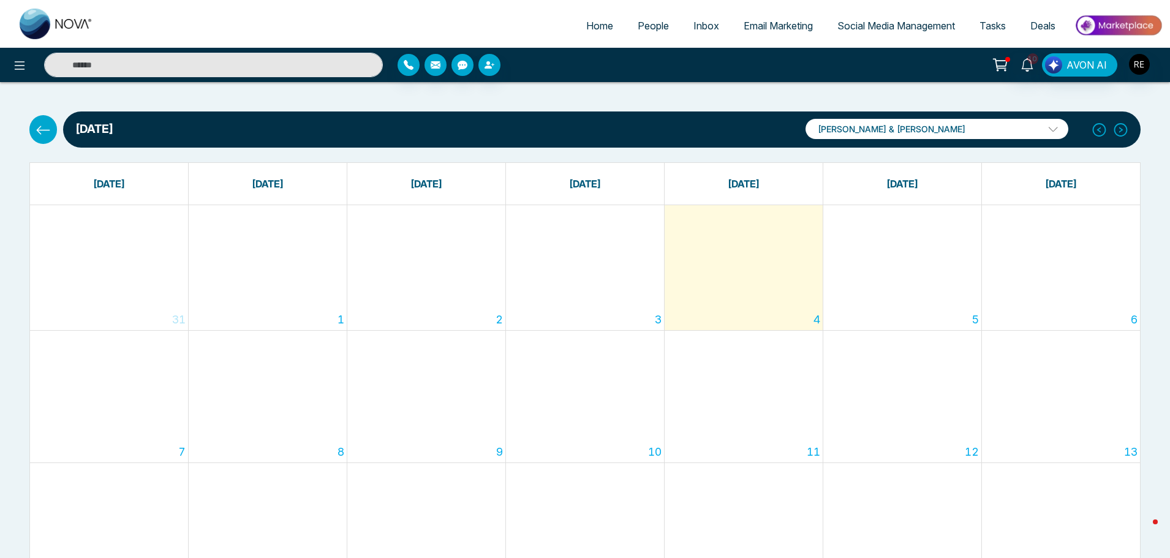
click at [955, 136] on p "[PERSON_NAME] & [PERSON_NAME]" at bounding box center [937, 129] width 263 height 20
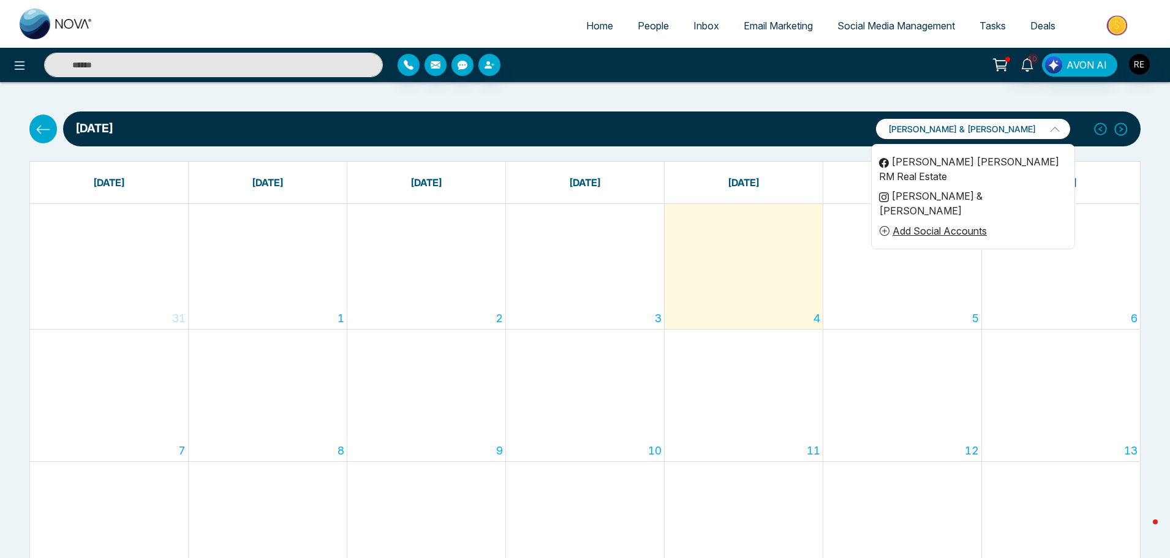
click at [953, 164] on li "[PERSON_NAME] [PERSON_NAME] RM Real Estate" at bounding box center [973, 169] width 203 height 34
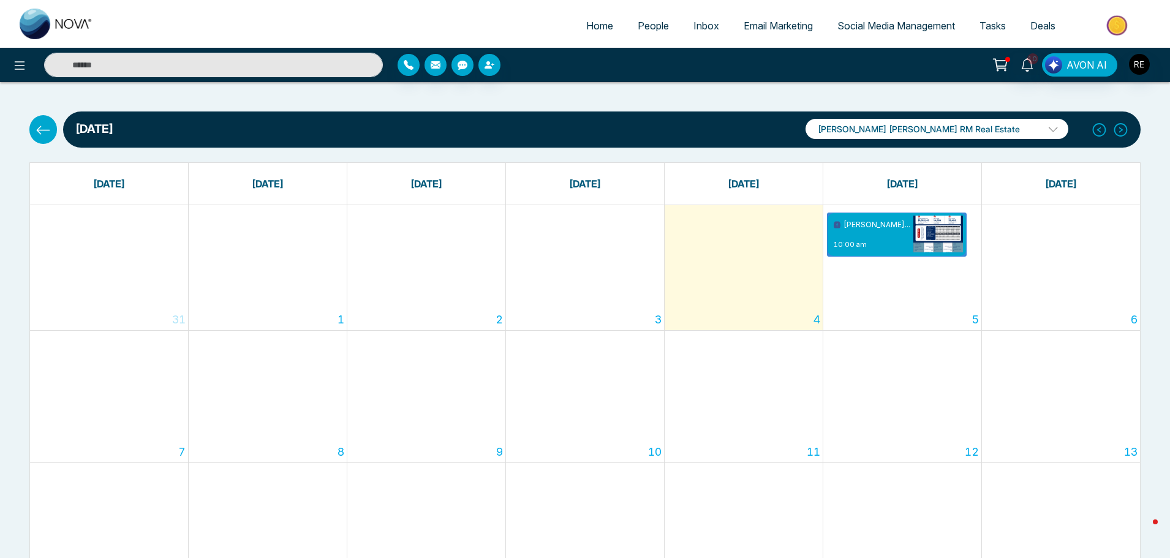
drag, startPoint x: 597, startPoint y: 28, endPoint x: 625, endPoint y: 59, distance: 42.1
click at [597, 28] on span "Home" at bounding box center [599, 26] width 27 height 12
select select "*"
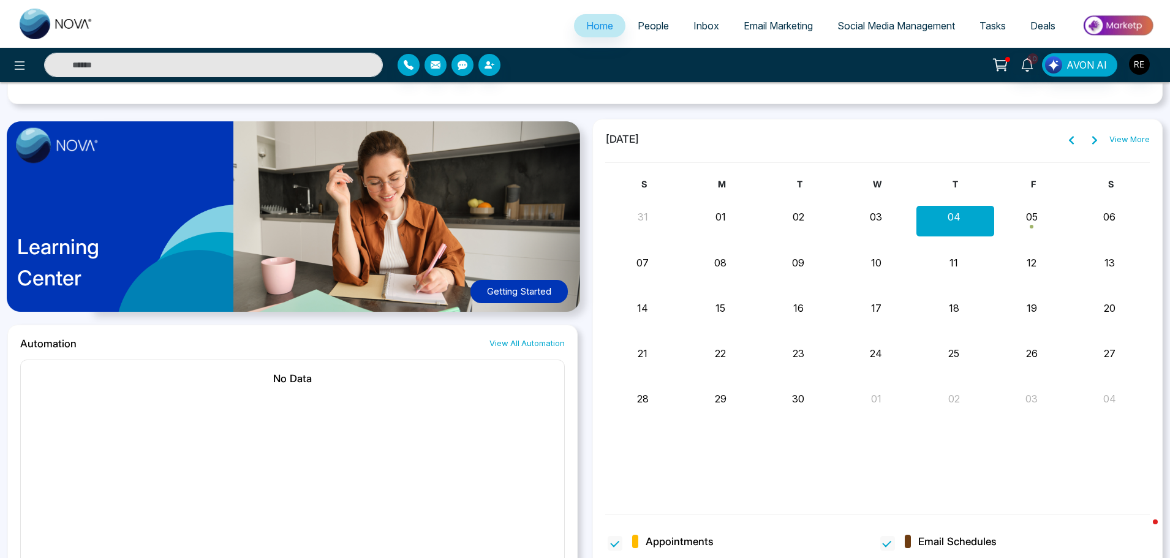
scroll to position [1102, 0]
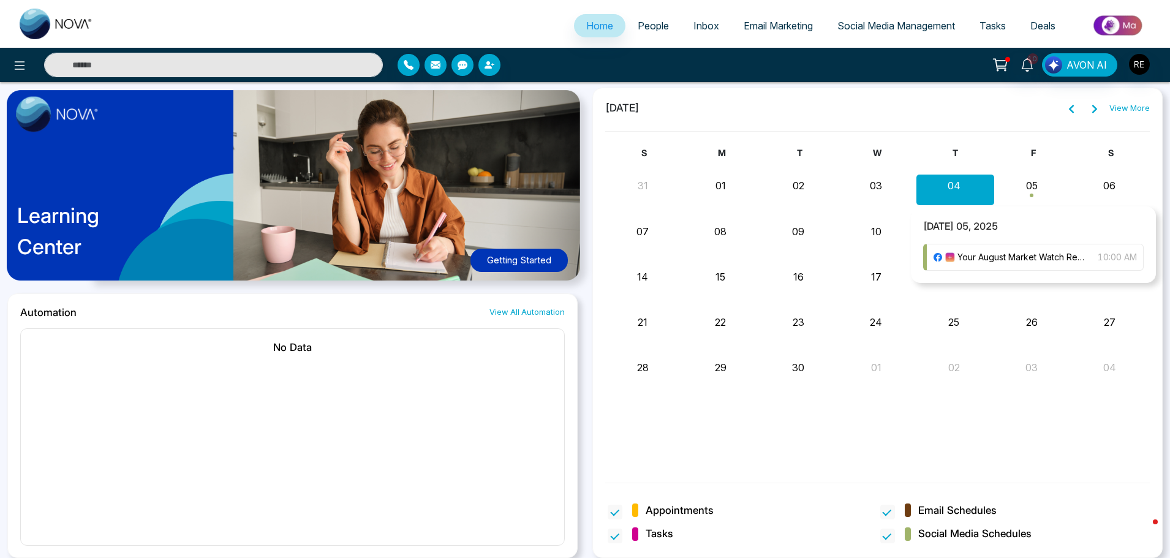
click at [1030, 194] on span "Month View" at bounding box center [1032, 196] width 4 height 4
click at [1028, 187] on div "Month View" at bounding box center [1033, 189] width 78 height 29
click at [1008, 259] on span "Your August Market Watch Report in! The real estate landscape continues to evol…" at bounding box center [1021, 257] width 128 height 13
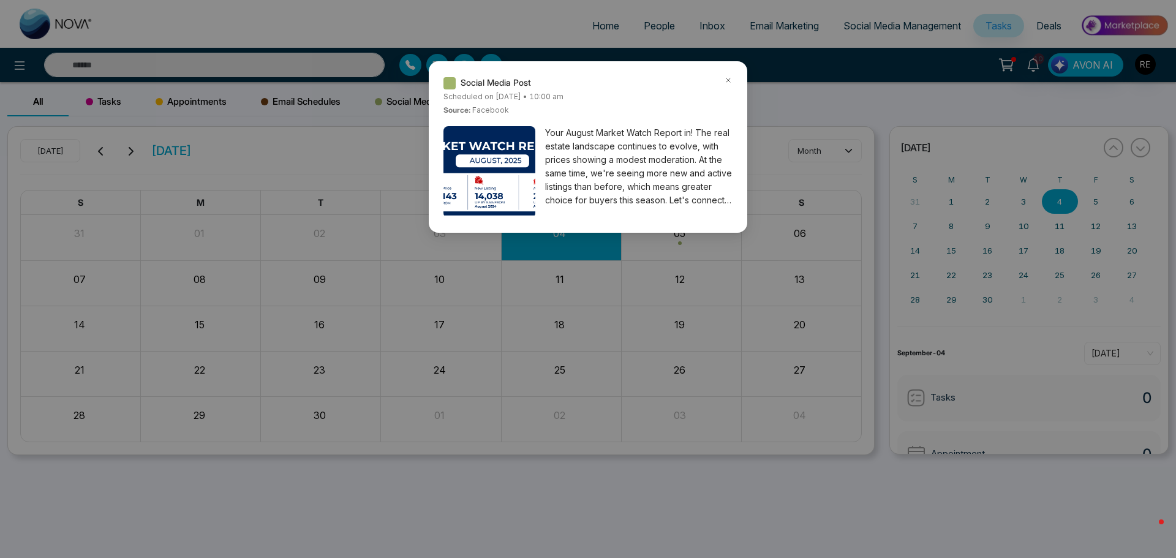
click at [730, 81] on icon at bounding box center [729, 80] width 4 height 4
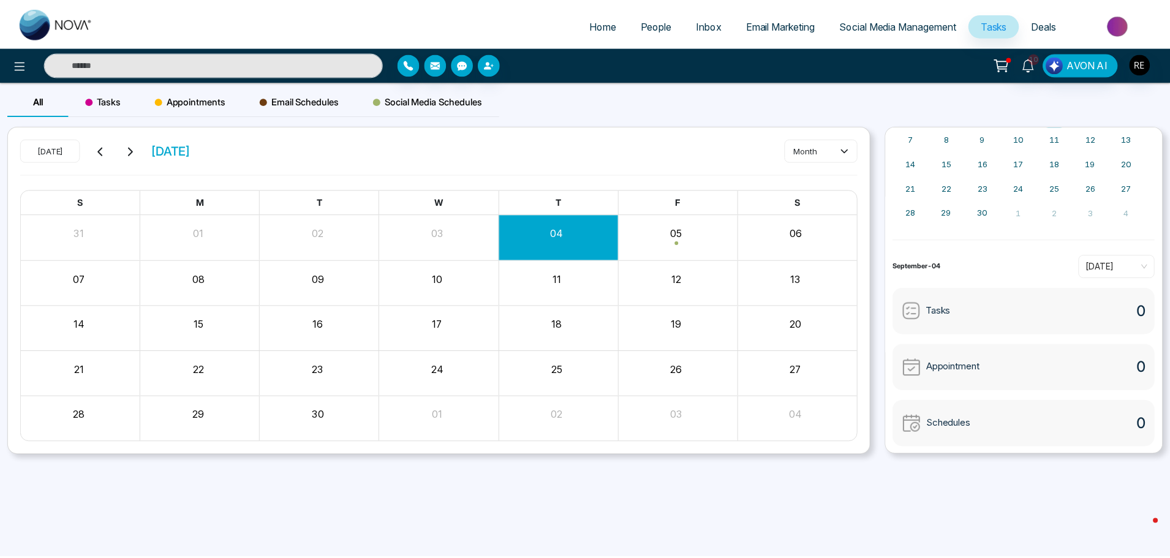
scroll to position [88, 0]
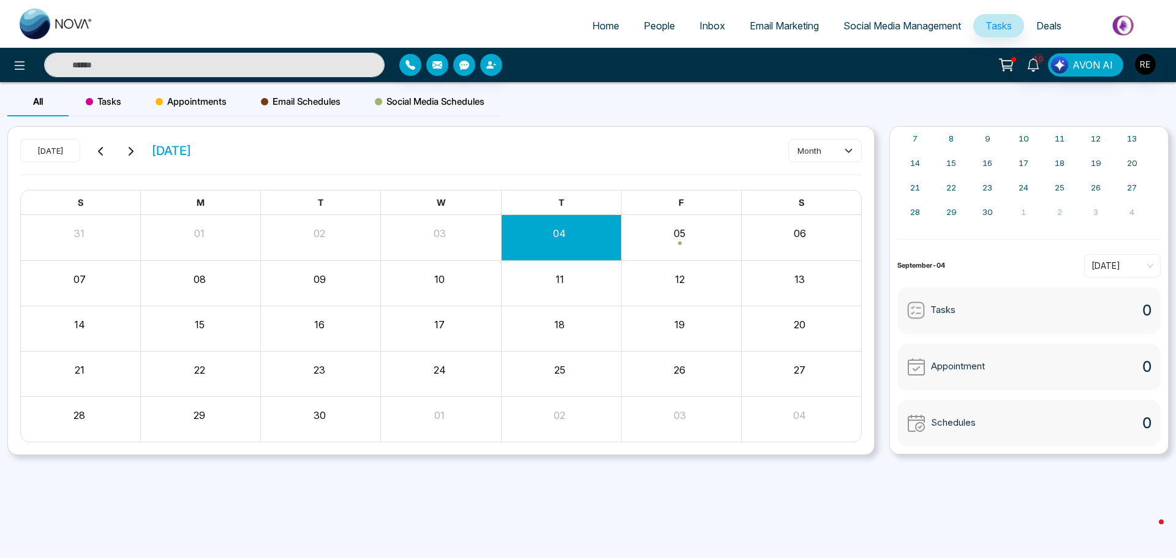
click at [884, 26] on span "Social Media Management" at bounding box center [903, 26] width 118 height 12
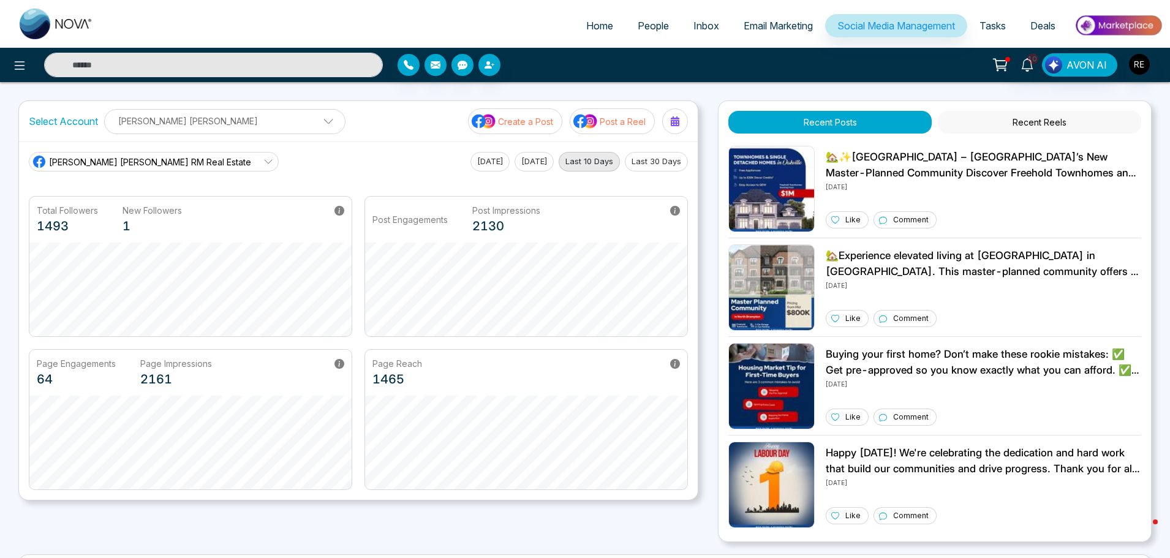
click at [543, 127] on p "Create a Post" at bounding box center [525, 121] width 55 height 13
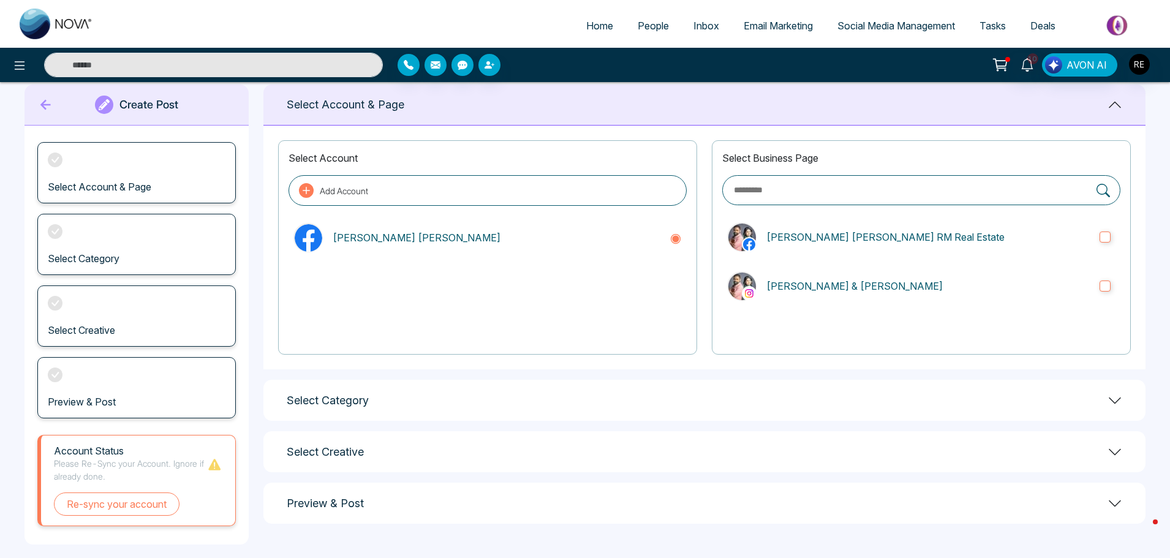
scroll to position [33, 0]
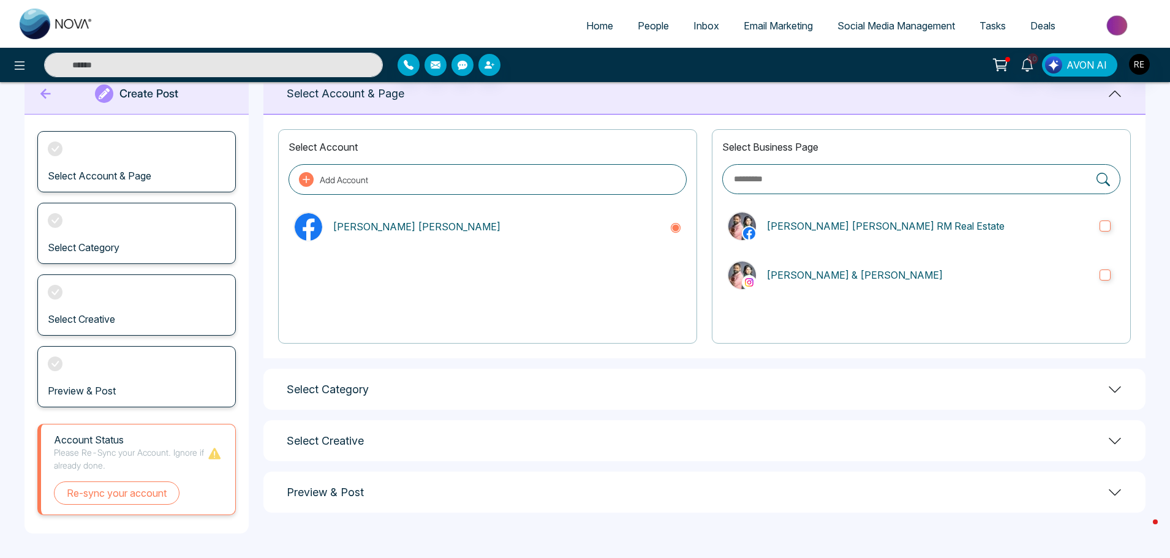
click at [459, 380] on div "Select Category" at bounding box center [704, 389] width 882 height 41
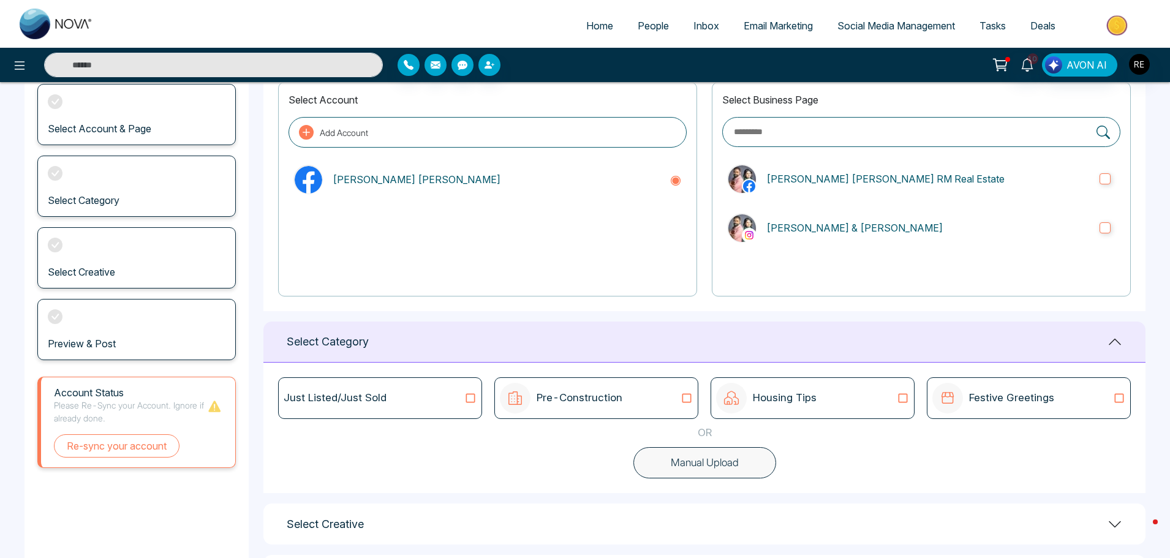
scroll to position [143, 0]
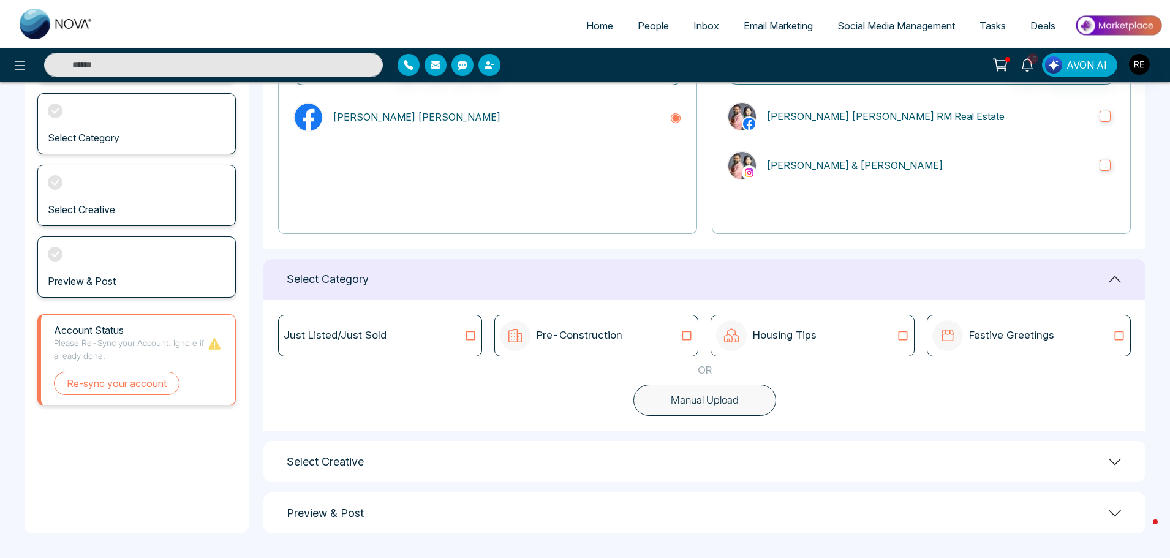
drag, startPoint x: 793, startPoint y: 342, endPoint x: 758, endPoint y: 352, distance: 36.7
click at [793, 342] on p "Housing Tips" at bounding box center [785, 336] width 64 height 16
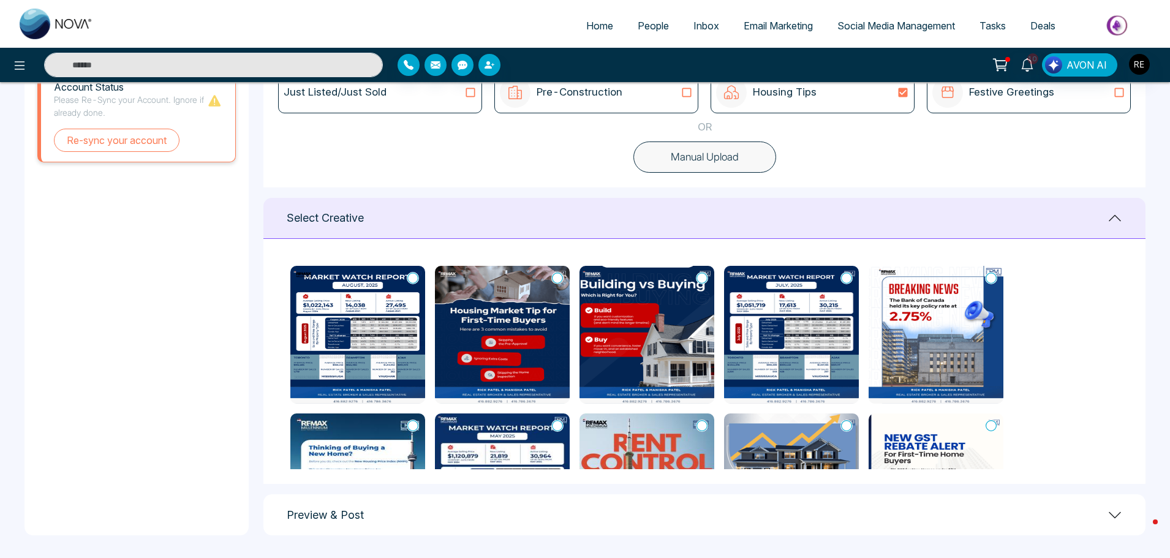
scroll to position [388, 0]
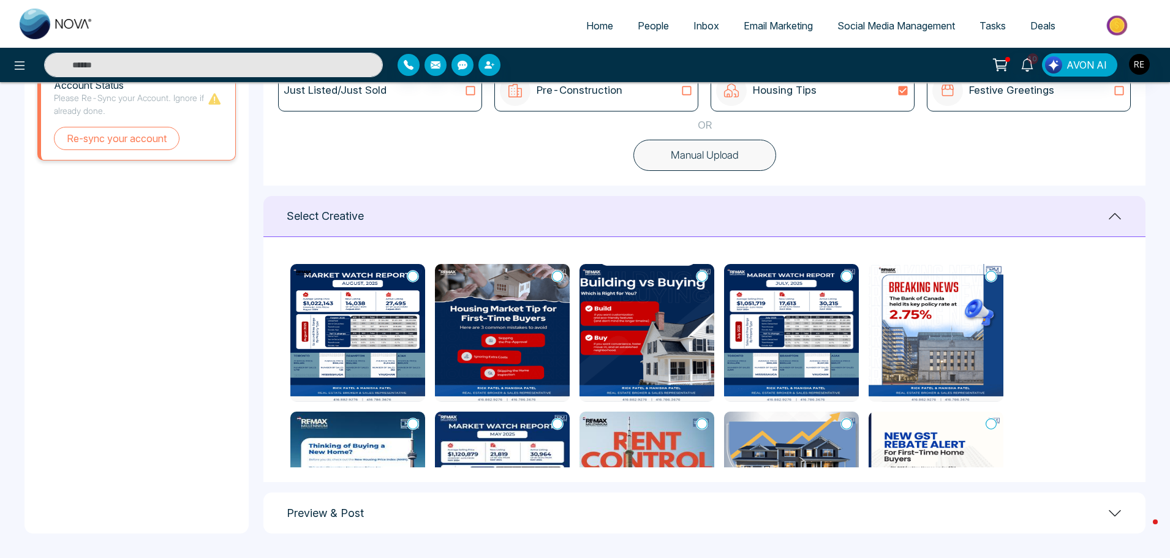
click at [702, 280] on icon at bounding box center [701, 276] width 11 height 12
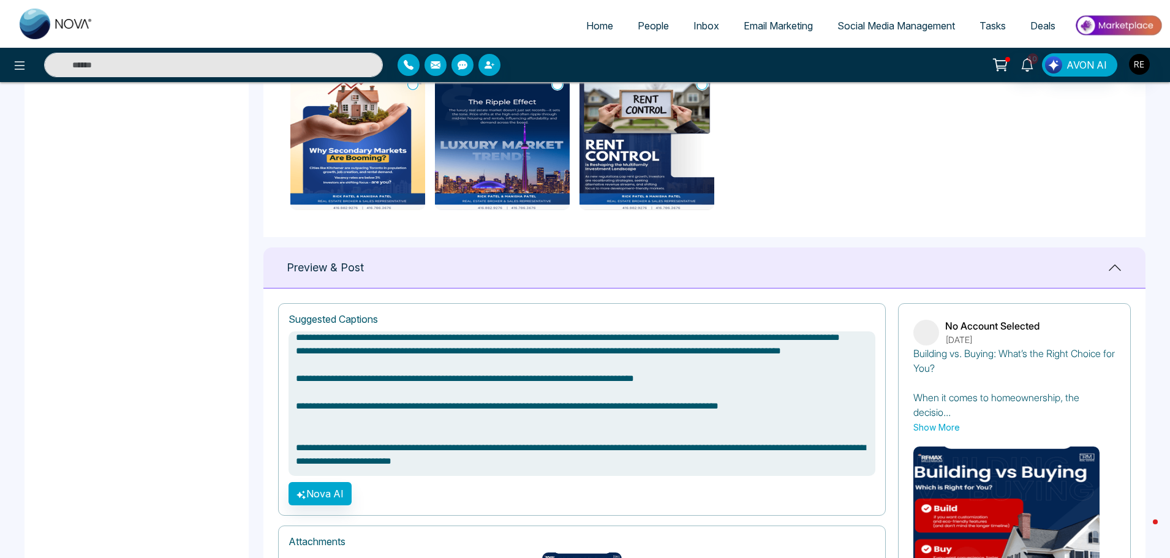
scroll to position [63, 0]
drag, startPoint x: 298, startPoint y: 445, endPoint x: 659, endPoint y: 477, distance: 362.2
click at [659, 477] on div "**********" at bounding box center [582, 409] width 608 height 213
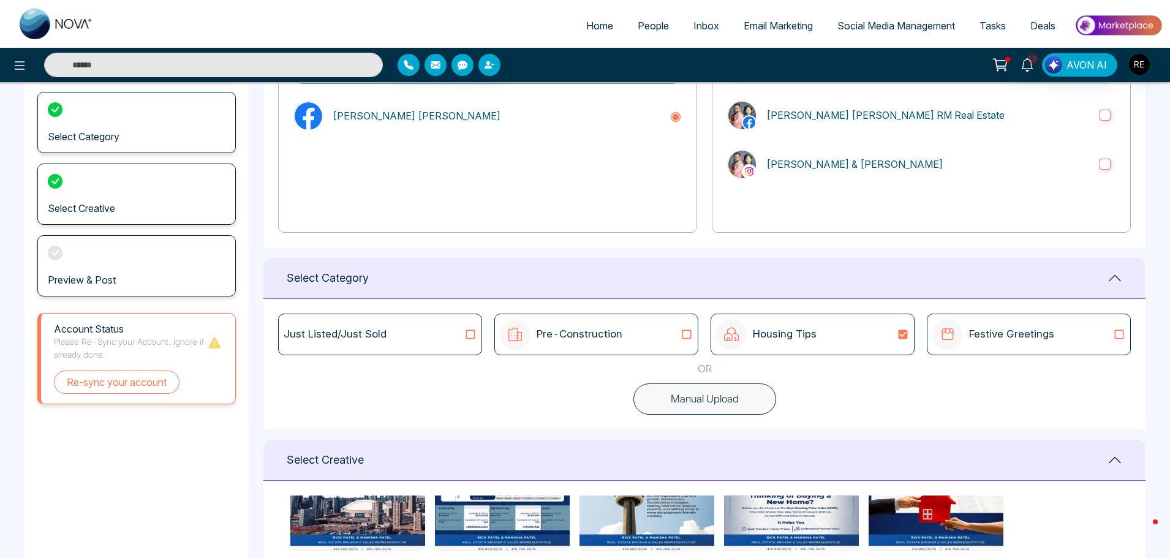
scroll to position [143, 0]
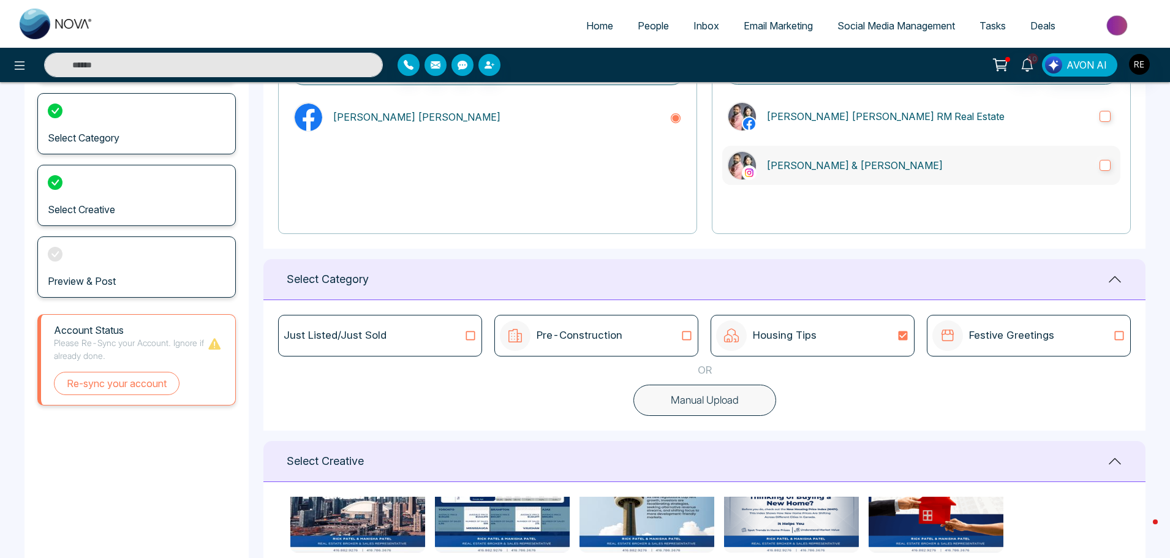
type textarea "**********"
click at [1104, 126] on label "[PERSON_NAME] [PERSON_NAME] RM Real Estate" at bounding box center [921, 116] width 398 height 39
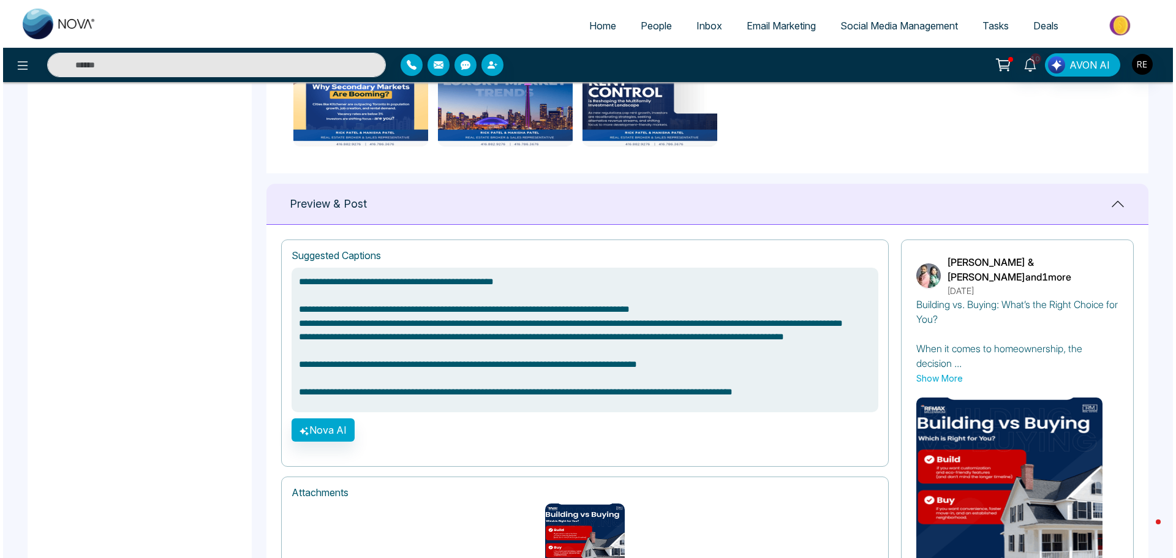
scroll to position [790, 0]
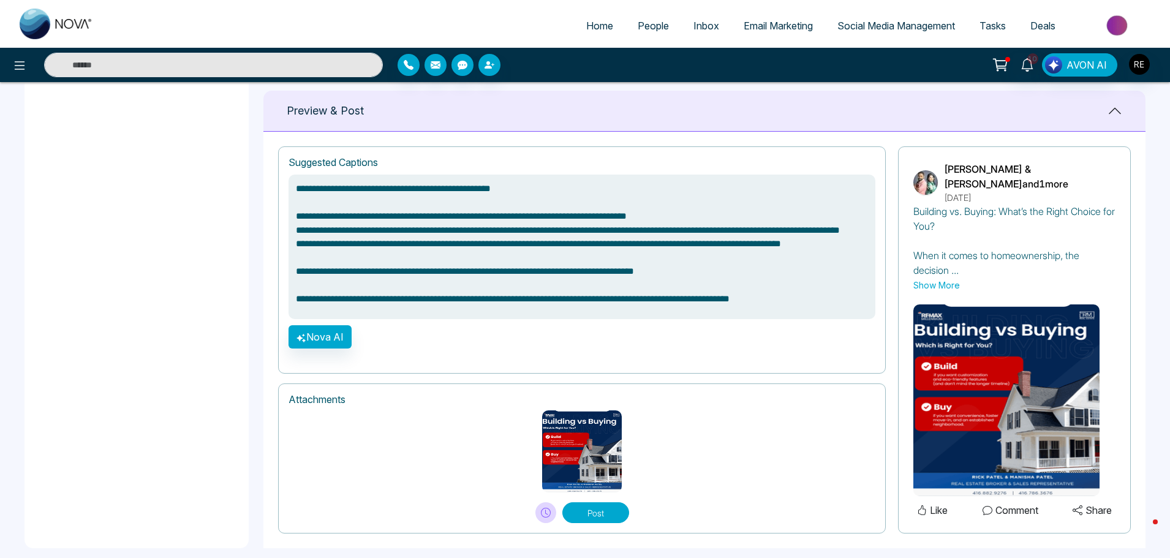
click at [543, 508] on icon at bounding box center [546, 513] width 10 height 10
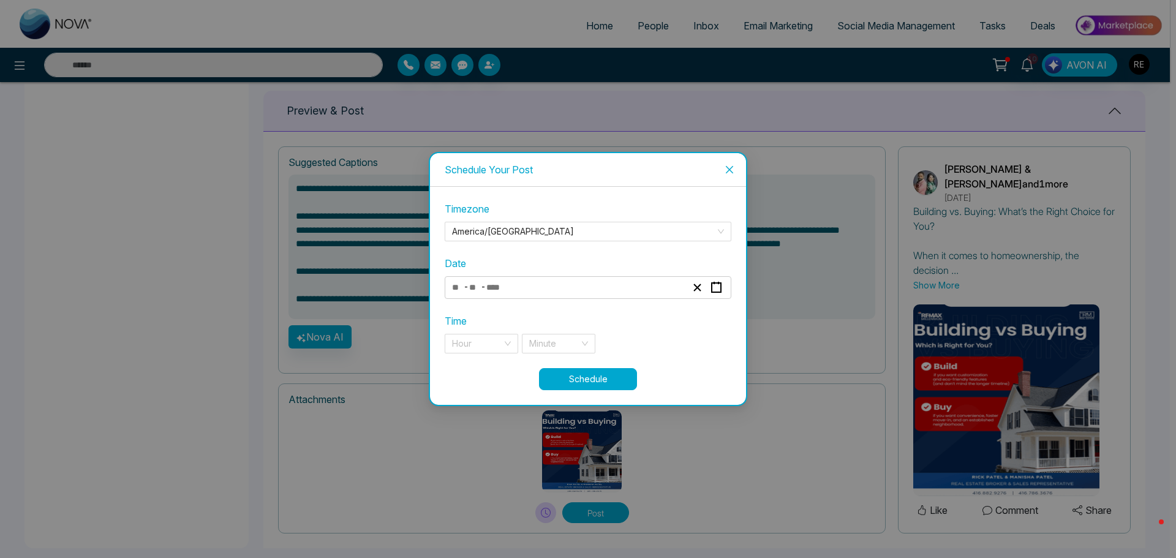
click at [522, 286] on div "- -" at bounding box center [569, 287] width 238 height 17
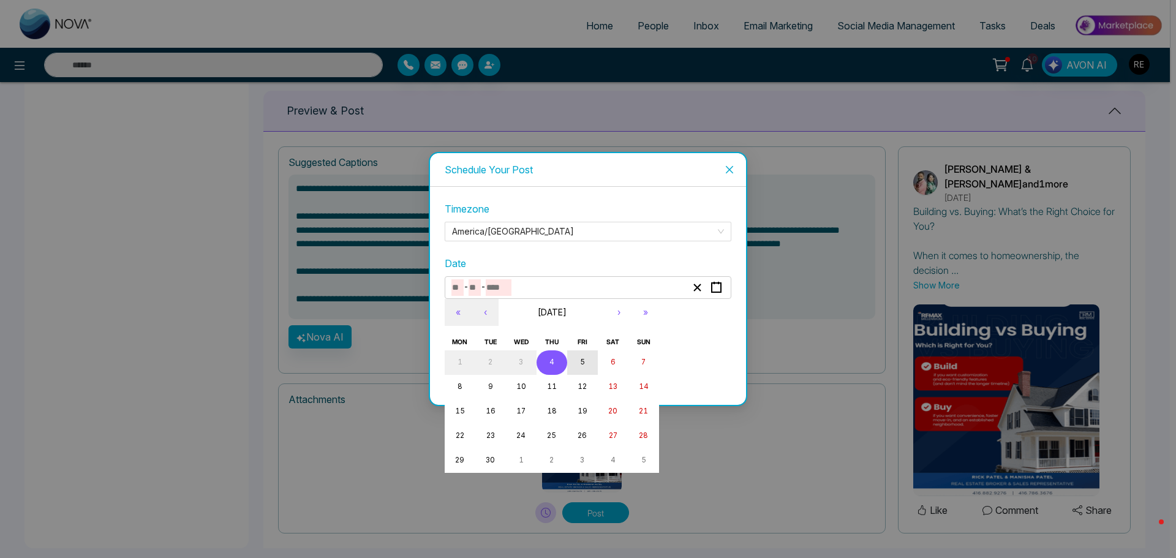
click at [584, 363] on abbr "5" at bounding box center [582, 362] width 5 height 9
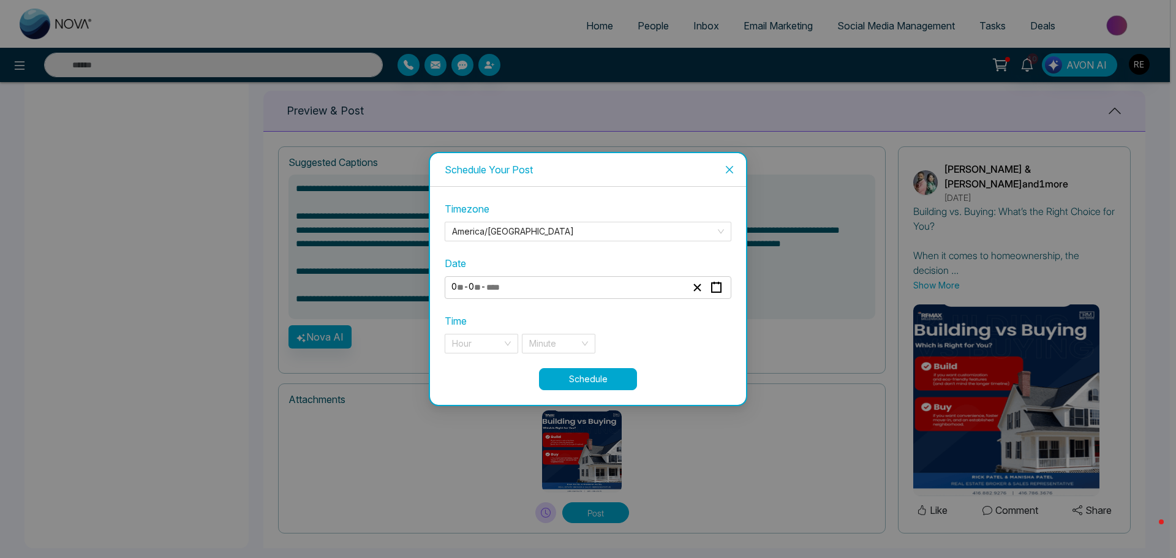
type input "*"
type input "****"
click at [492, 333] on div "Time Hour Minute" at bounding box center [588, 334] width 287 height 40
click at [493, 344] on input "search" at bounding box center [477, 343] width 50 height 18
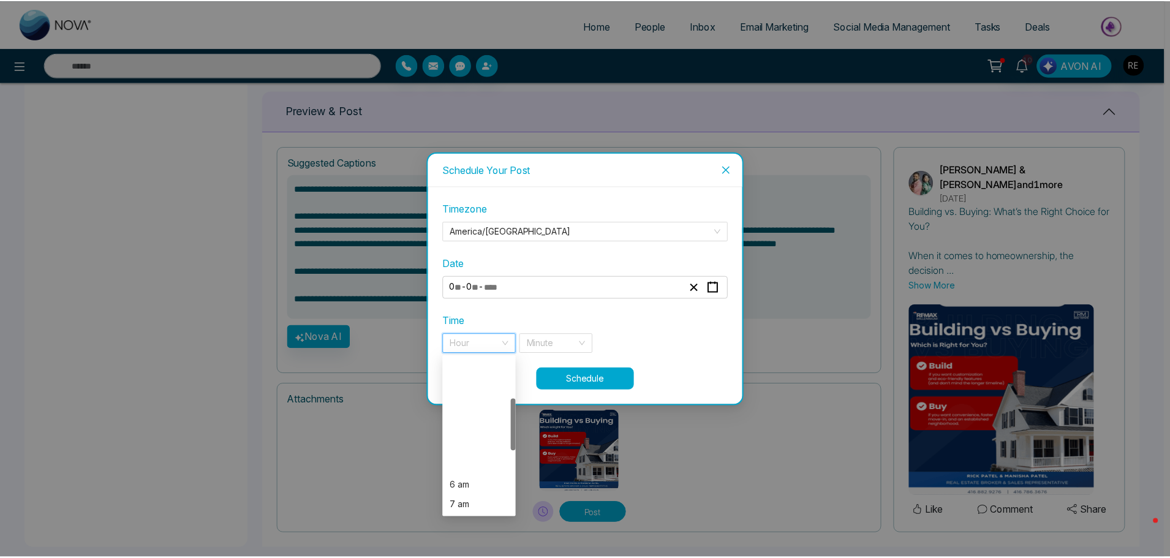
scroll to position [123, 0]
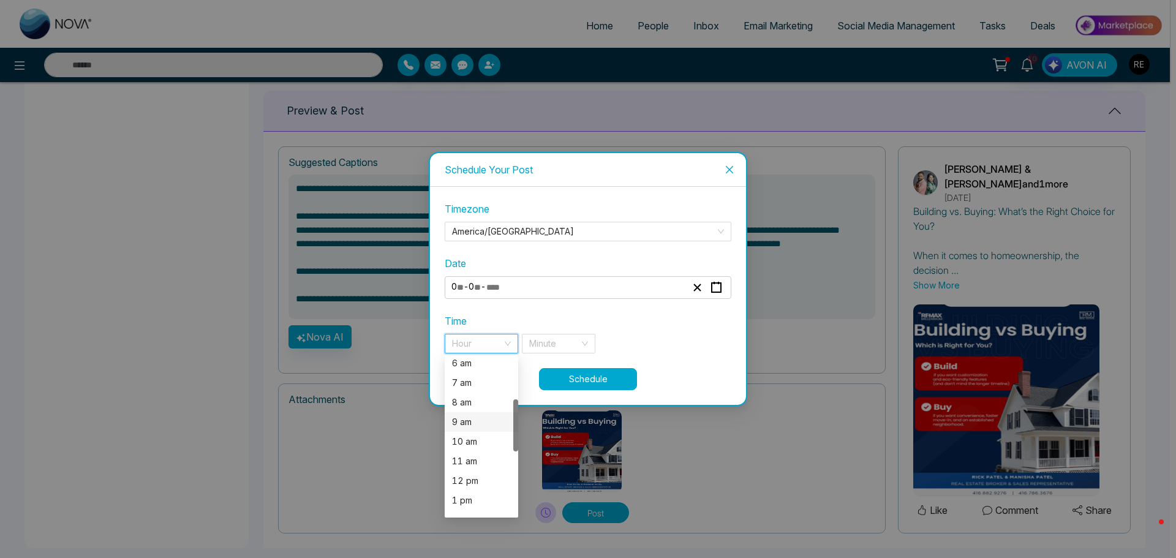
click at [466, 429] on div "9 am" at bounding box center [481, 421] width 59 height 13
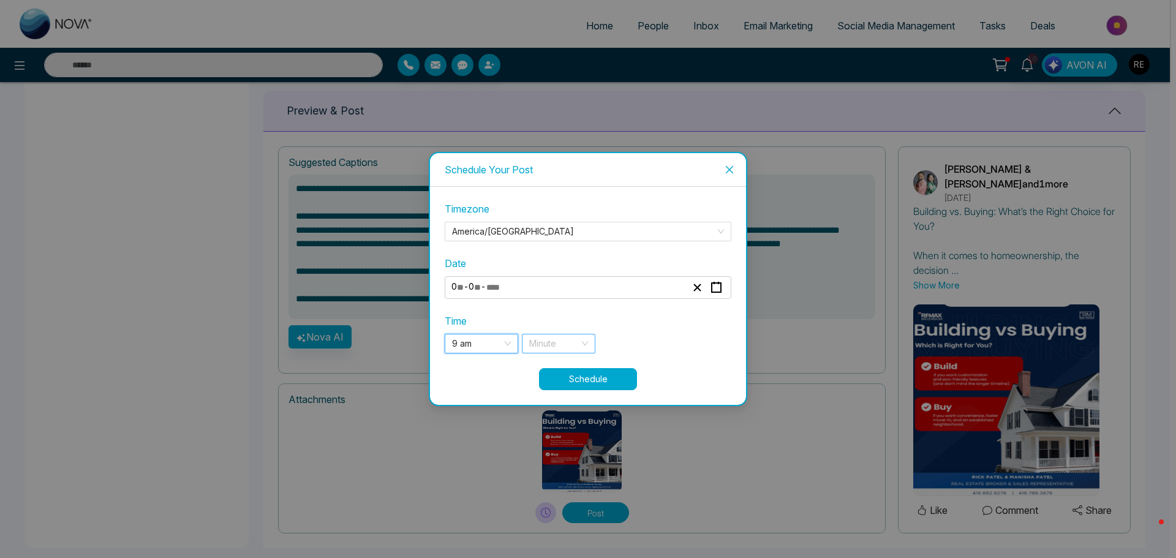
click at [545, 347] on input "search" at bounding box center [554, 343] width 50 height 18
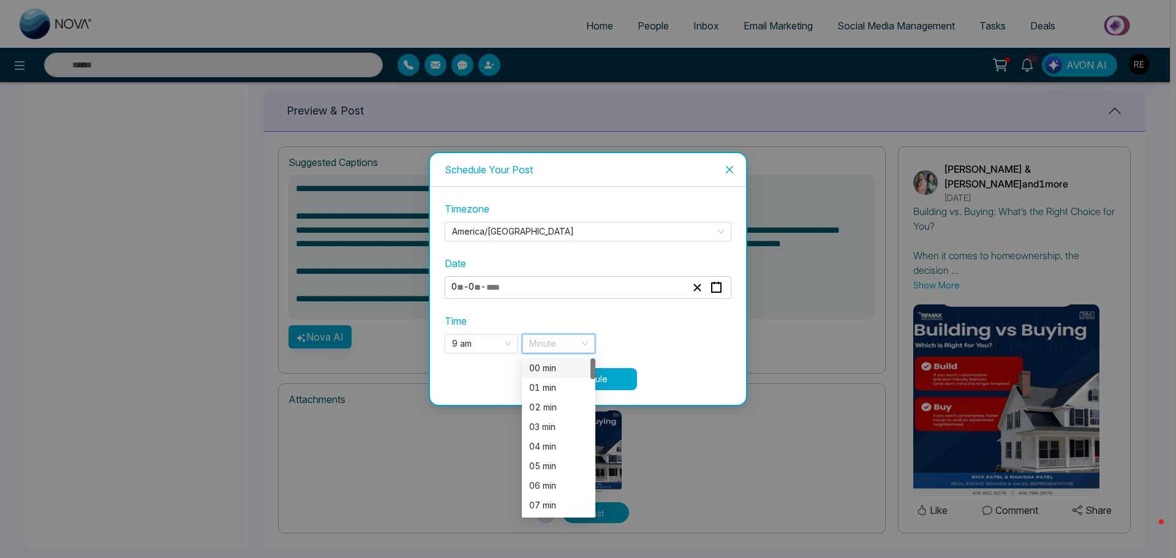
click at [548, 374] on div "00 min" at bounding box center [558, 367] width 59 height 13
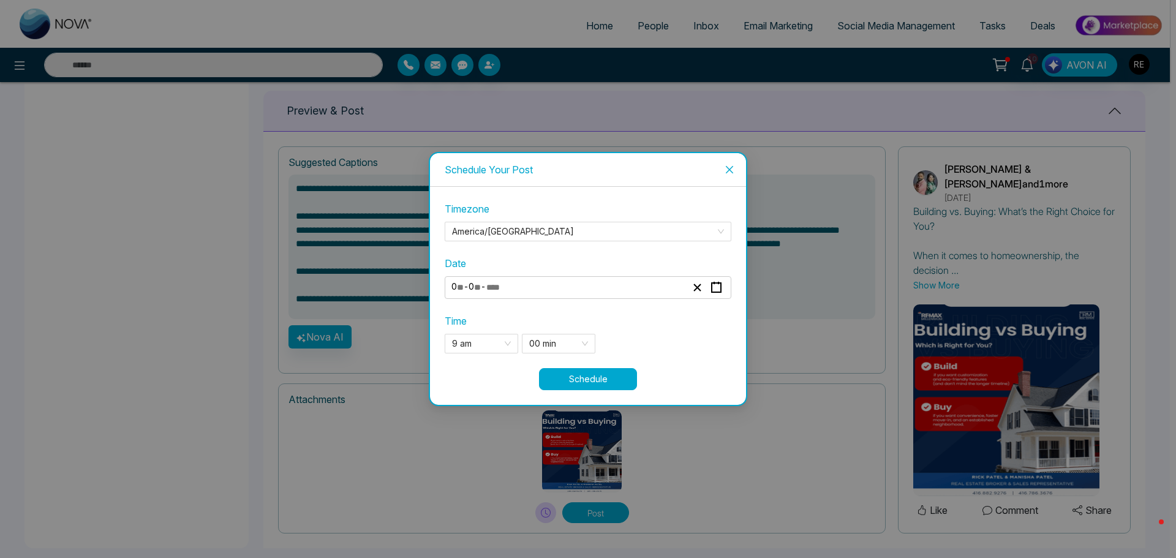
click at [592, 383] on button "Schedule" at bounding box center [588, 379] width 98 height 22
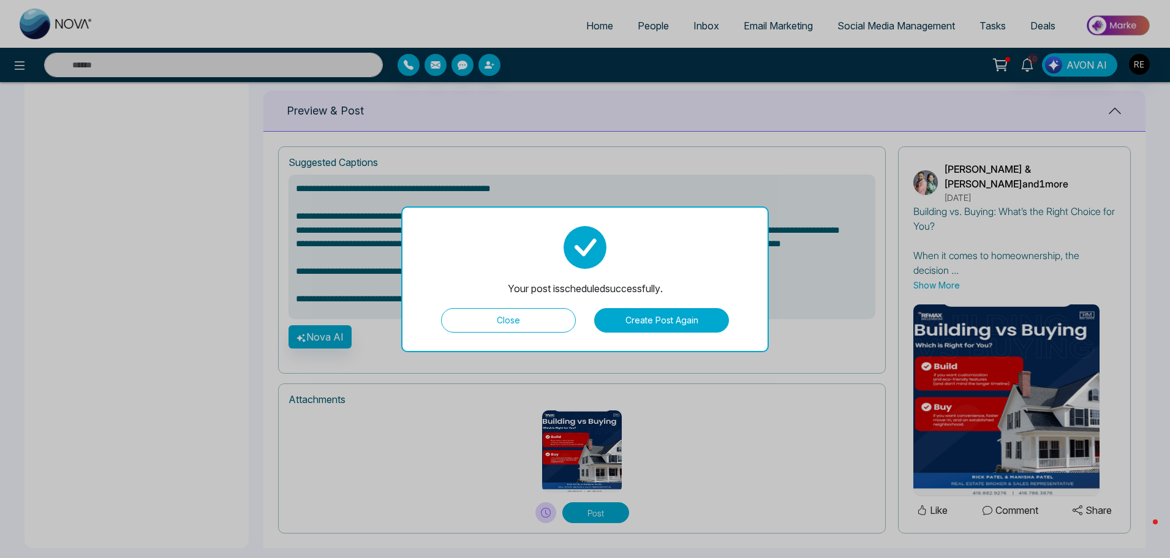
click at [535, 316] on button "Close" at bounding box center [508, 320] width 135 height 25
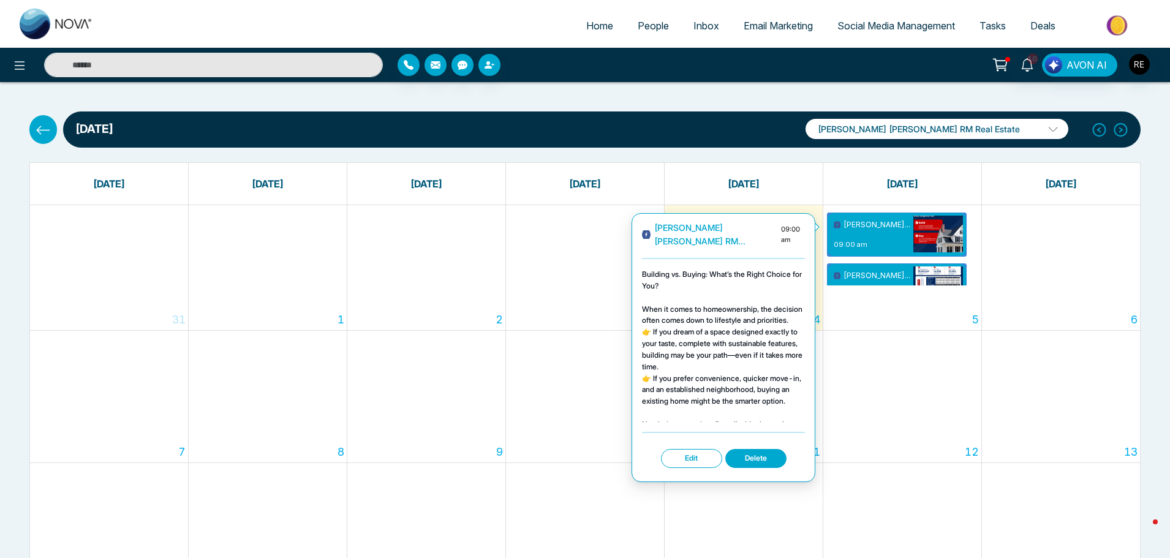
click at [857, 243] on p "09:00 am" at bounding box center [872, 245] width 77 height 10
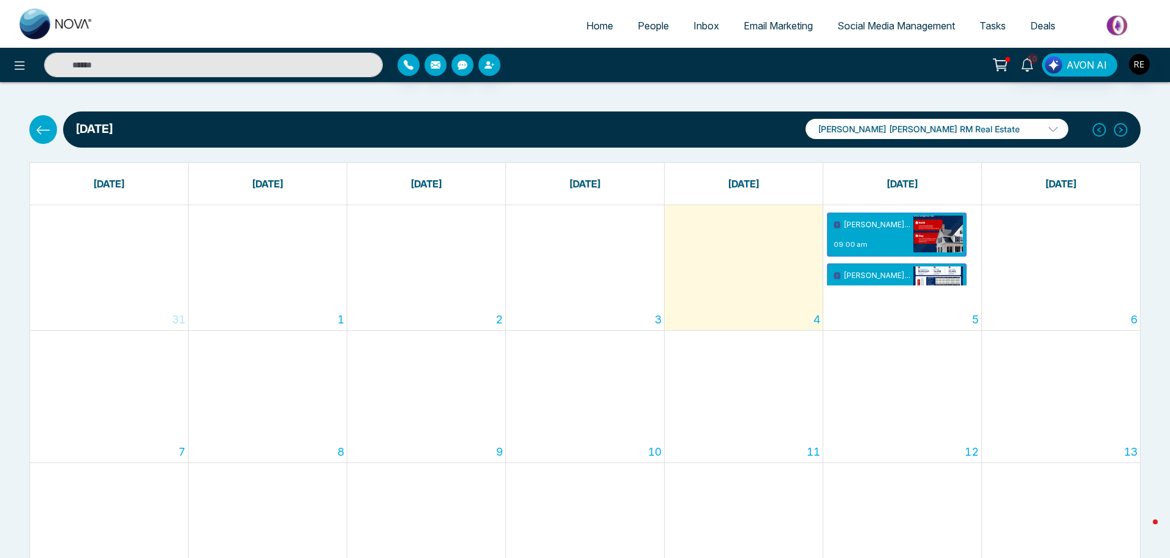
click at [587, 26] on span "Home" at bounding box center [599, 26] width 27 height 12
select select "*"
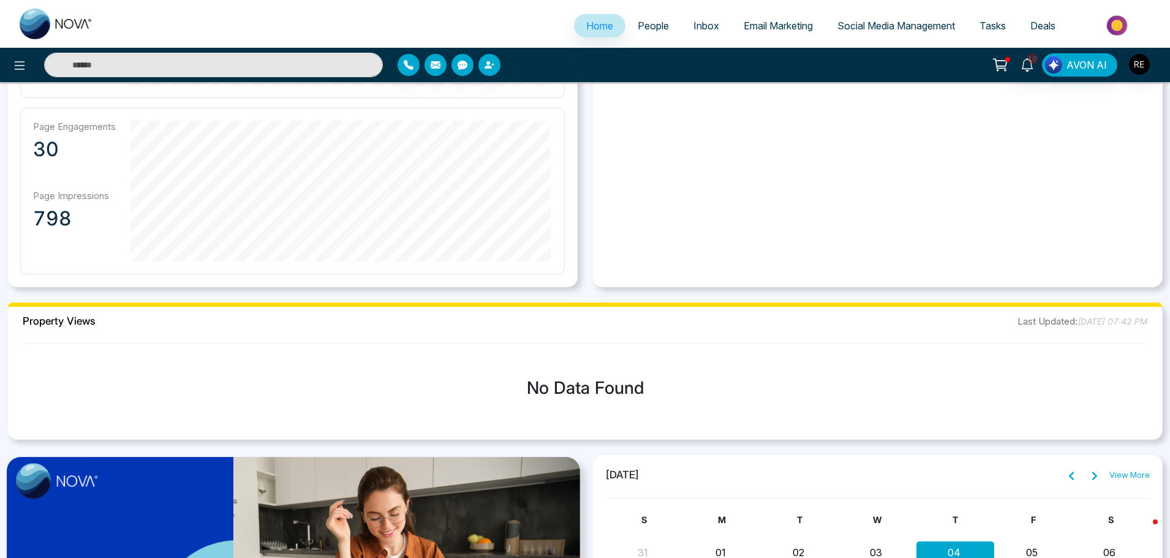
scroll to position [980, 0]
